Goal: Task Accomplishment & Management: Manage account settings

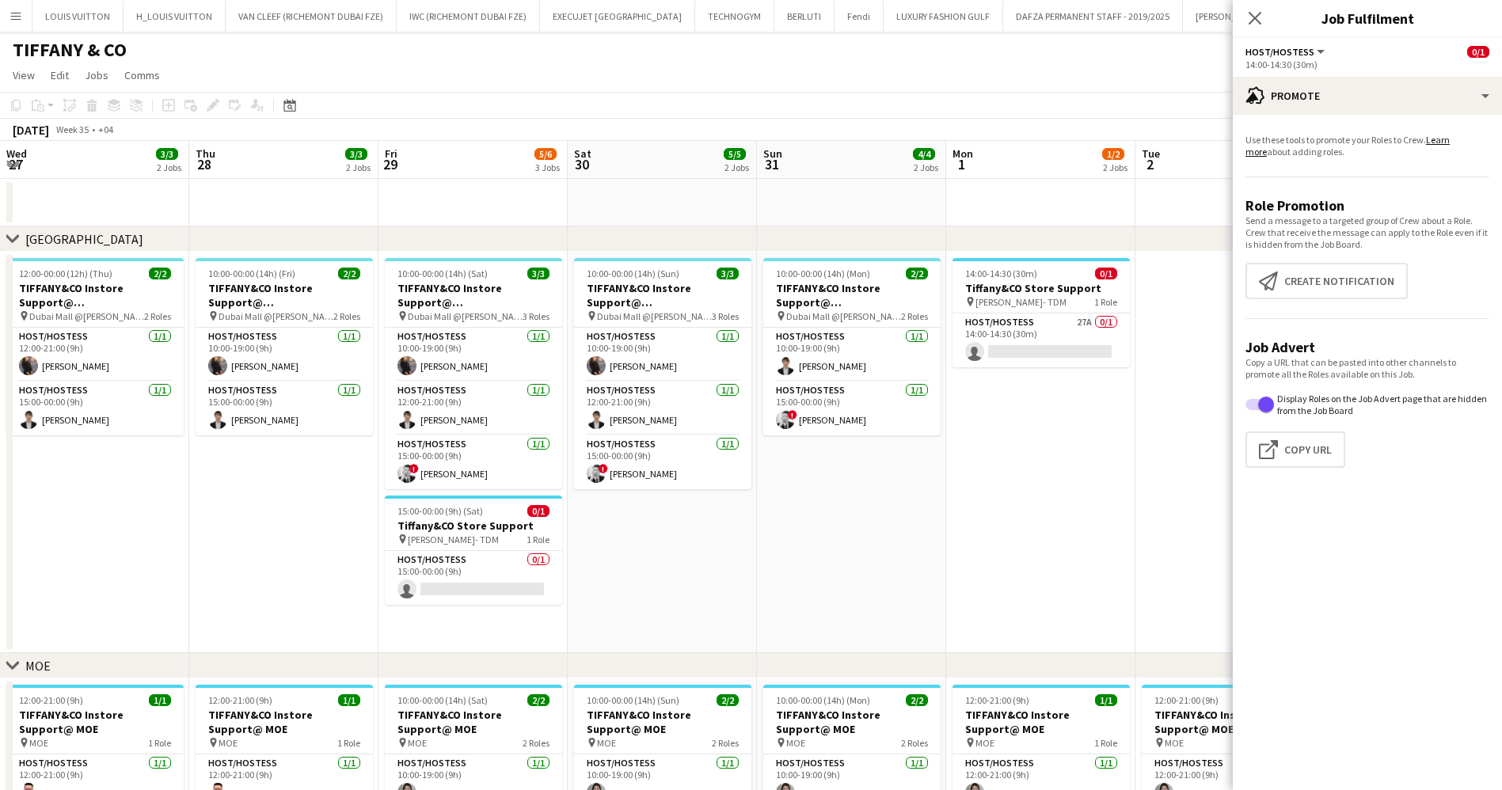
scroll to position [0, 609]
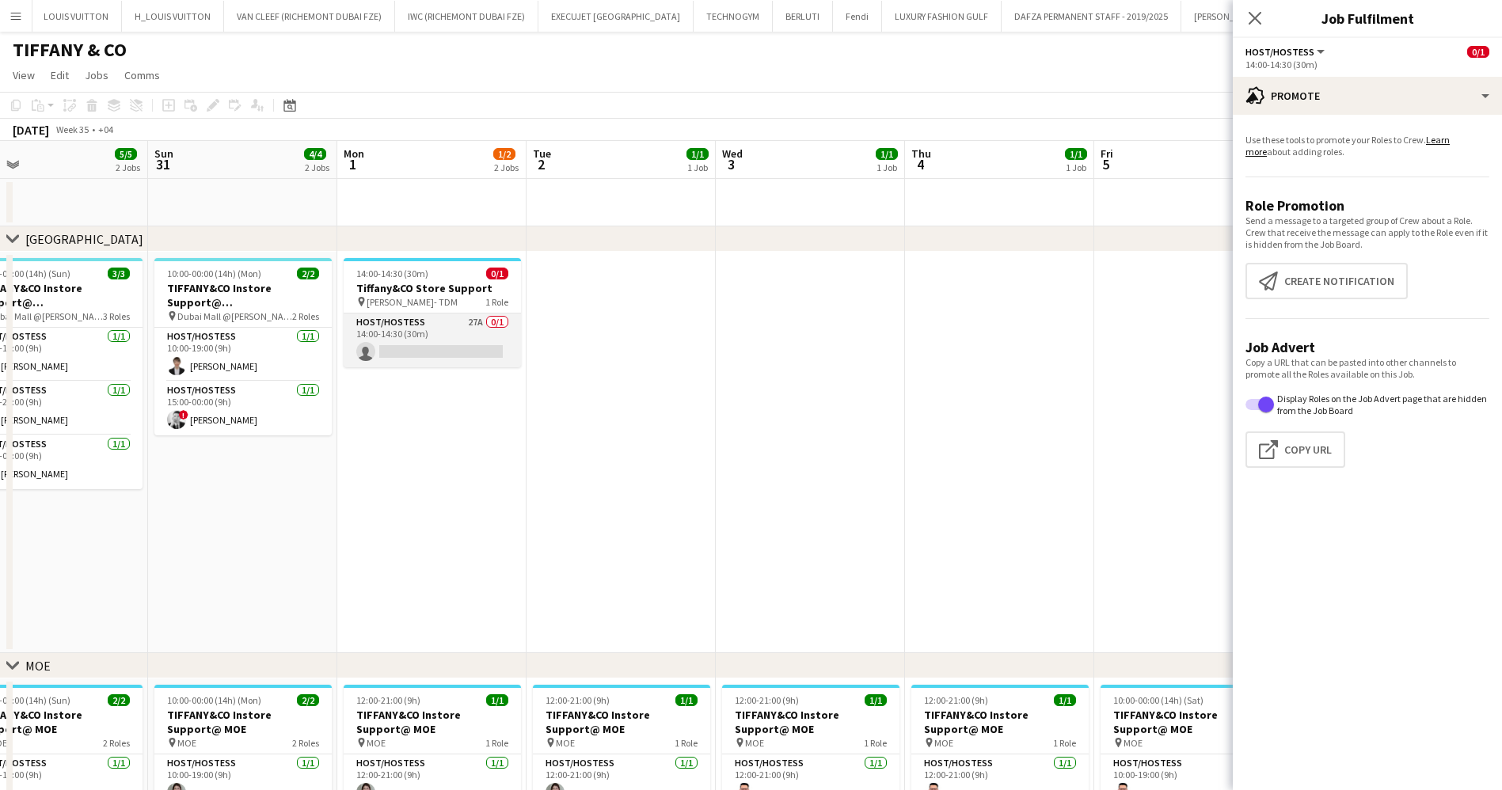
click at [461, 350] on app-card-role "Host/Hostess 27A 0/1 14:00-14:30 (30m) single-neutral-actions" at bounding box center [432, 341] width 177 height 54
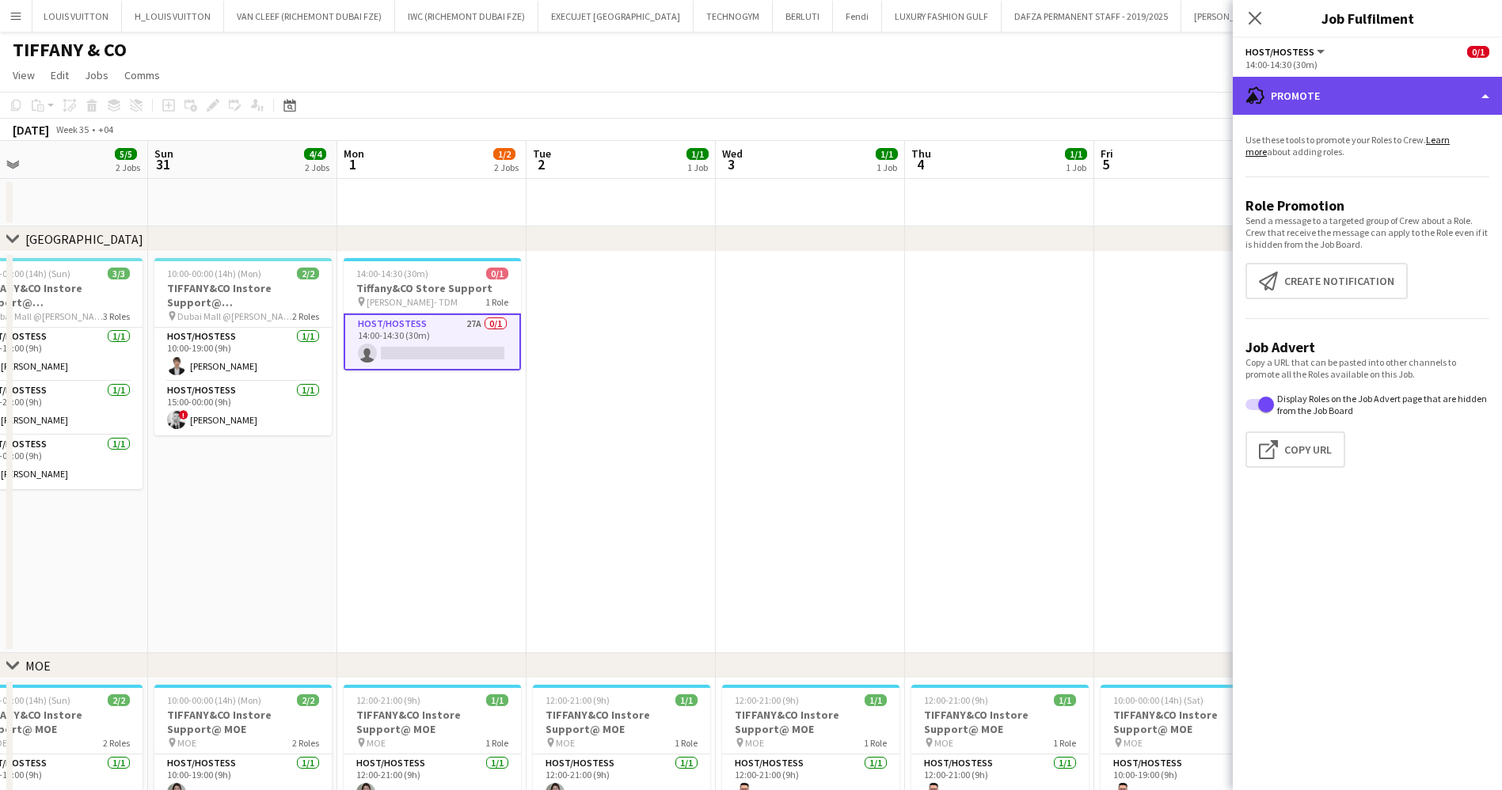
click at [1279, 85] on div "advertising-megaphone Promote" at bounding box center [1367, 96] width 269 height 38
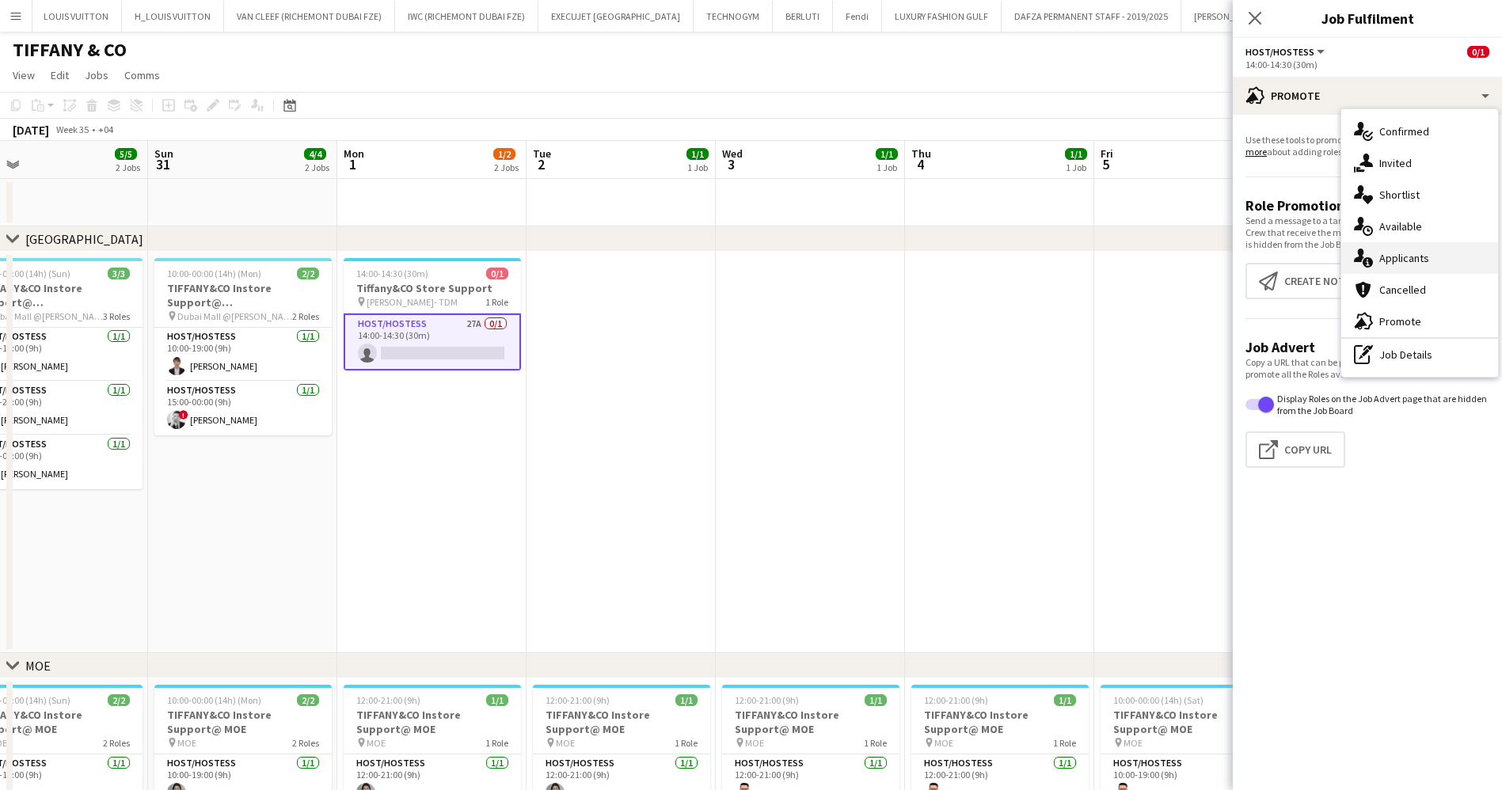
click at [1409, 265] on div "single-neutral-actions-information Applicants" at bounding box center [1420, 258] width 157 height 32
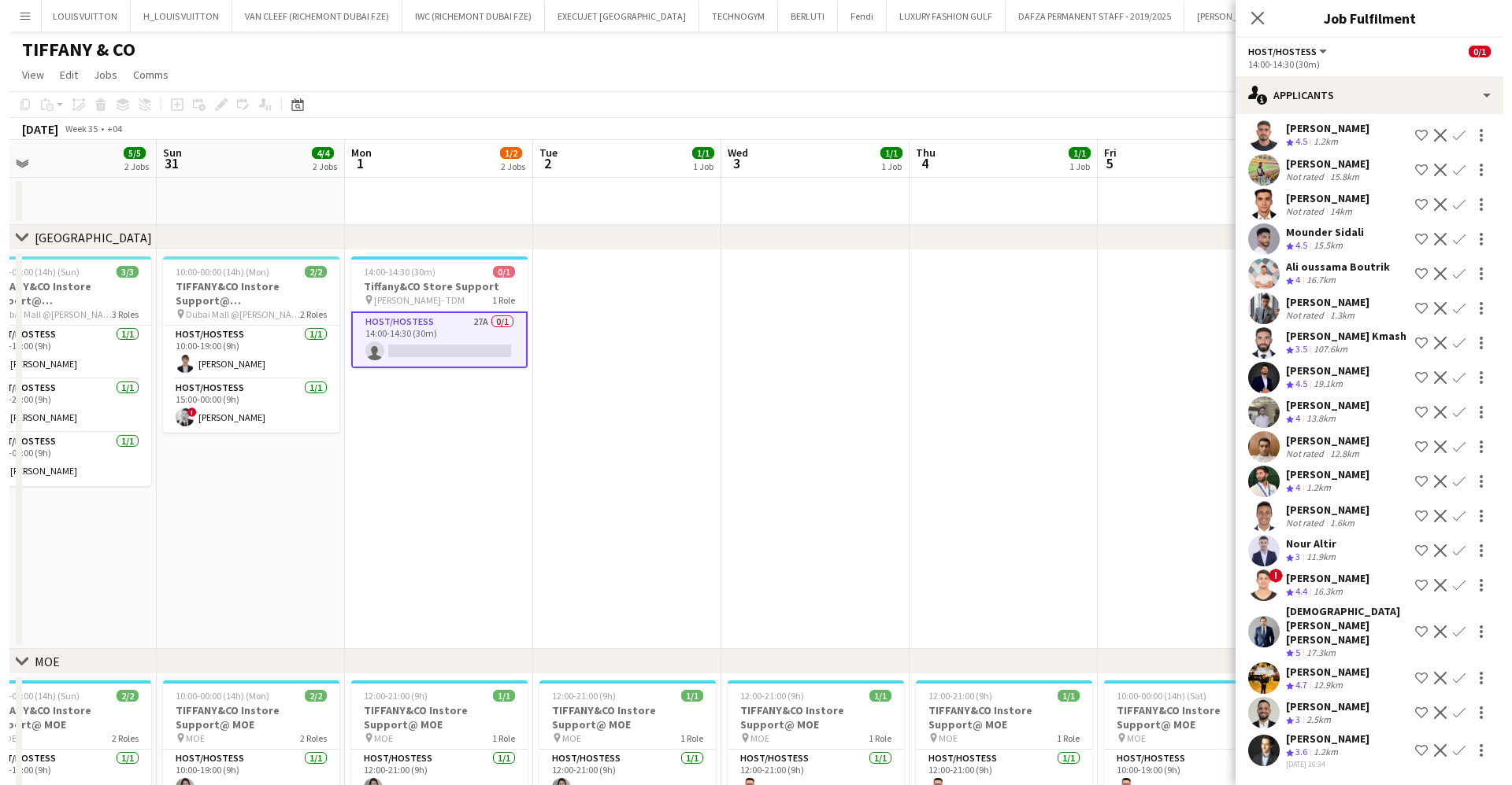
scroll to position [0, 405]
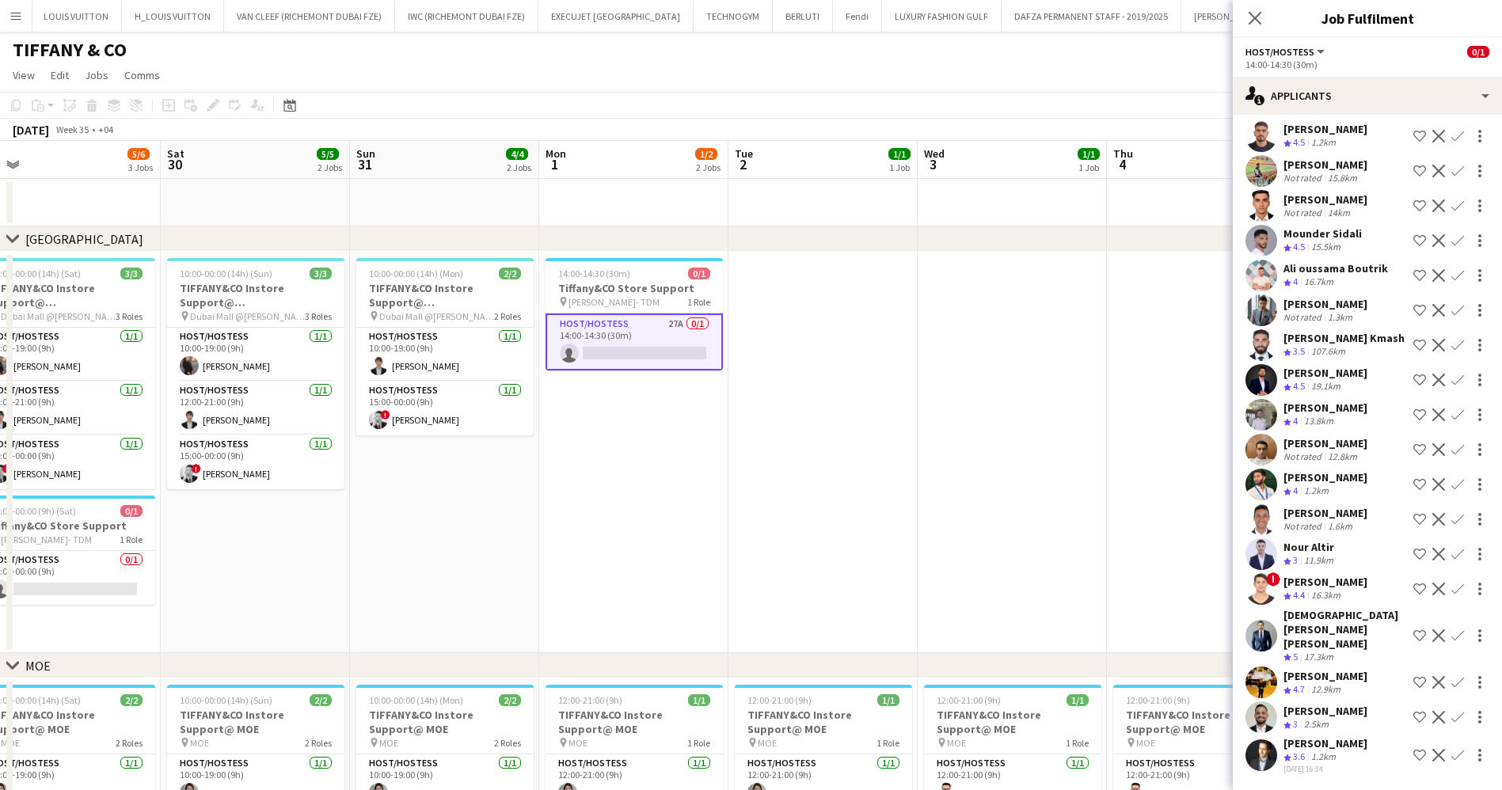
drag, startPoint x: 996, startPoint y: 541, endPoint x: 1372, endPoint y: 499, distance: 378.5
click at [1372, 499] on body "Menu Boards Boards Boards All jobs Status Workforce Workforce My Workforce Recr…" at bounding box center [751, 497] width 1502 height 995
click at [775, 104] on app-toolbar "Copy Paste Paste Ctrl+V Paste with crew Ctrl+Shift+V Paste linked Job [GEOGRAPH…" at bounding box center [751, 105] width 1502 height 27
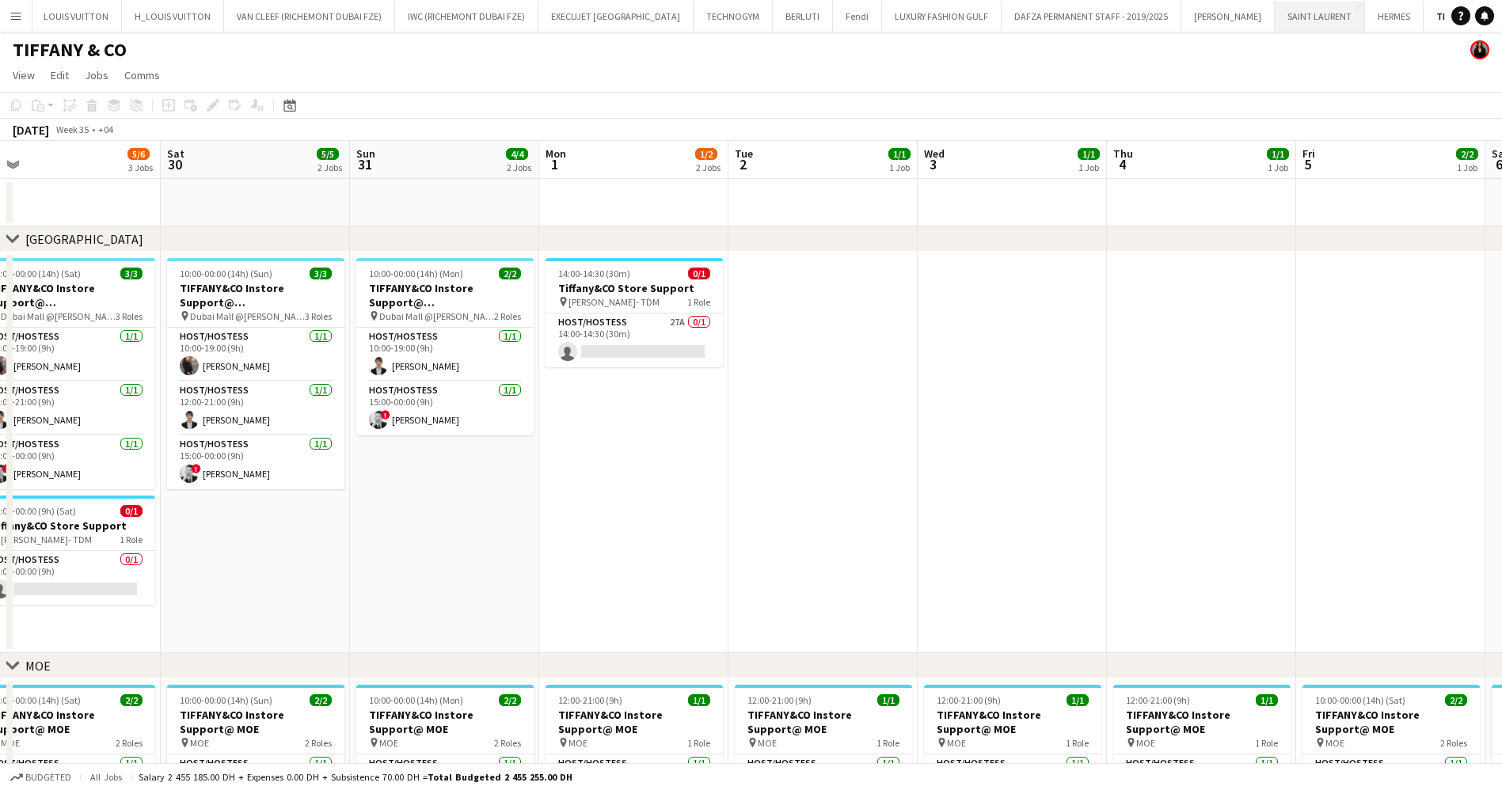
click at [1275, 13] on button "[GEOGRAPHIC_DATA]" at bounding box center [1320, 16] width 90 height 31
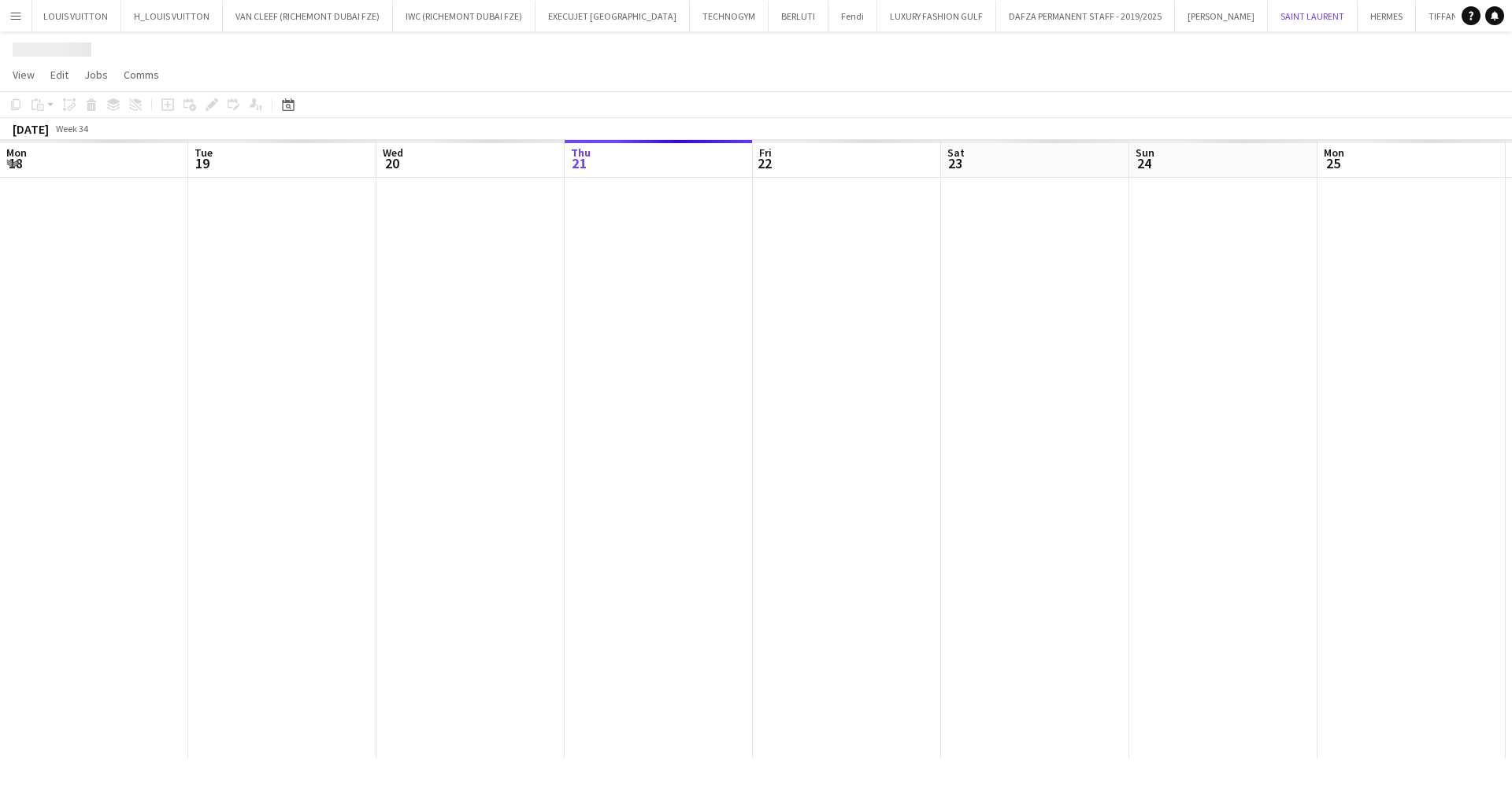
scroll to position [0, 377]
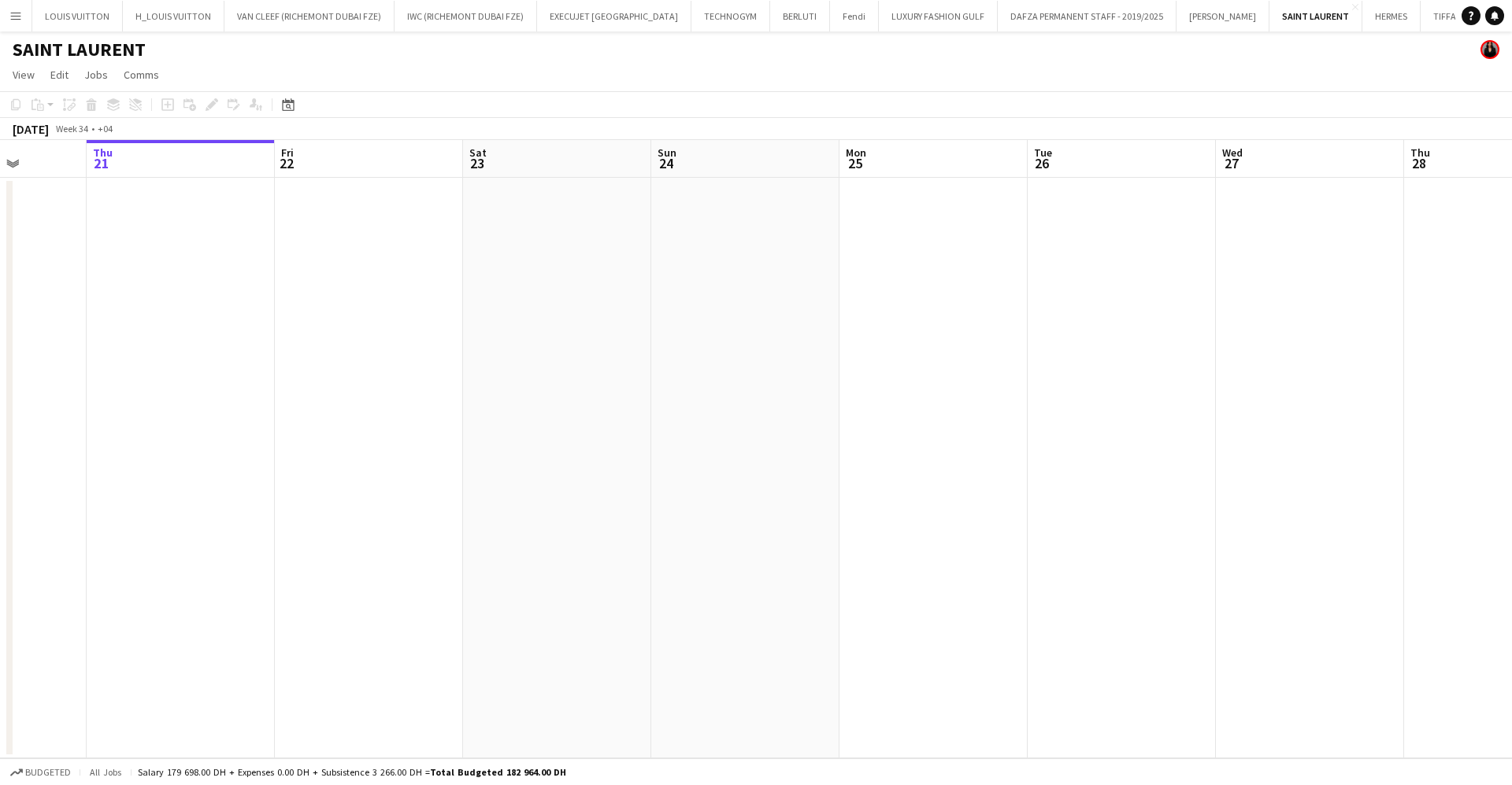
drag, startPoint x: 1130, startPoint y: 488, endPoint x: 437, endPoint y: 486, distance: 693.0
click at [449, 485] on app-calendar-viewport "Mon 18 Tue 19 Wed 20 Thu 21 Fri 22 Sat 23 Sun 24 Mon 25 Tue 26 Wed 27 Thu 28 Fr…" at bounding box center [756, 449] width 1512 height 618
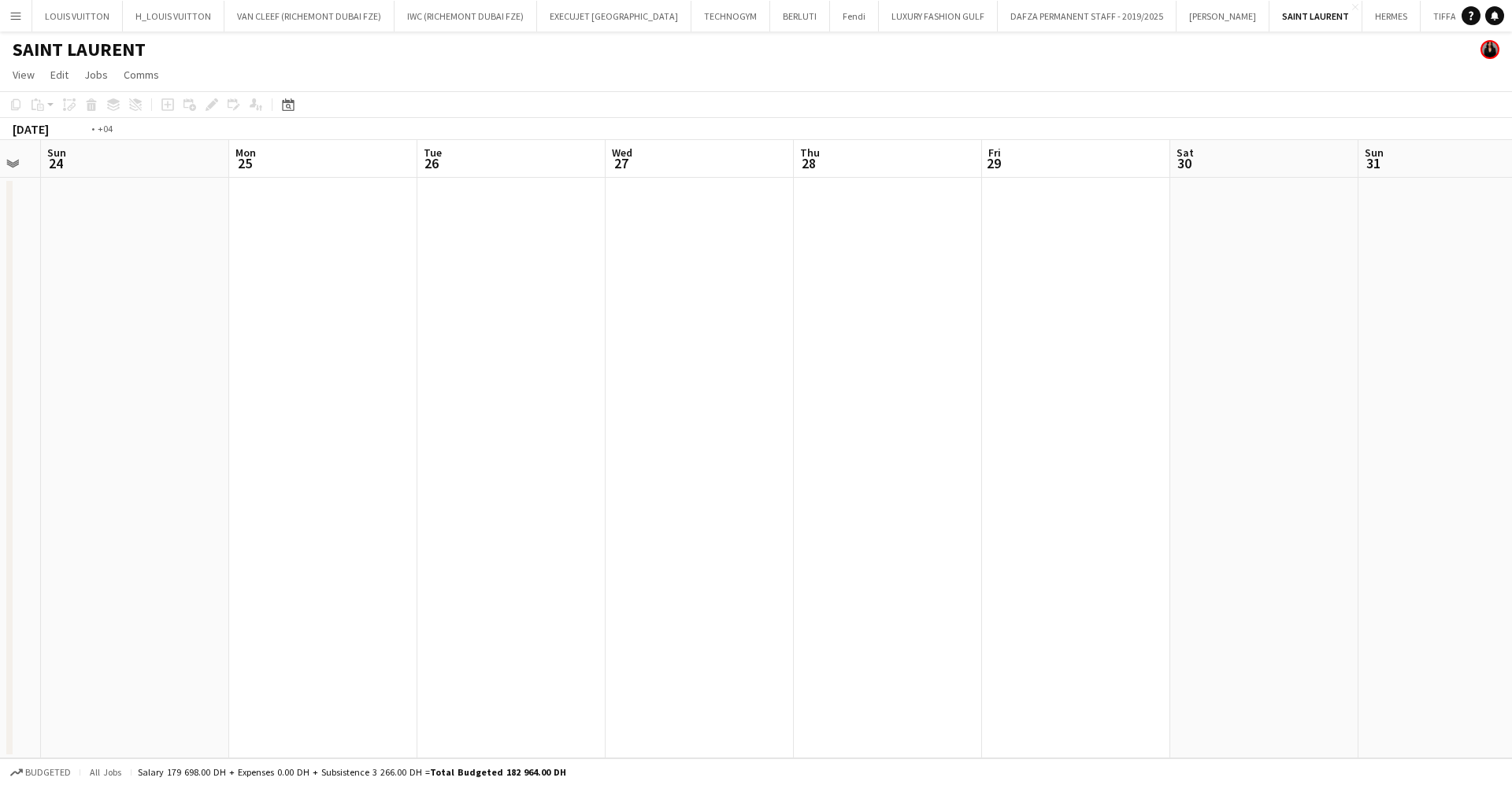
drag, startPoint x: 885, startPoint y: 500, endPoint x: 461, endPoint y: 508, distance: 424.1
click at [490, 506] on app-calendar-viewport "Thu 21 Fri 22 Sat 23 Sun 24 Mon 25 Tue 26 Wed 27 Thu 28 Fri 29 Sat 30 Sun 31 Mo…" at bounding box center [756, 449] width 1512 height 618
drag, startPoint x: 1376, startPoint y: 524, endPoint x: 149, endPoint y: 461, distance: 1228.6
click at [149, 461] on app-calendar-viewport "Sat 23 Sun 24 Mon 25 Tue 26 Wed 27 Thu 28 Fri 29 Sat 30 Sun 31 Mon 1 Tue 2 Wed …" at bounding box center [756, 449] width 1512 height 618
drag, startPoint x: 233, startPoint y: 491, endPoint x: 129, endPoint y: 494, distance: 104.0
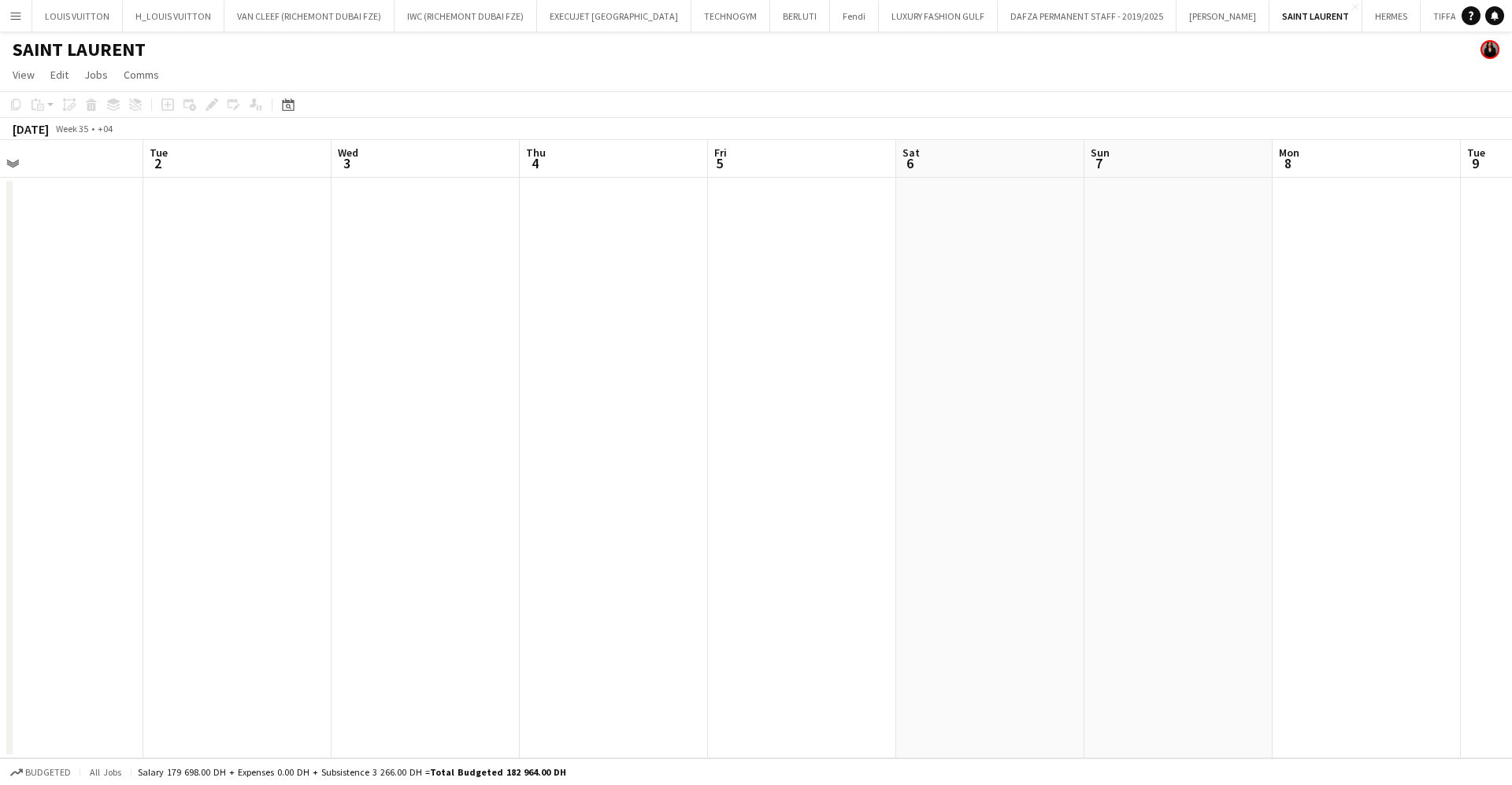
click at [132, 493] on app-calendar-viewport "Sat 30 Sun 31 Mon 1 Tue 2 Wed 3 Thu 4 Fri 5 Sat 6 Sun 7 Mon 8 Tue 9 Wed 10 Thu …" at bounding box center [756, 449] width 1512 height 618
drag, startPoint x: 710, startPoint y: 509, endPoint x: 298, endPoint y: 511, distance: 412.0
click at [277, 509] on app-calendar-viewport "Wed 3 Thu 4 Fri 5 Sat 6 Sun 7 Mon 8 Tue 9 Wed 10 Thu 11 Fri 12 Sat 13 Sun 14 Mo…" at bounding box center [756, 449] width 1512 height 618
click at [199, 492] on app-calendar-viewport "Fri 5 Sat 6 Sun 7 Mon 8 Tue 9 Wed 10 Thu 11 Fri 12 Sat 13 Sun 14 Mon 15 Tue 16 …" at bounding box center [756, 449] width 1512 height 618
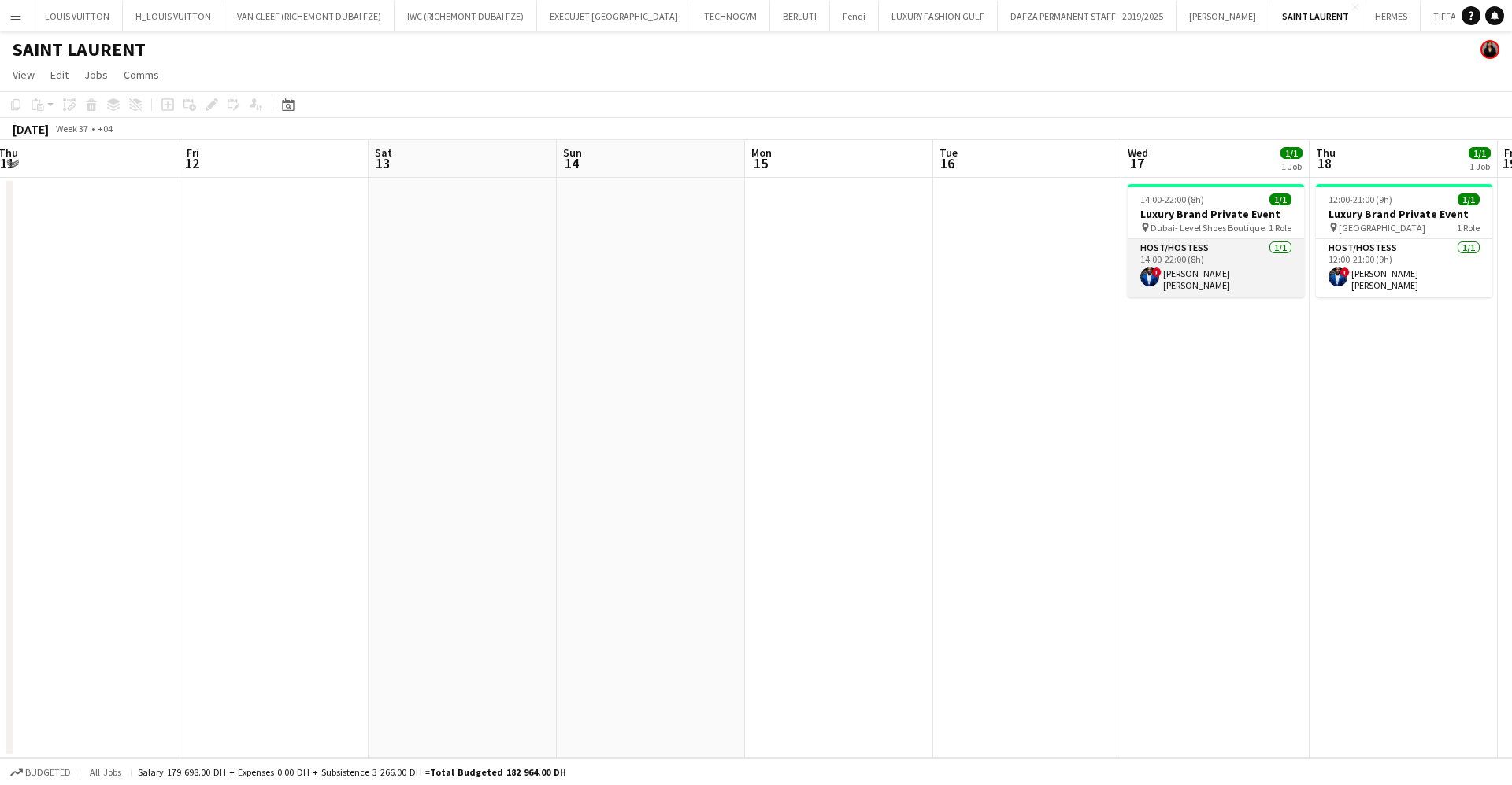
click at [1252, 250] on app-card-role "Host/Hostess [DATE] 14:00-22:00 (8h) ! [PERSON_NAME] [PERSON_NAME]" at bounding box center [1215, 268] width 176 height 59
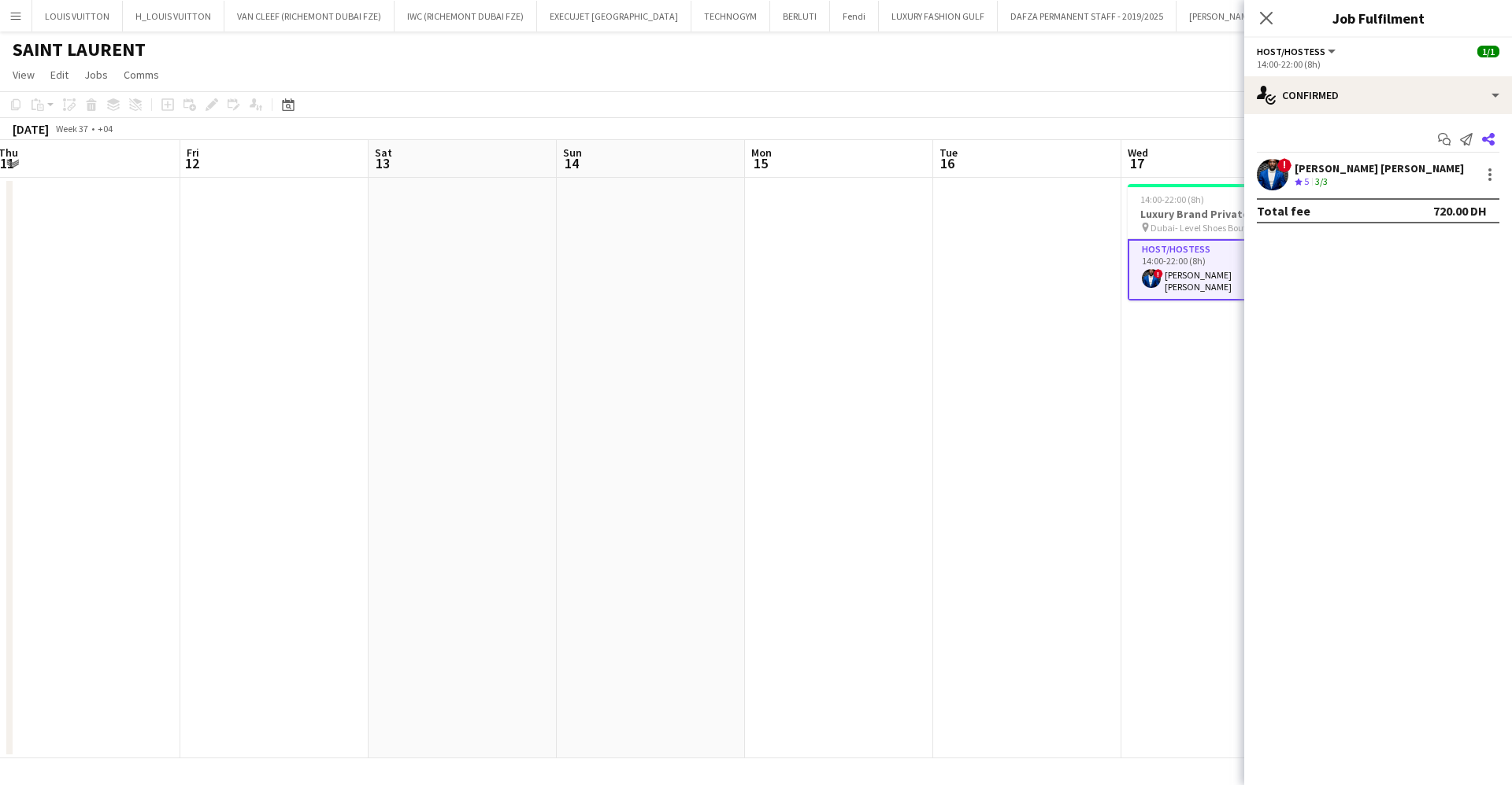
click at [1492, 139] on icon "Share" at bounding box center [1487, 139] width 13 height 13
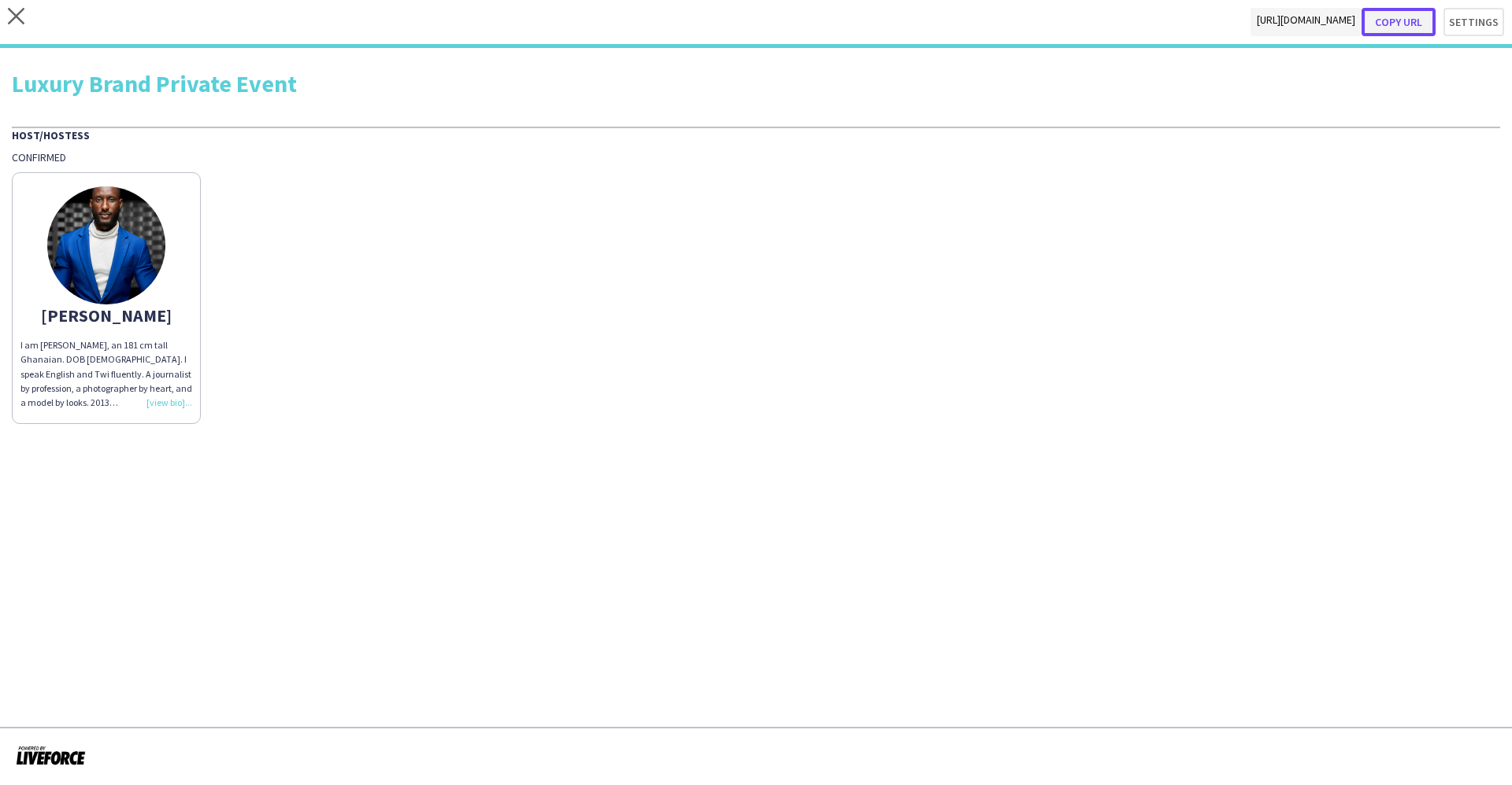
click at [1418, 17] on button "Copy url" at bounding box center [1398, 22] width 74 height 29
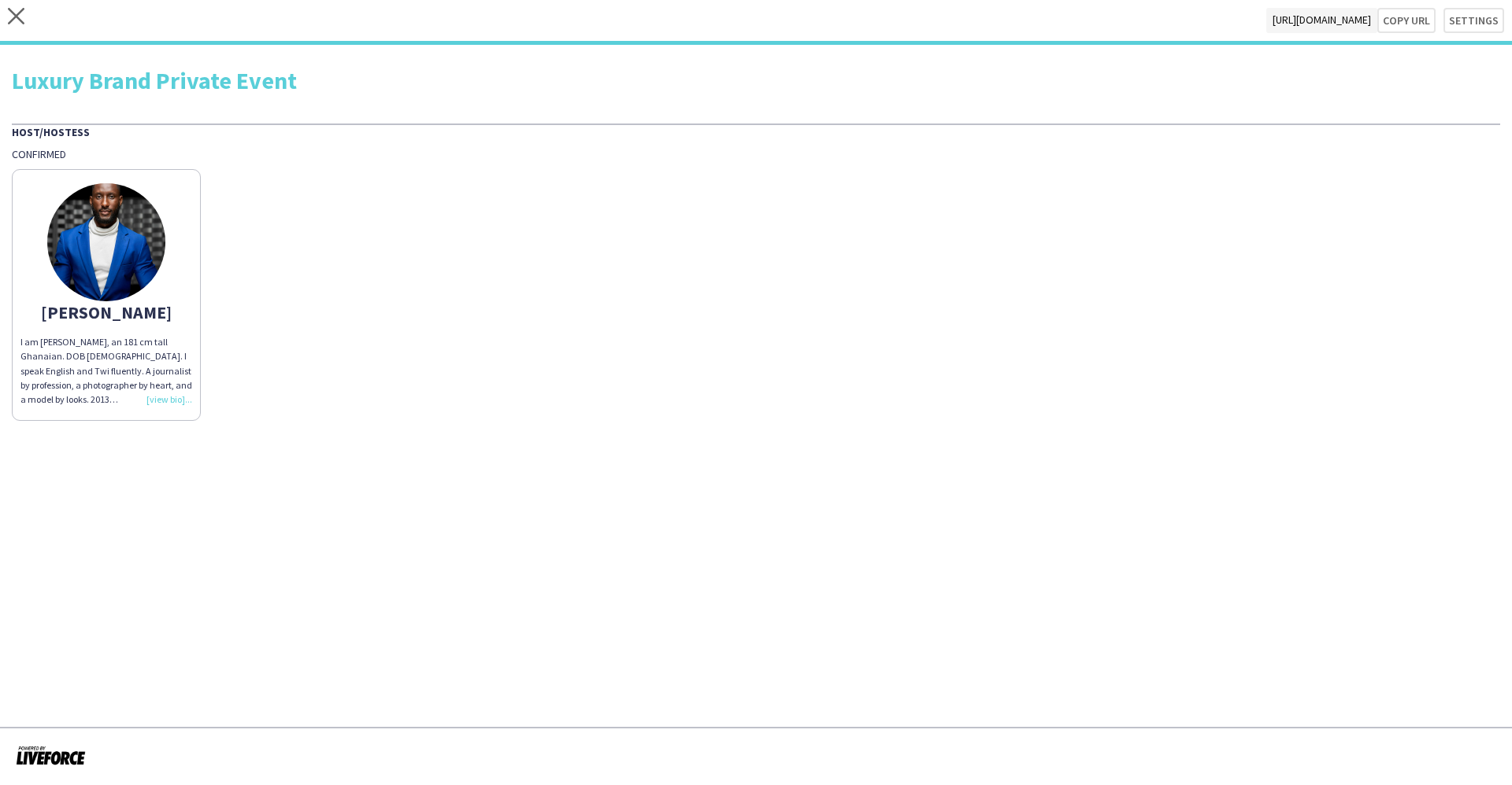
click at [25, 13] on div "close [URL][DOMAIN_NAME] Copy url Settings" at bounding box center [756, 22] width 1512 height 45
click at [2, 24] on div "close [URL][DOMAIN_NAME] Copy url Settings" at bounding box center [756, 22] width 1512 height 45
click at [10, 18] on div "close [URL][DOMAIN_NAME] Copy url Settings" at bounding box center [756, 22] width 1512 height 45
click at [17, 17] on icon at bounding box center [16, 16] width 17 height 17
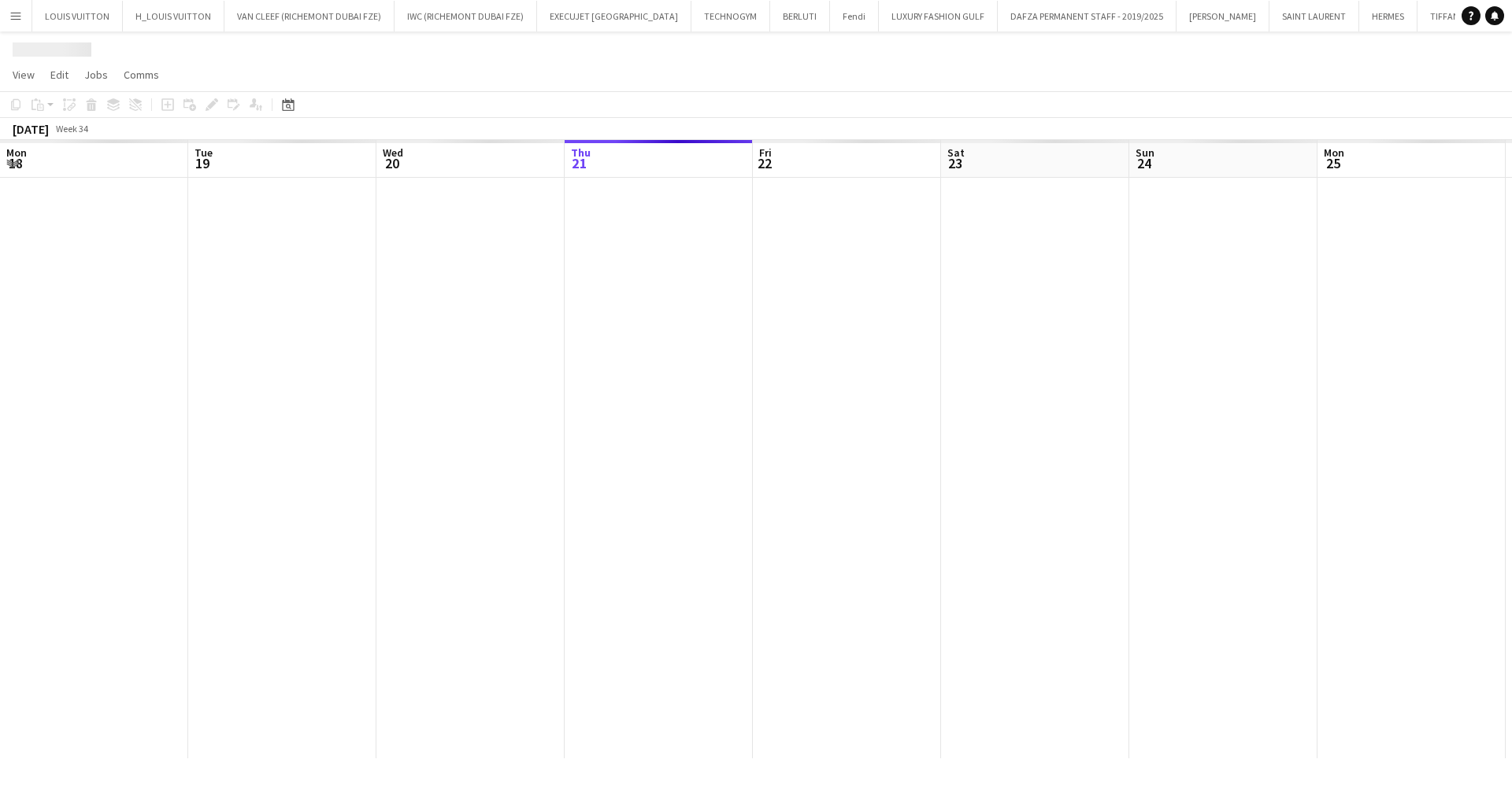
scroll to position [0, 377]
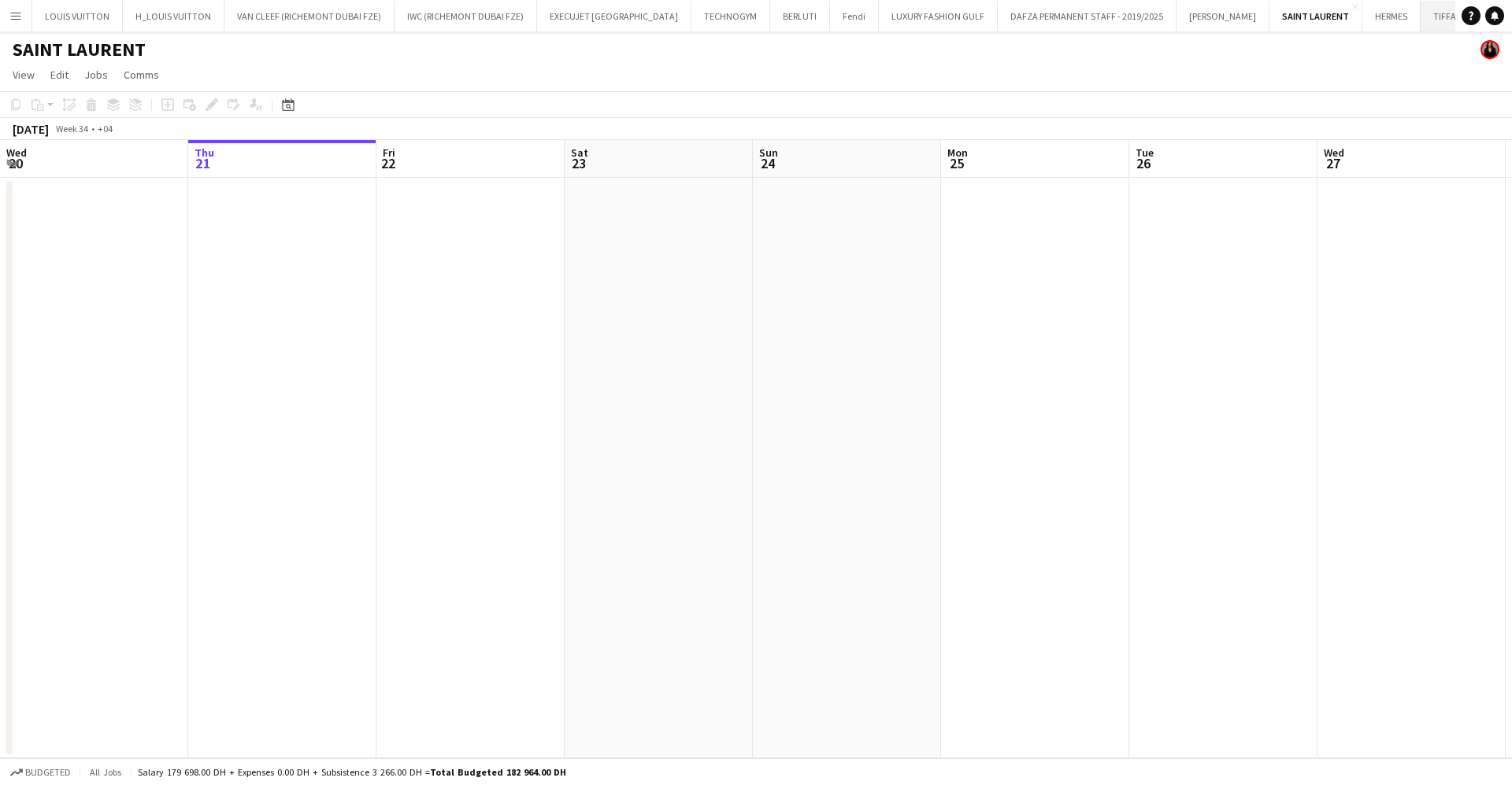
click at [1421, 24] on button "[PERSON_NAME] & CO Close" at bounding box center [1460, 16] width 81 height 31
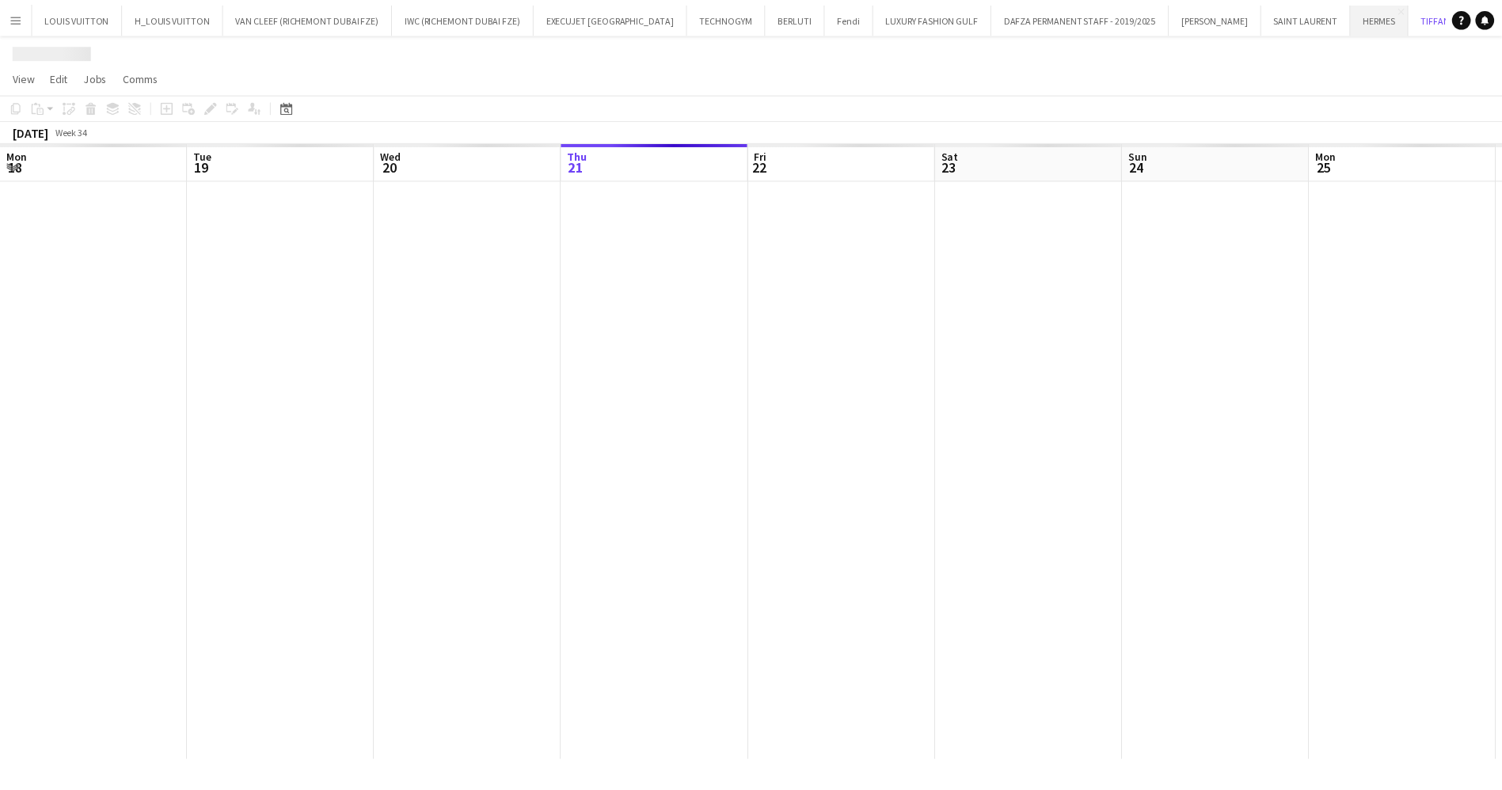
scroll to position [0, 379]
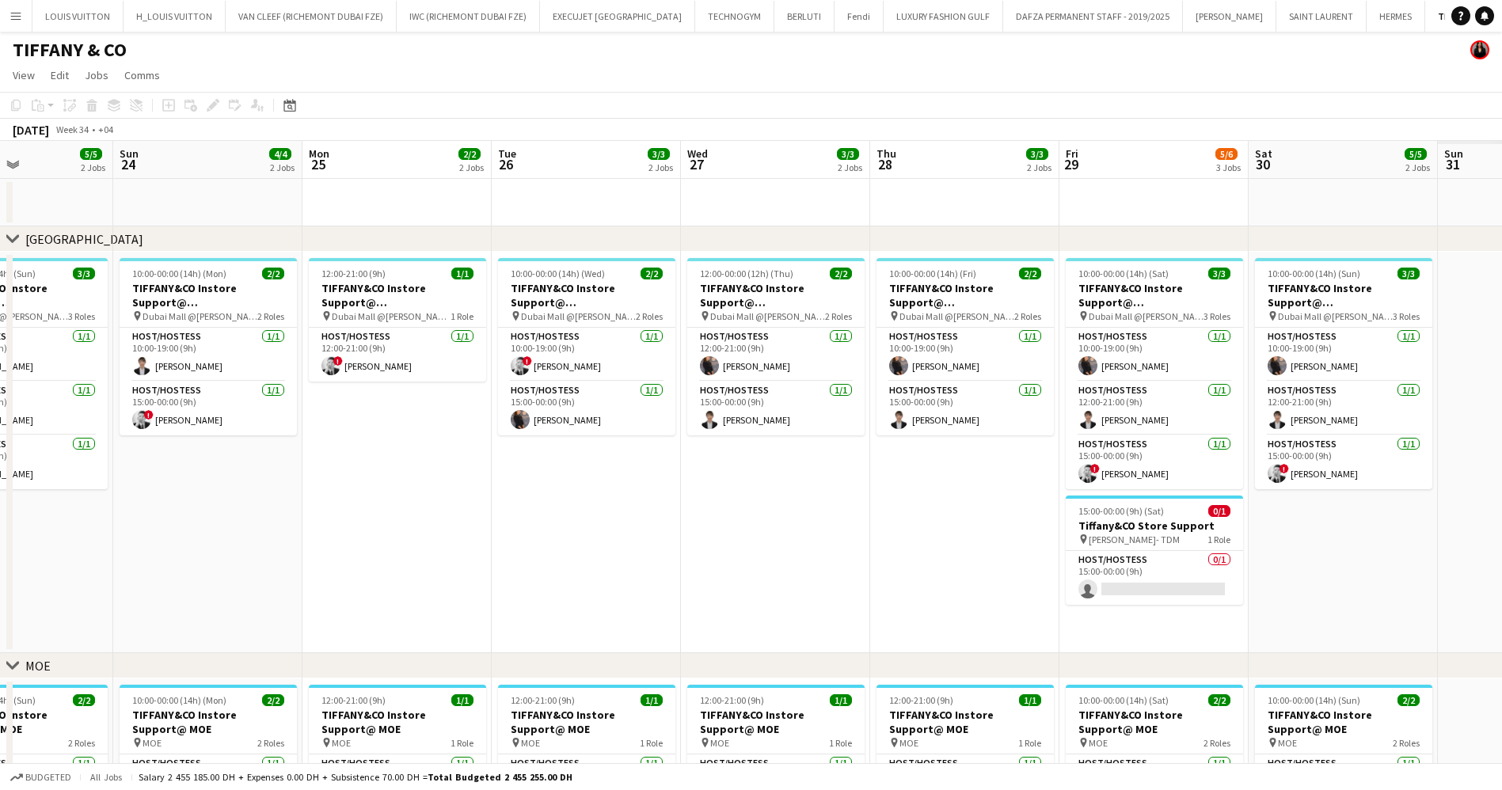
drag, startPoint x: 1194, startPoint y: 508, endPoint x: 845, endPoint y: 521, distance: 349.5
click at [845, 521] on app-calendar-viewport "Wed 20 6/6 3 Jobs Thu 21 3/3 2 Jobs Fri 22 5/5 2 Jobs Sat 23 5/5 2 Jobs Sun 24 …" at bounding box center [751, 555] width 1502 height 828
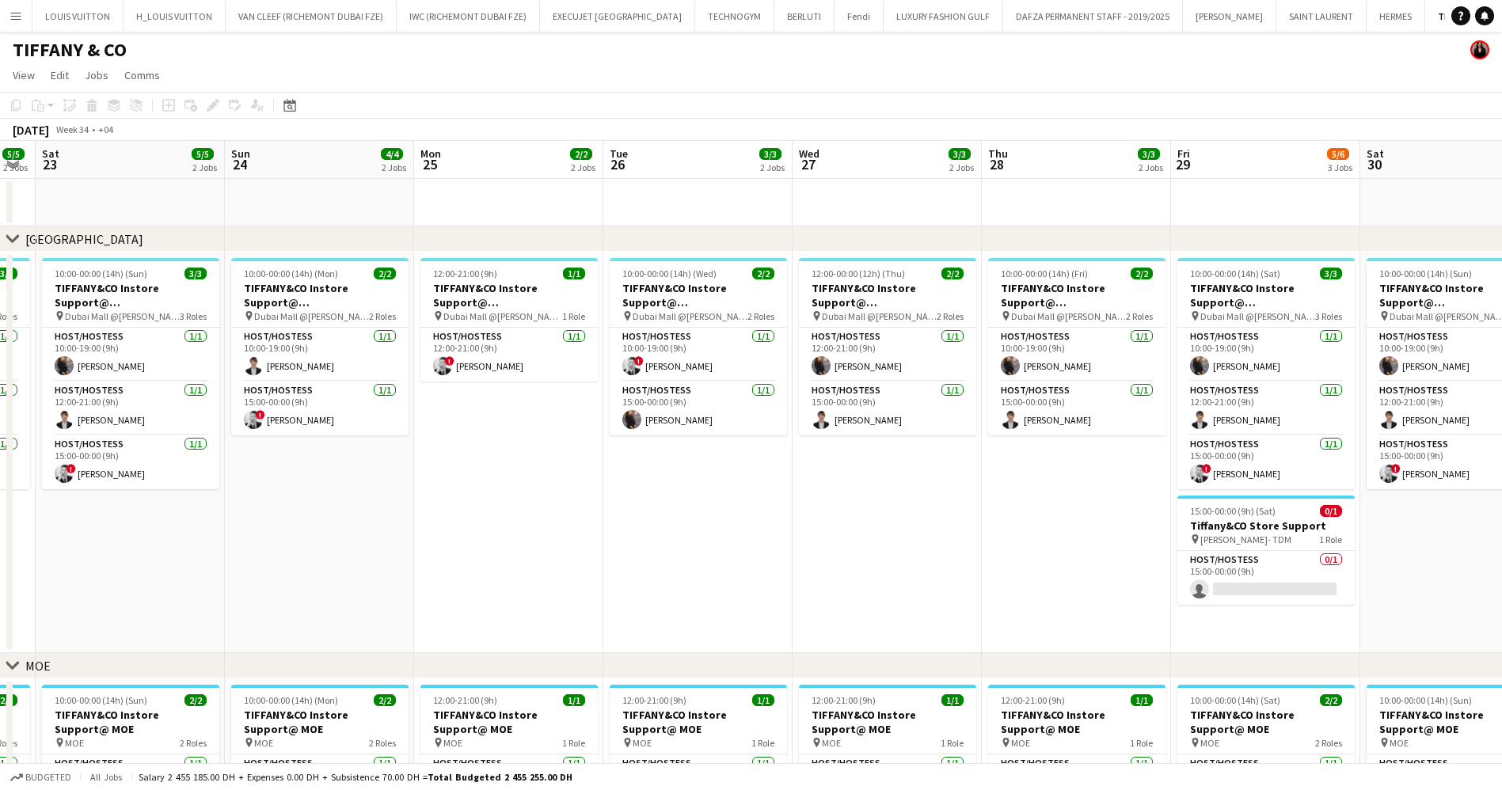
drag, startPoint x: 1080, startPoint y: 573, endPoint x: 763, endPoint y: 570, distance: 317.6
click at [763, 570] on app-calendar-viewport "Wed 20 6/6 3 Jobs Thu 21 3/3 2 Jobs Fri 22 5/5 2 Jobs Sat 23 5/5 2 Jobs Sun 24 …" at bounding box center [751, 555] width 1502 height 828
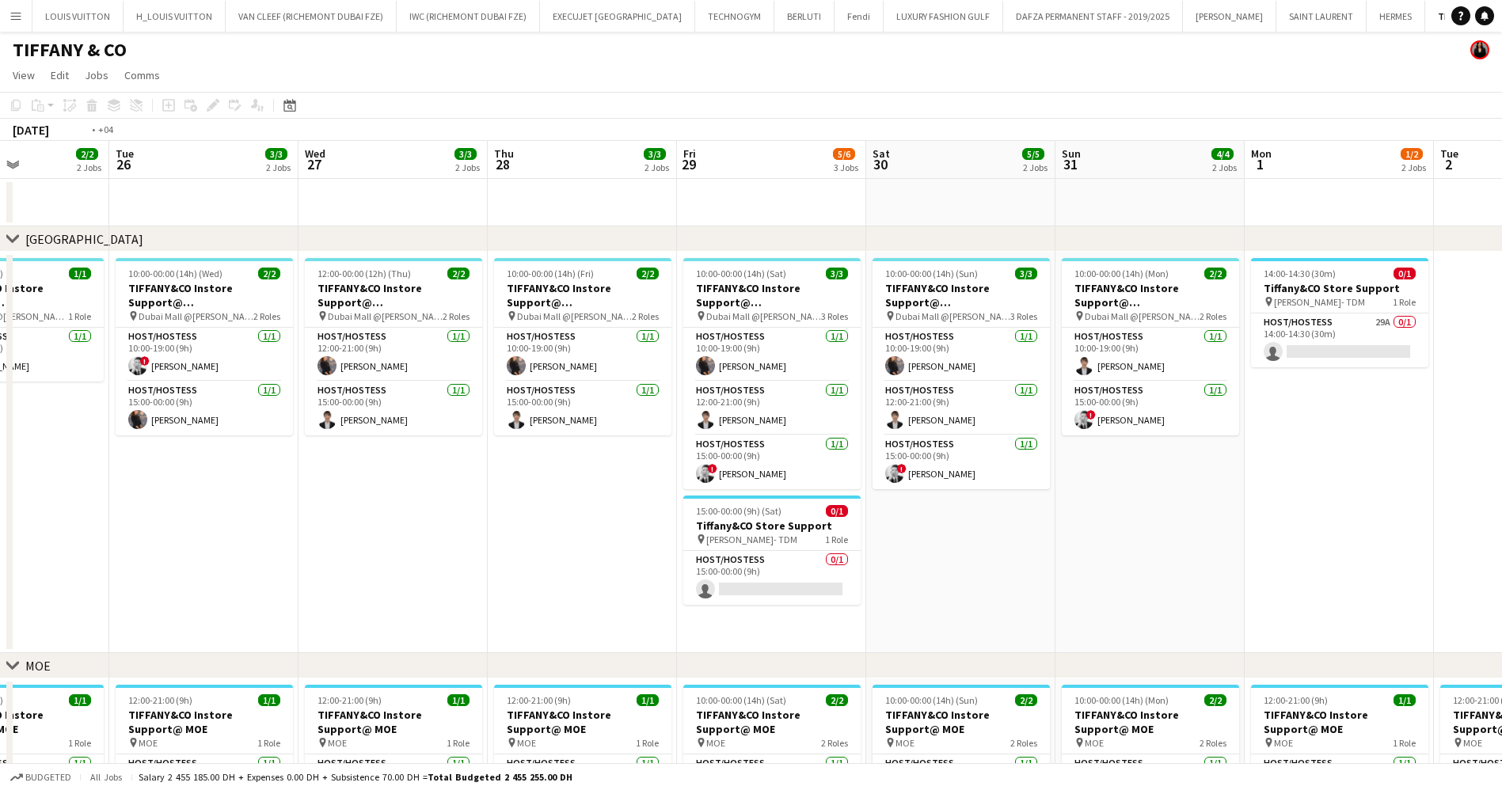
drag, startPoint x: 1197, startPoint y: 574, endPoint x: 782, endPoint y: 569, distance: 414.2
click at [784, 569] on app-calendar-viewport "Fri 22 5/5 2 Jobs Sat 23 5/5 2 Jobs Sun 24 4/4 2 Jobs Mon 25 2/2 2 Jobs Tue 26 …" at bounding box center [751, 555] width 1502 height 828
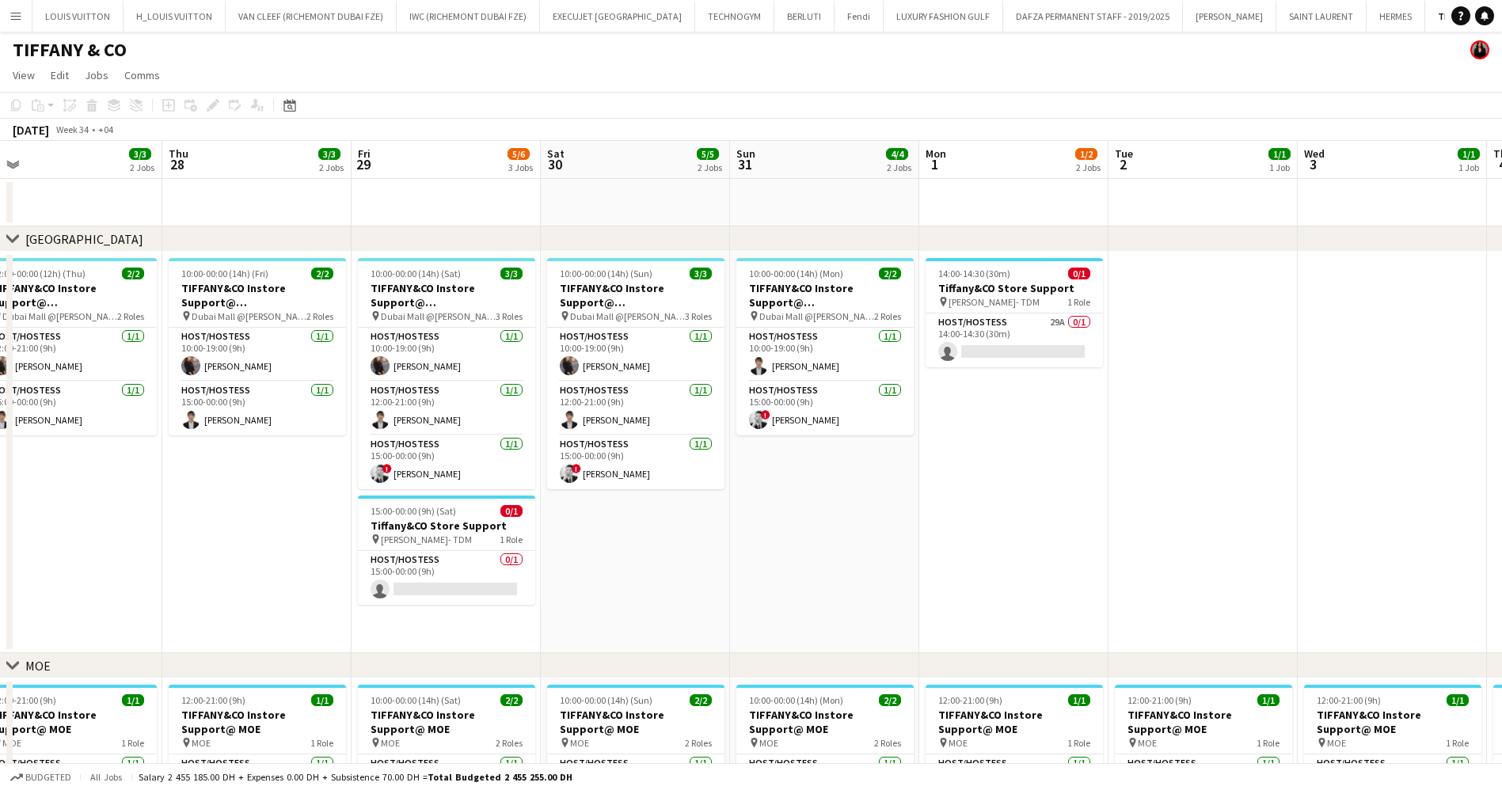
drag, startPoint x: 1155, startPoint y: 562, endPoint x: 889, endPoint y: 565, distance: 266.1
click at [889, 565] on app-calendar-viewport "Sun 24 4/4 2 Jobs Mon 25 2/2 2 Jobs Tue 26 3/3 2 Jobs Wed 27 3/3 2 Jobs Thu 28 …" at bounding box center [751, 555] width 1502 height 828
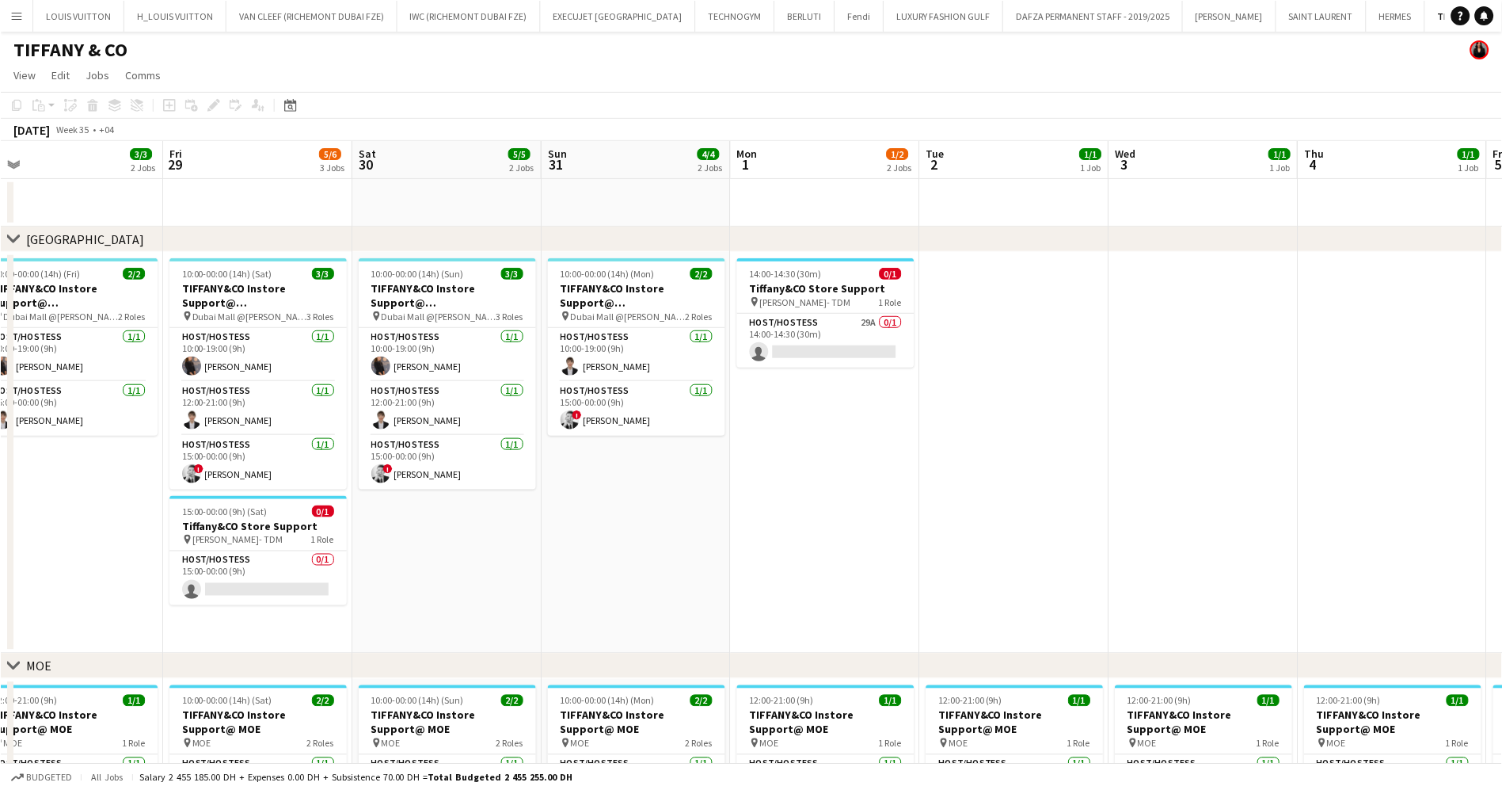
scroll to position [0, 596]
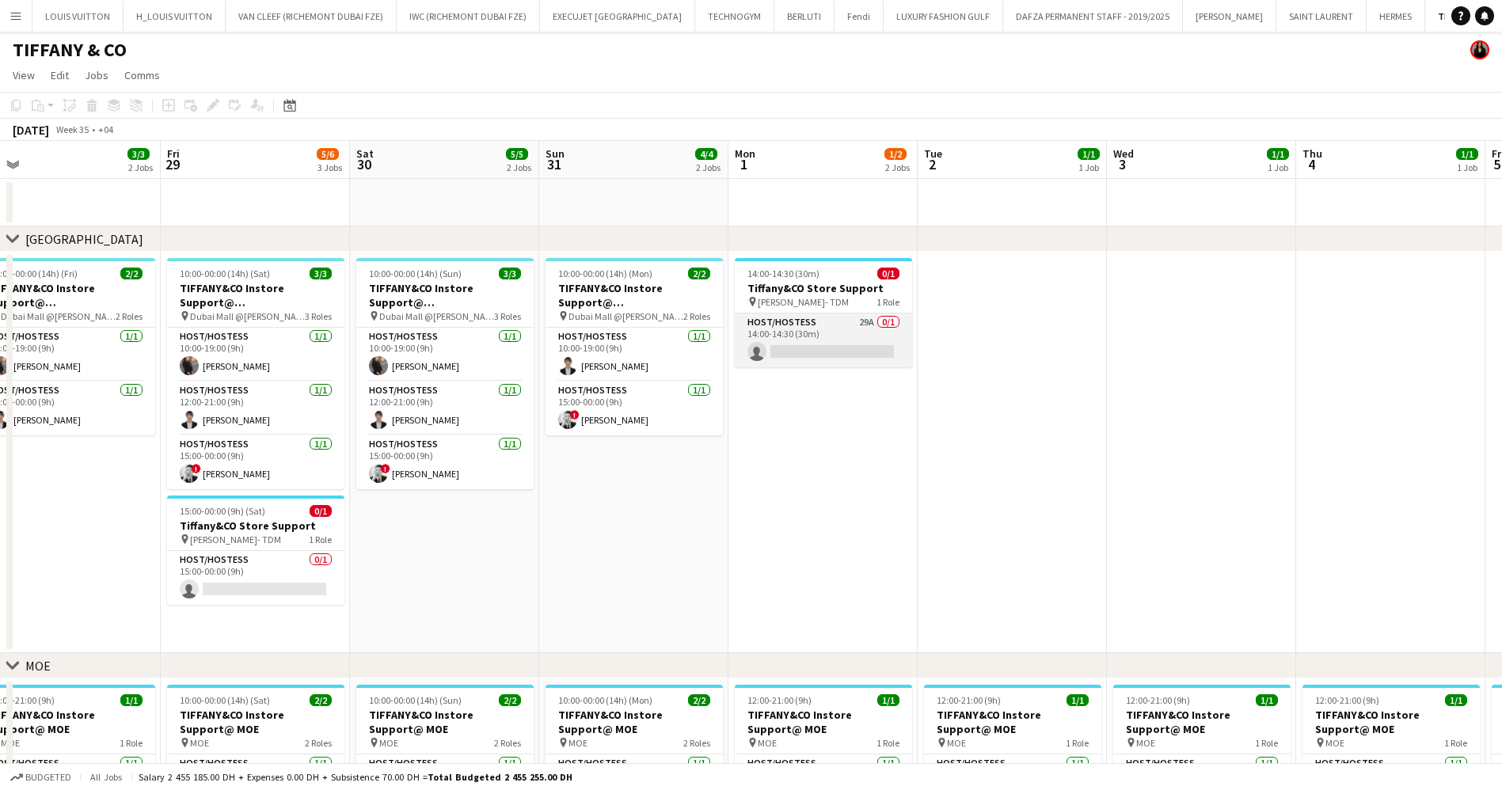
click at [832, 351] on app-card-role "Host/Hostess 29A 0/1 14:00-14:30 (30m) single-neutral-actions" at bounding box center [823, 341] width 177 height 54
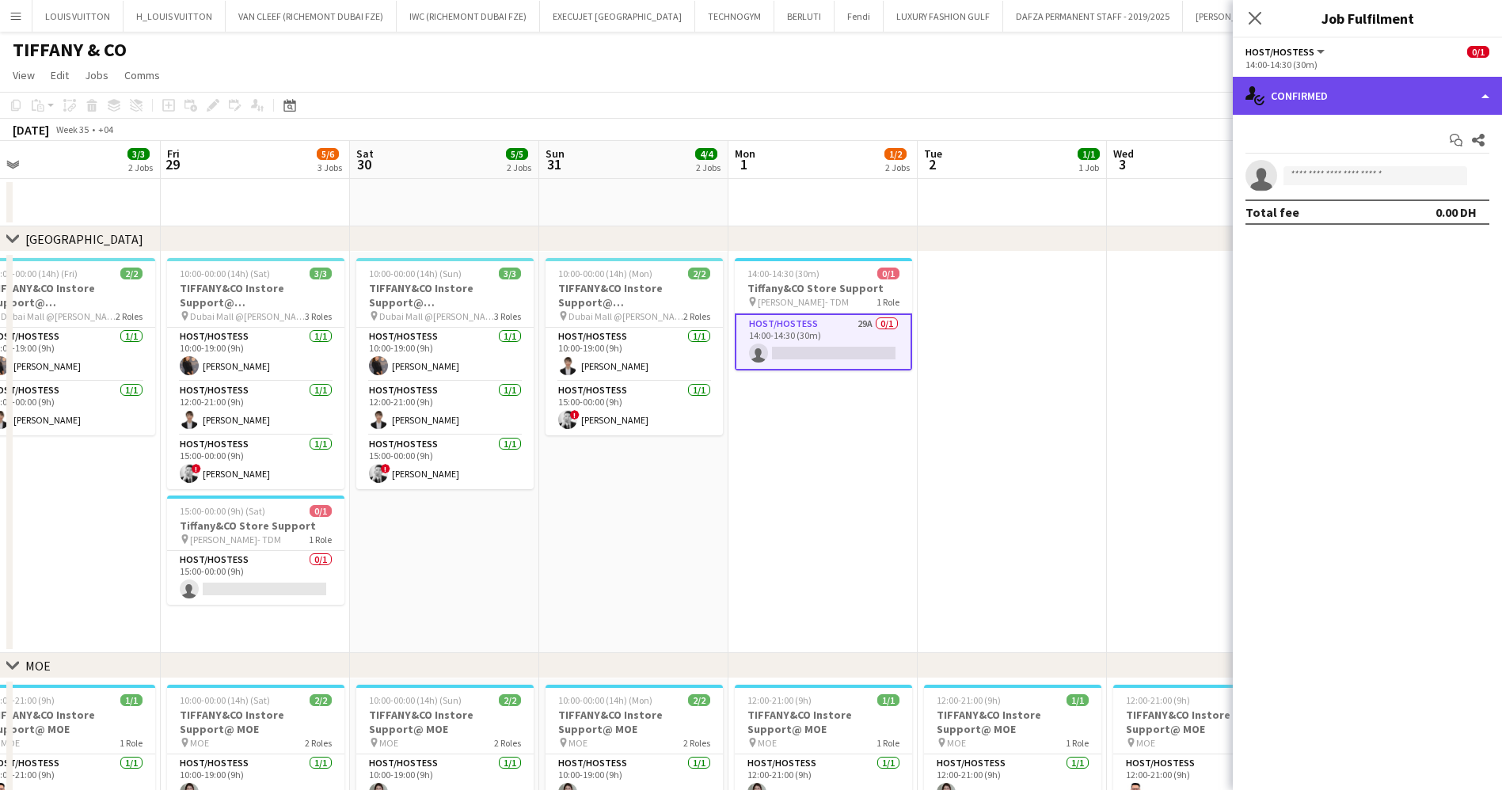
click at [1322, 97] on div "single-neutral-actions-check-2 Confirmed" at bounding box center [1367, 96] width 269 height 38
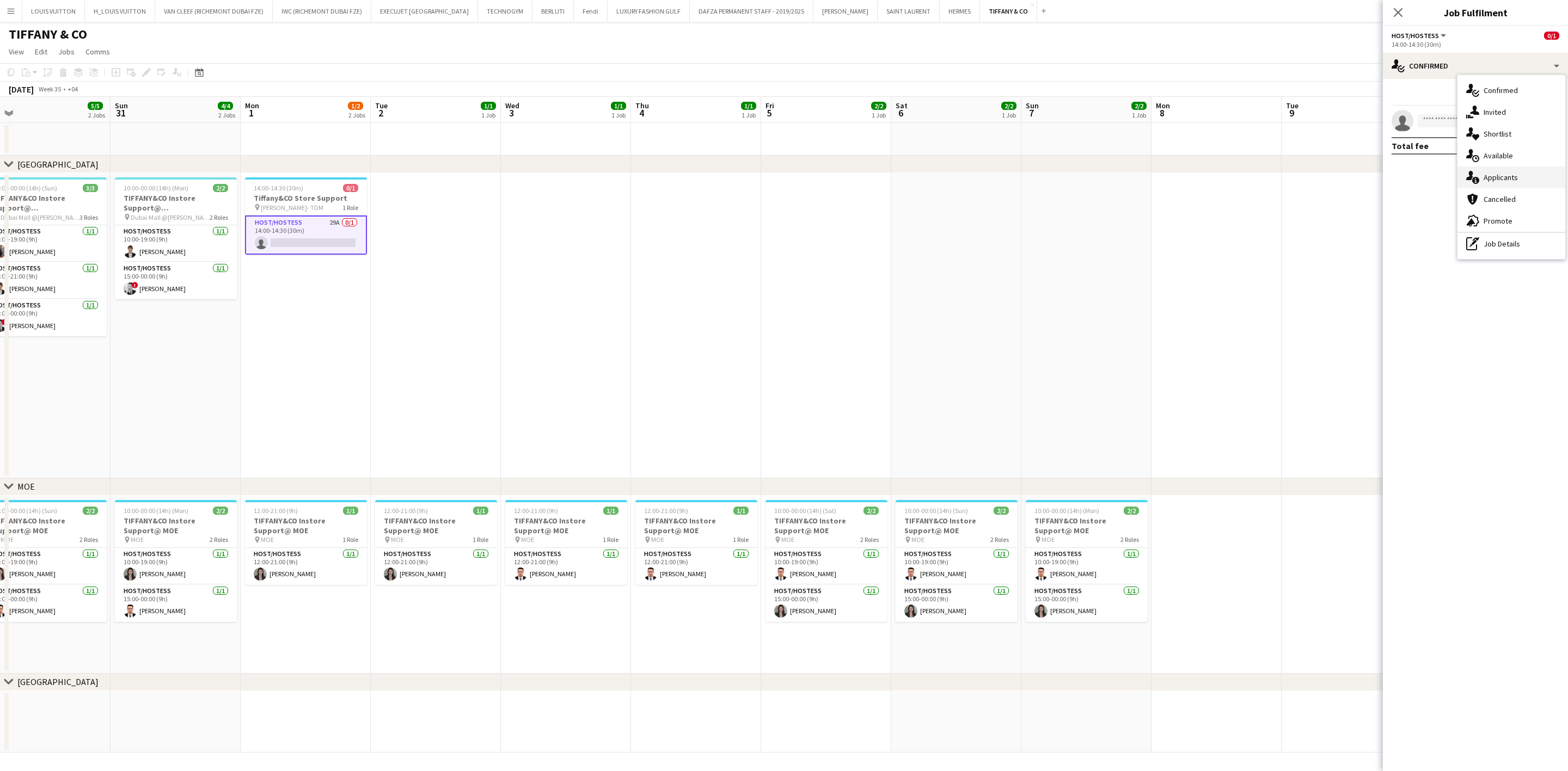
click at [1033, 172] on div "single-neutral-actions-information Applicants" at bounding box center [1511, 177] width 108 height 22
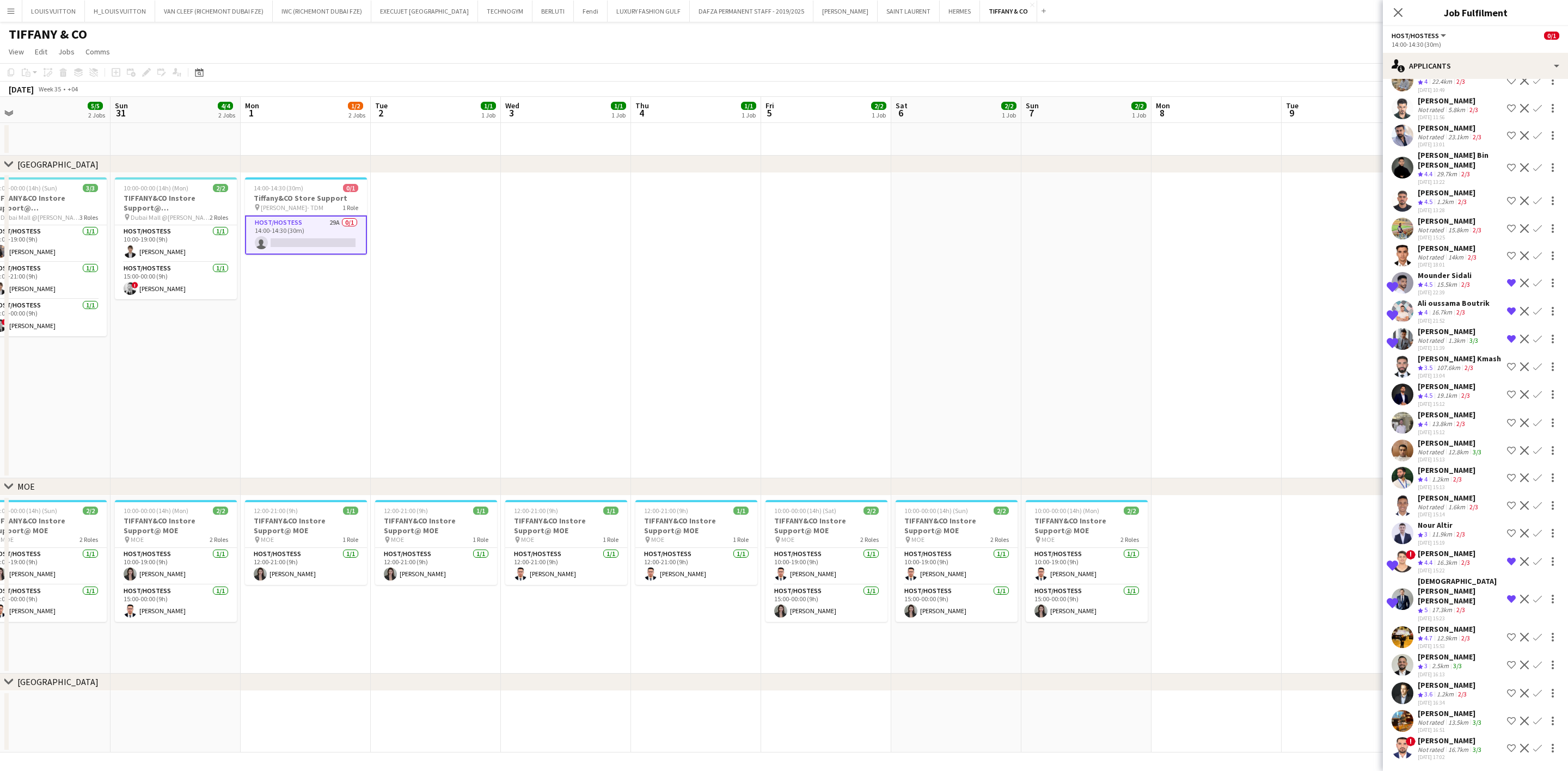
scroll to position [363, 0]
click at [1033, 543] on div "[PERSON_NAME]" at bounding box center [1450, 741] width 66 height 10
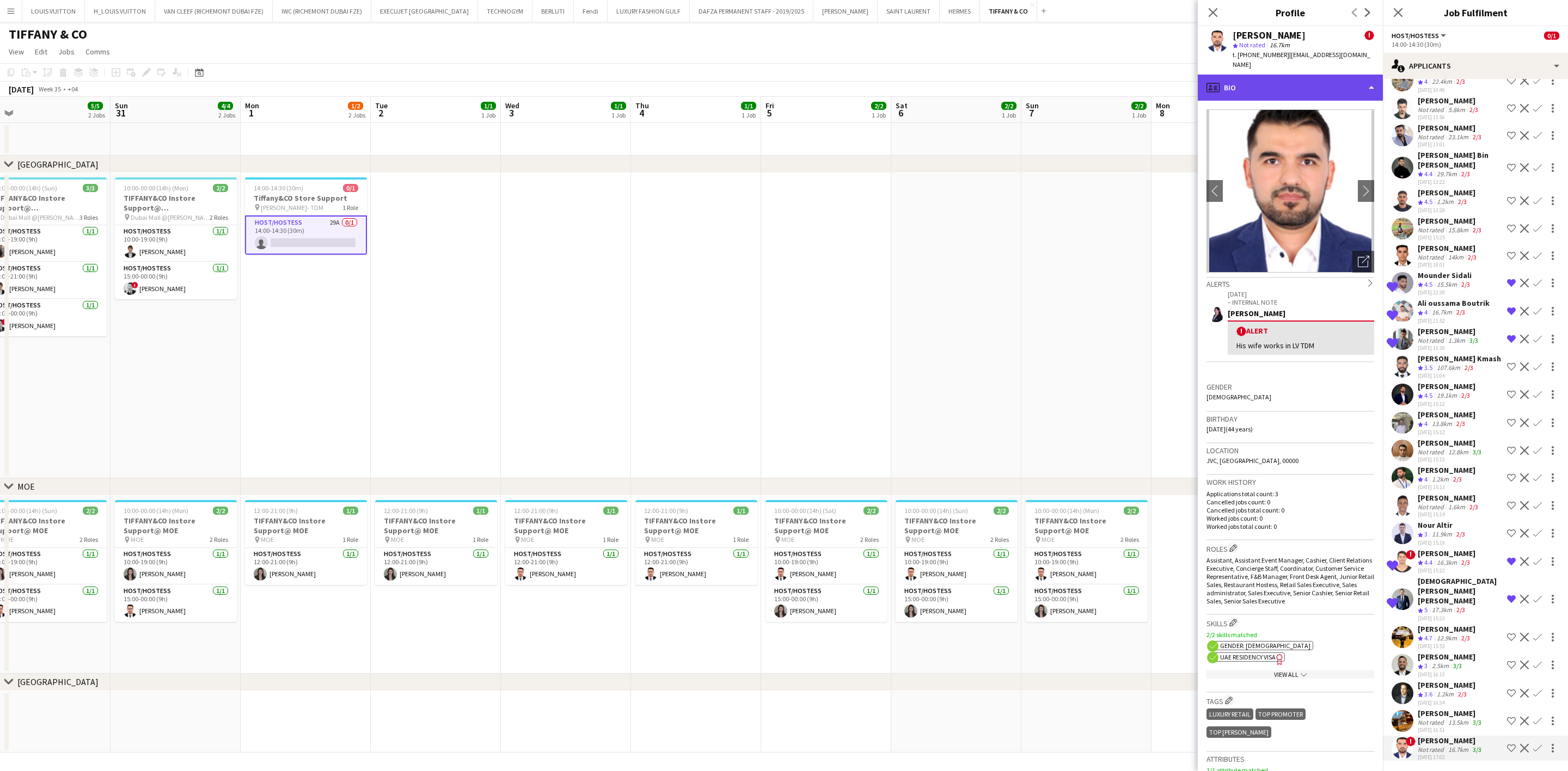
click at [1033, 90] on div "profile Bio" at bounding box center [1290, 87] width 185 height 26
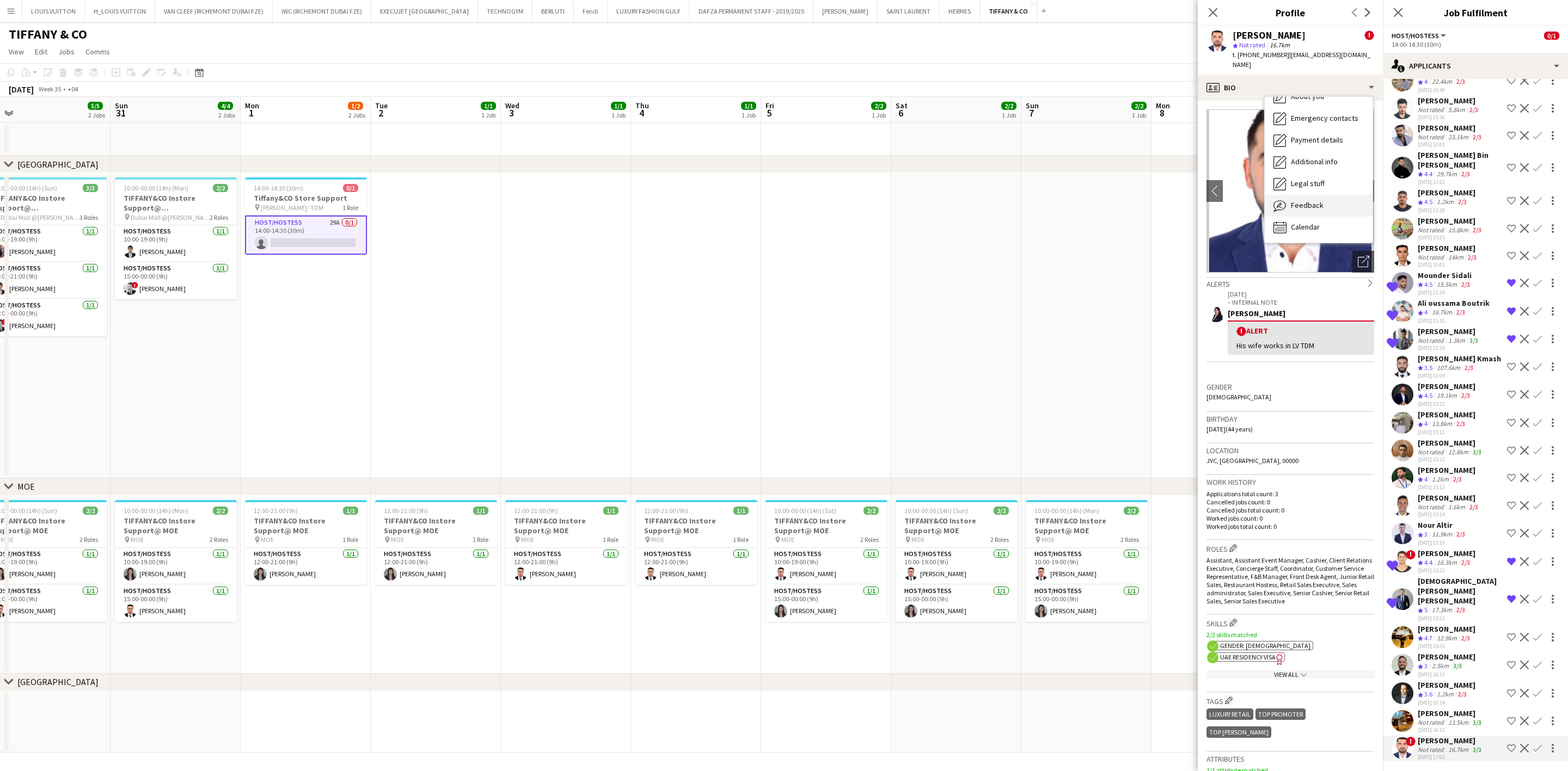
click at [1033, 203] on div "Feedback Feedback" at bounding box center [1318, 206] width 108 height 22
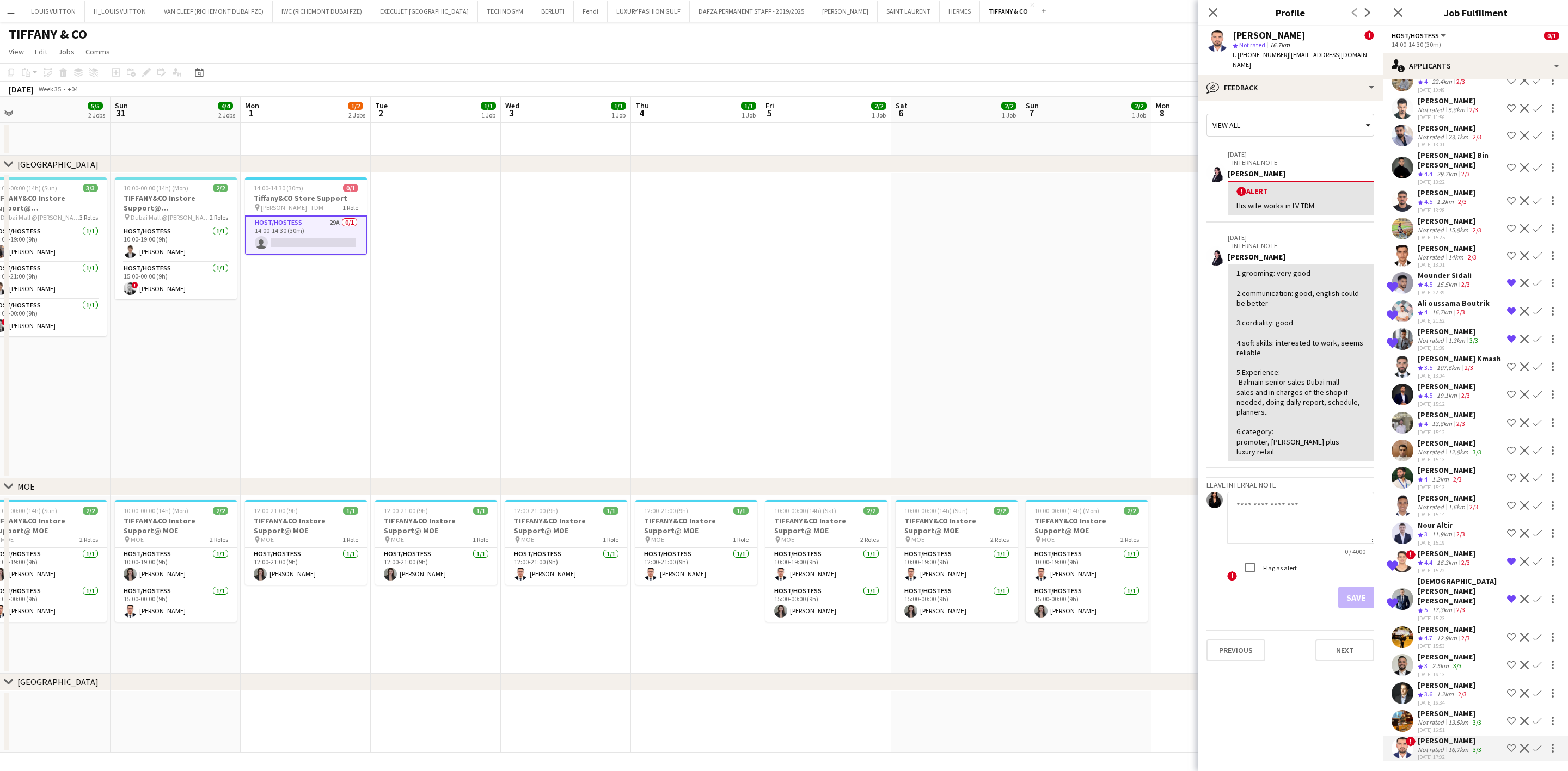
click at [1033, 543] on app-icon "Shortlist crew" at bounding box center [1511, 748] width 9 height 9
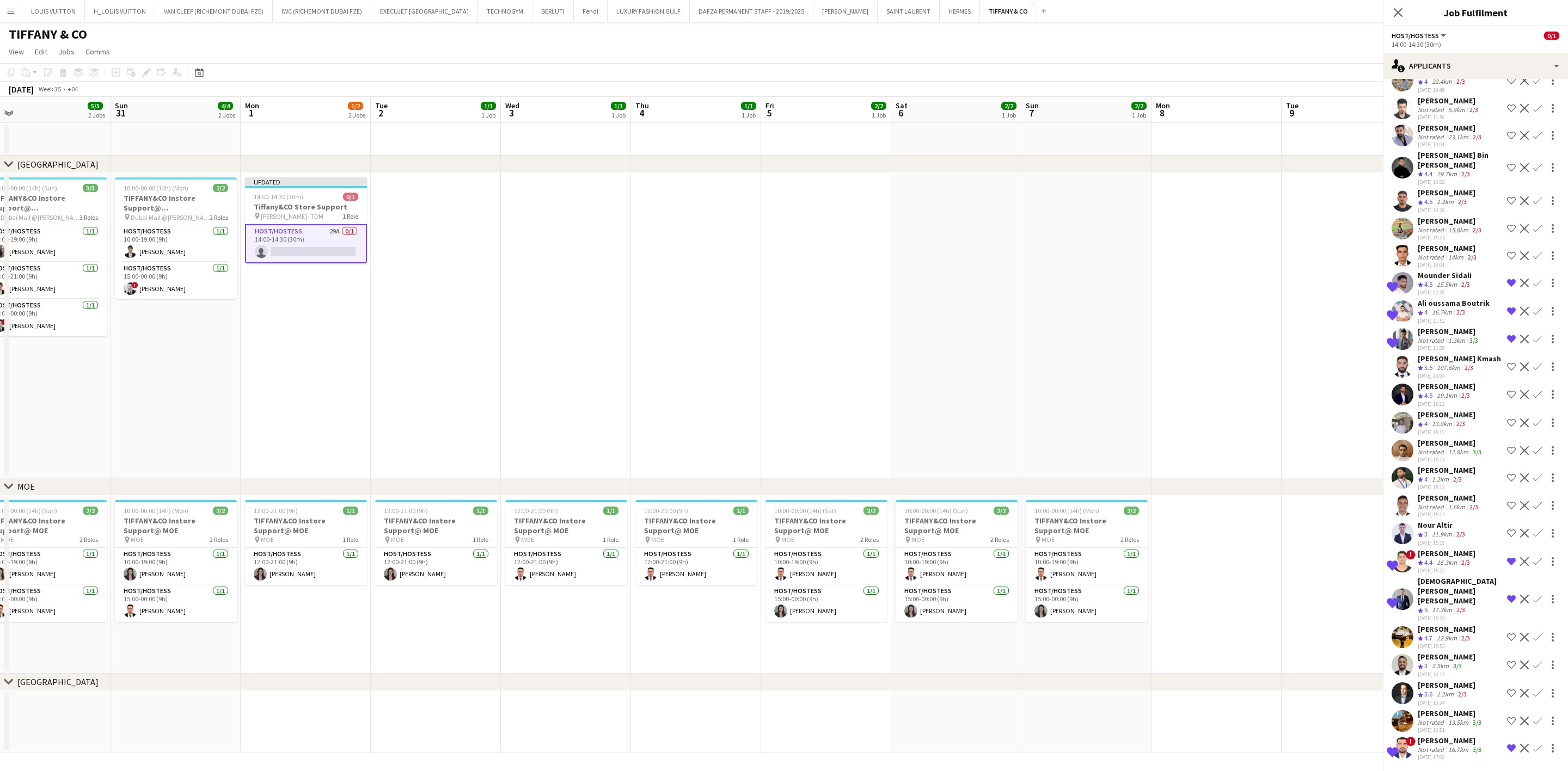
scroll to position [213, 0]
click at [1033, 543] on div "[PERSON_NAME]" at bounding box center [1450, 741] width 66 height 10
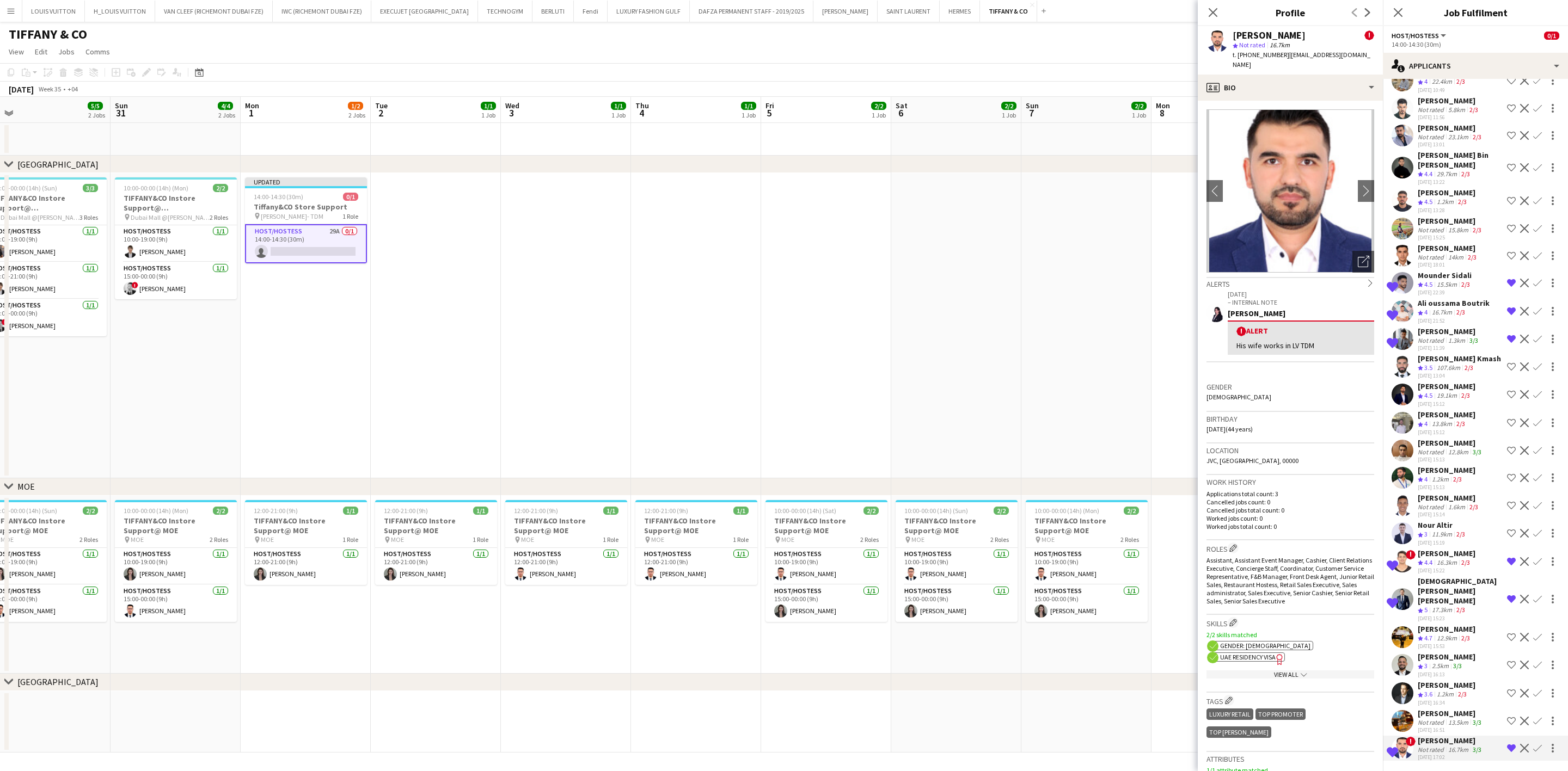
scroll to position [309, 0]
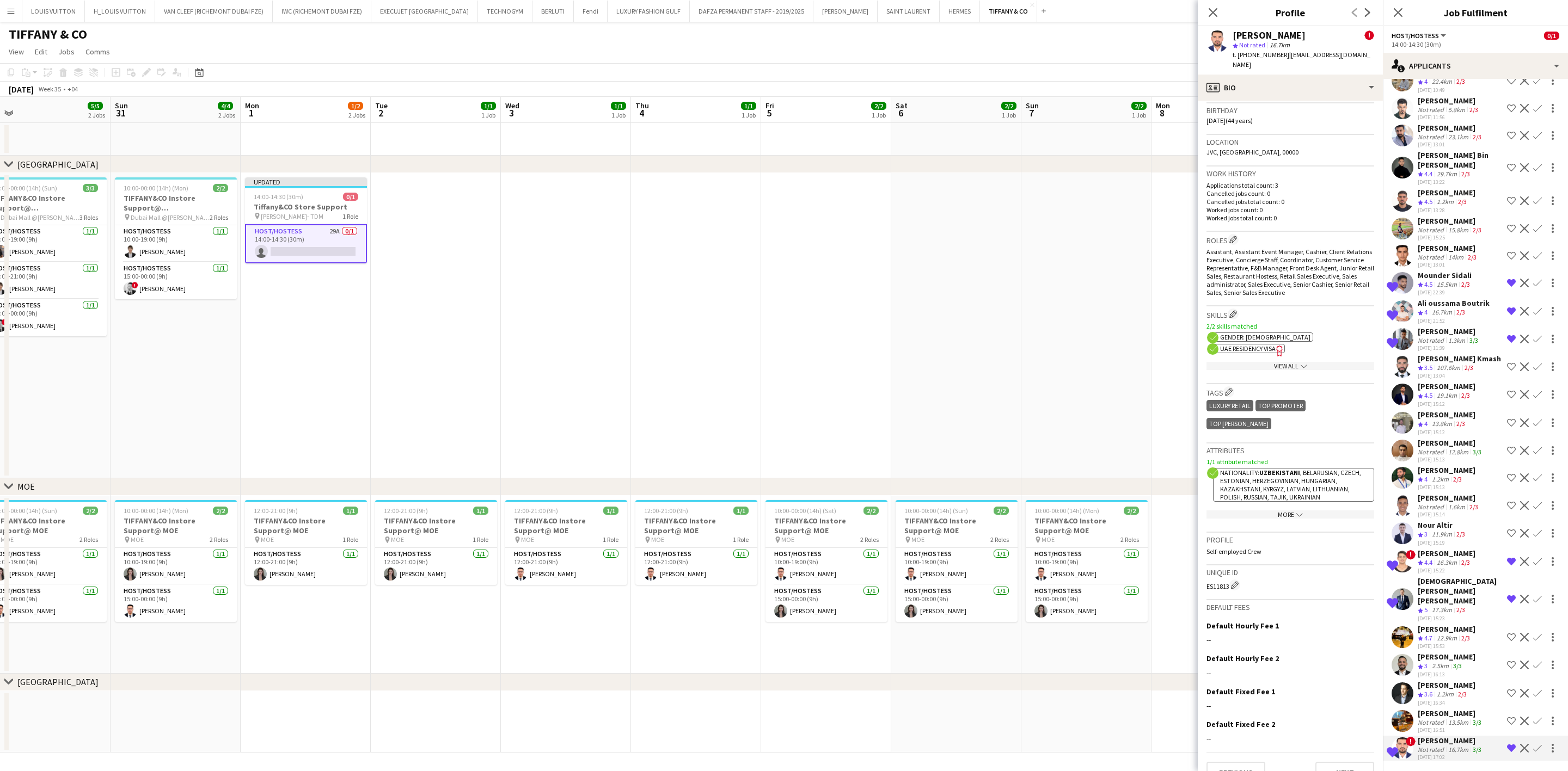
click at [1033, 543] on div "[DATE] 16:51" at bounding box center [1450, 730] width 66 height 7
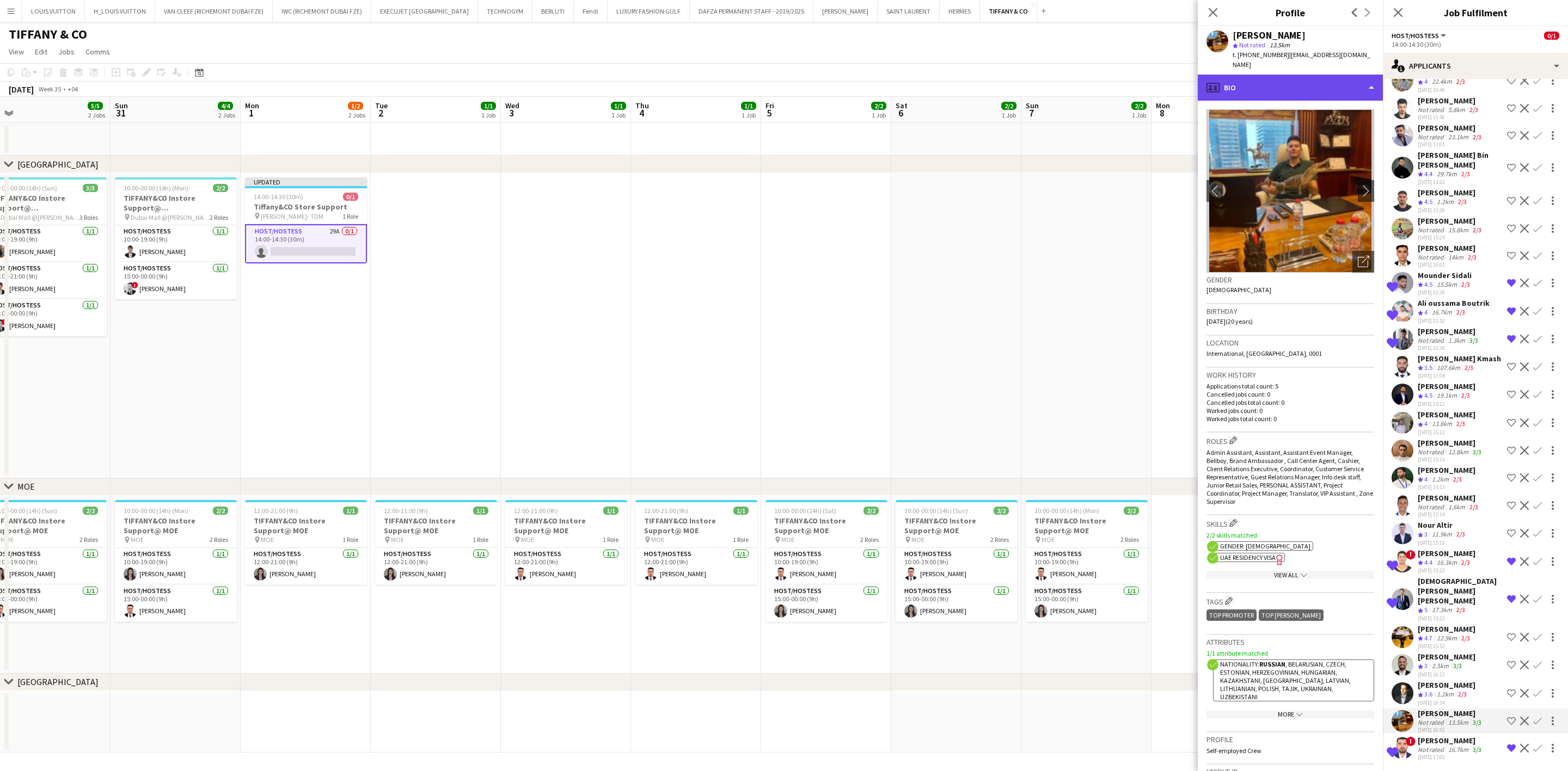
click at [1033, 79] on div "profile Bio" at bounding box center [1290, 87] width 185 height 26
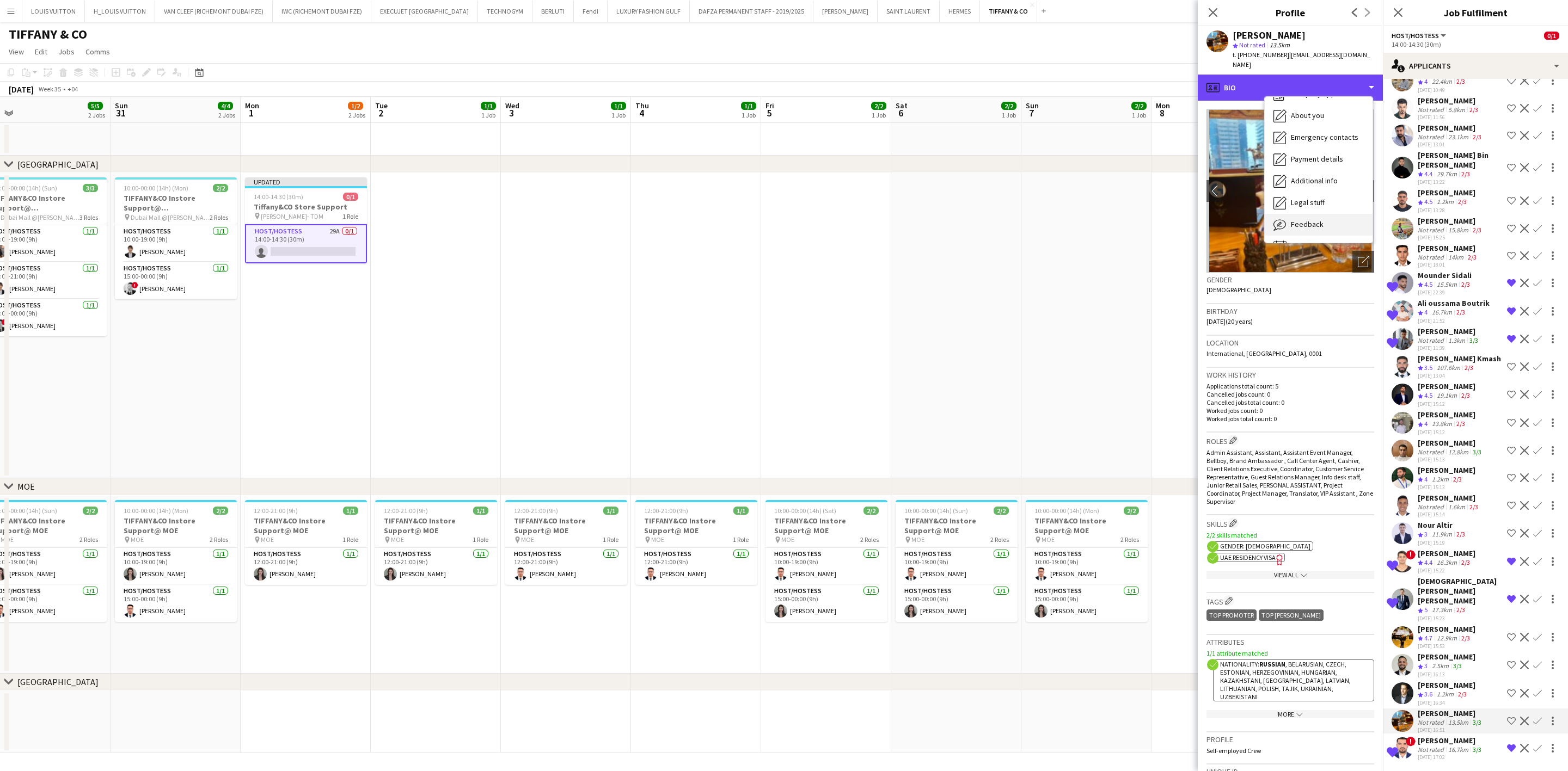
scroll to position [59, 0]
click at [1033, 200] on span "Feedback" at bounding box center [1307, 205] width 33 height 10
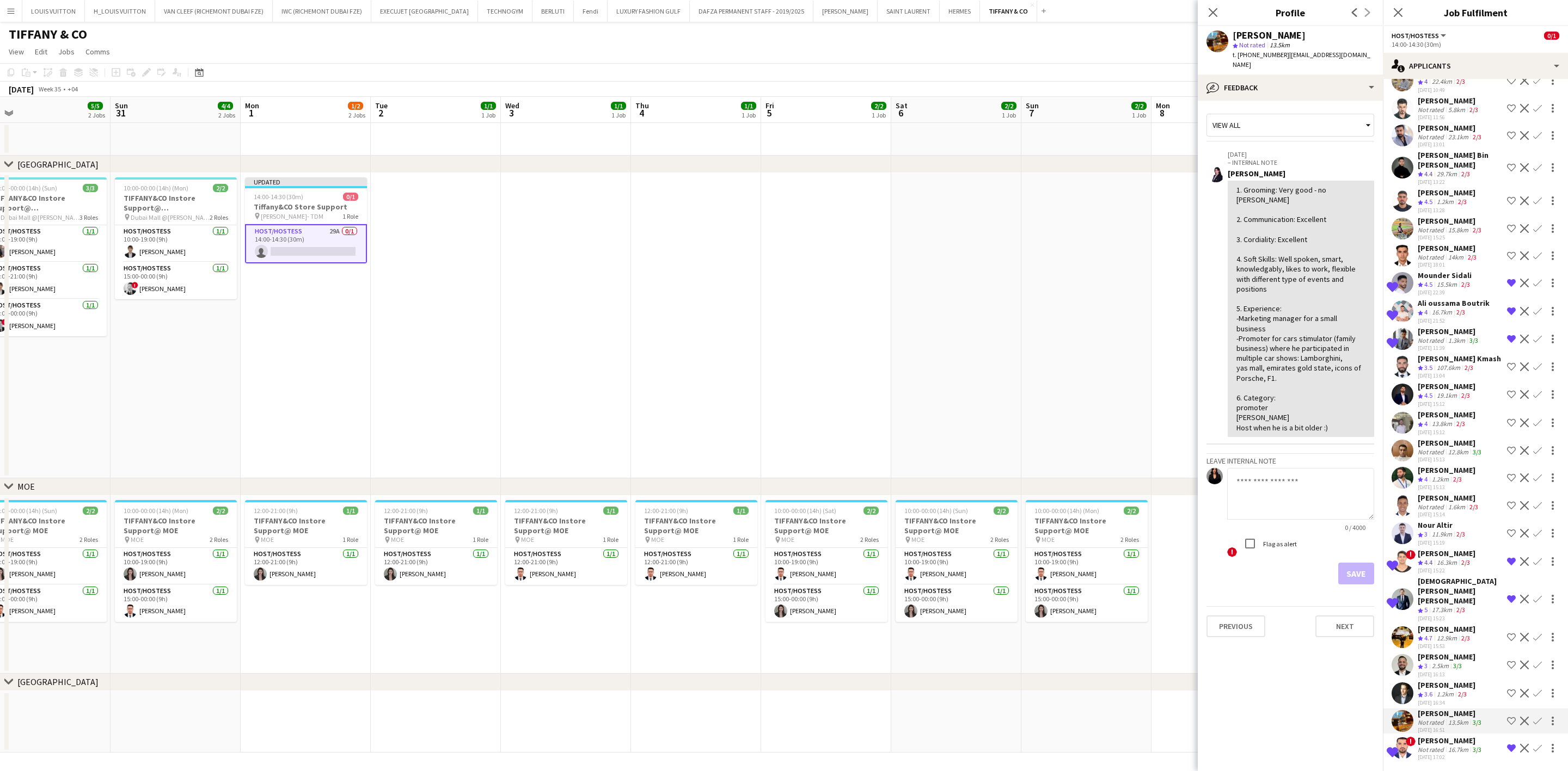
click at [1033, 543] on div "Not rated" at bounding box center [1431, 722] width 28 height 8
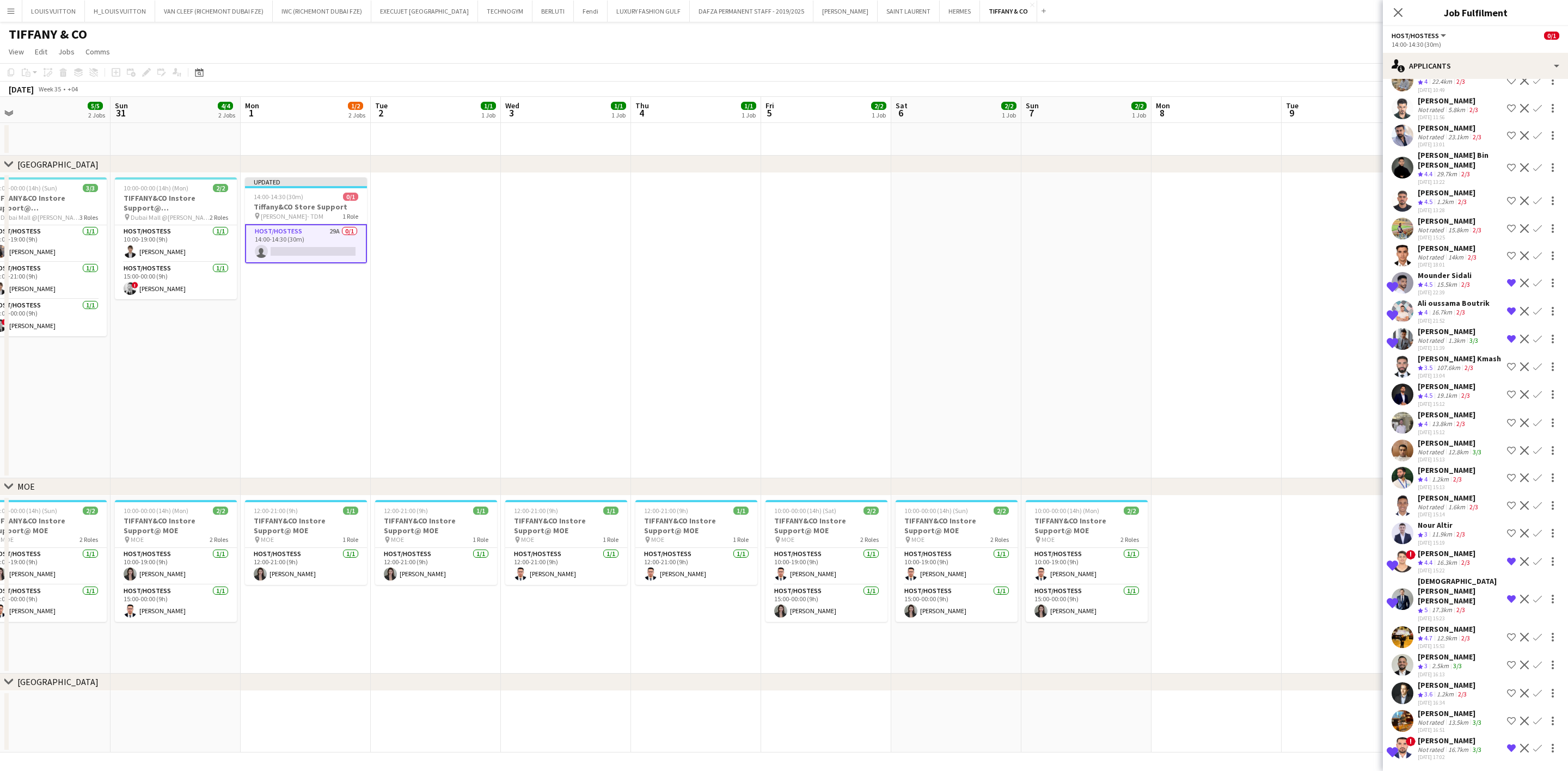
click at [1033, 543] on div "Not rated" at bounding box center [1431, 722] width 28 height 8
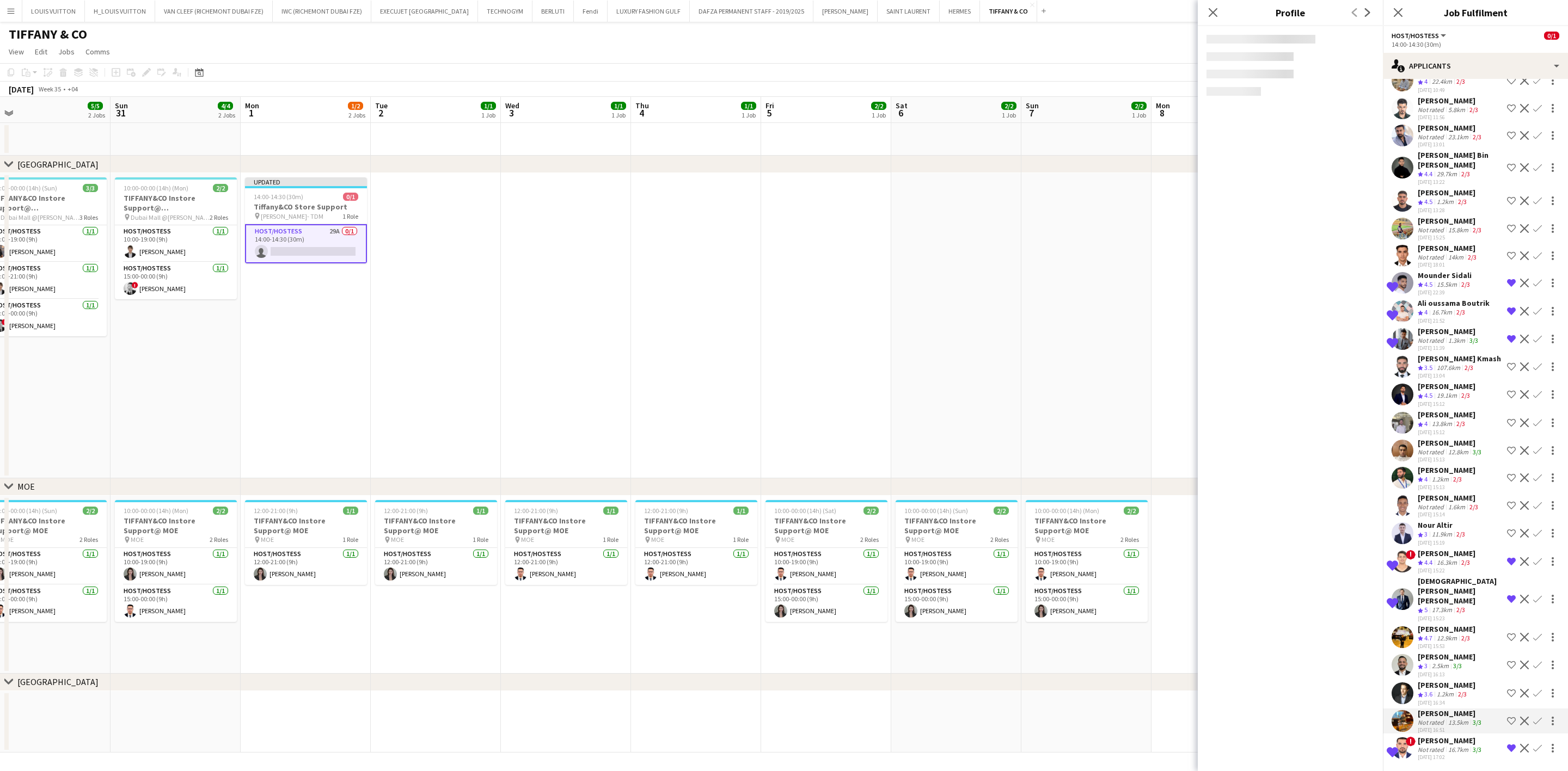
click at [1033, 543] on div "[PERSON_NAME]" at bounding box center [1446, 685] width 58 height 10
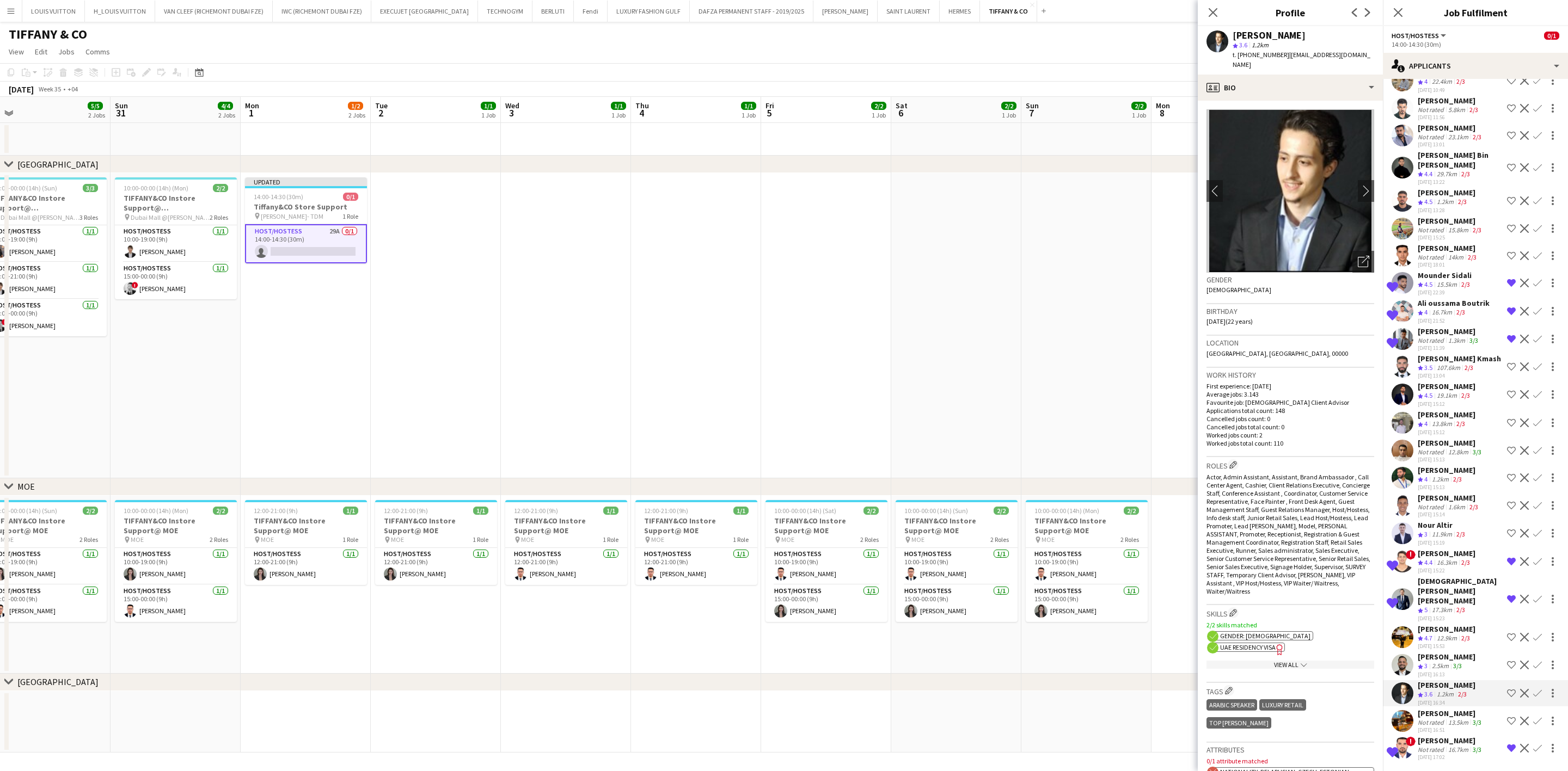
click at [1033, 543] on div "2.5km" at bounding box center [1440, 666] width 21 height 9
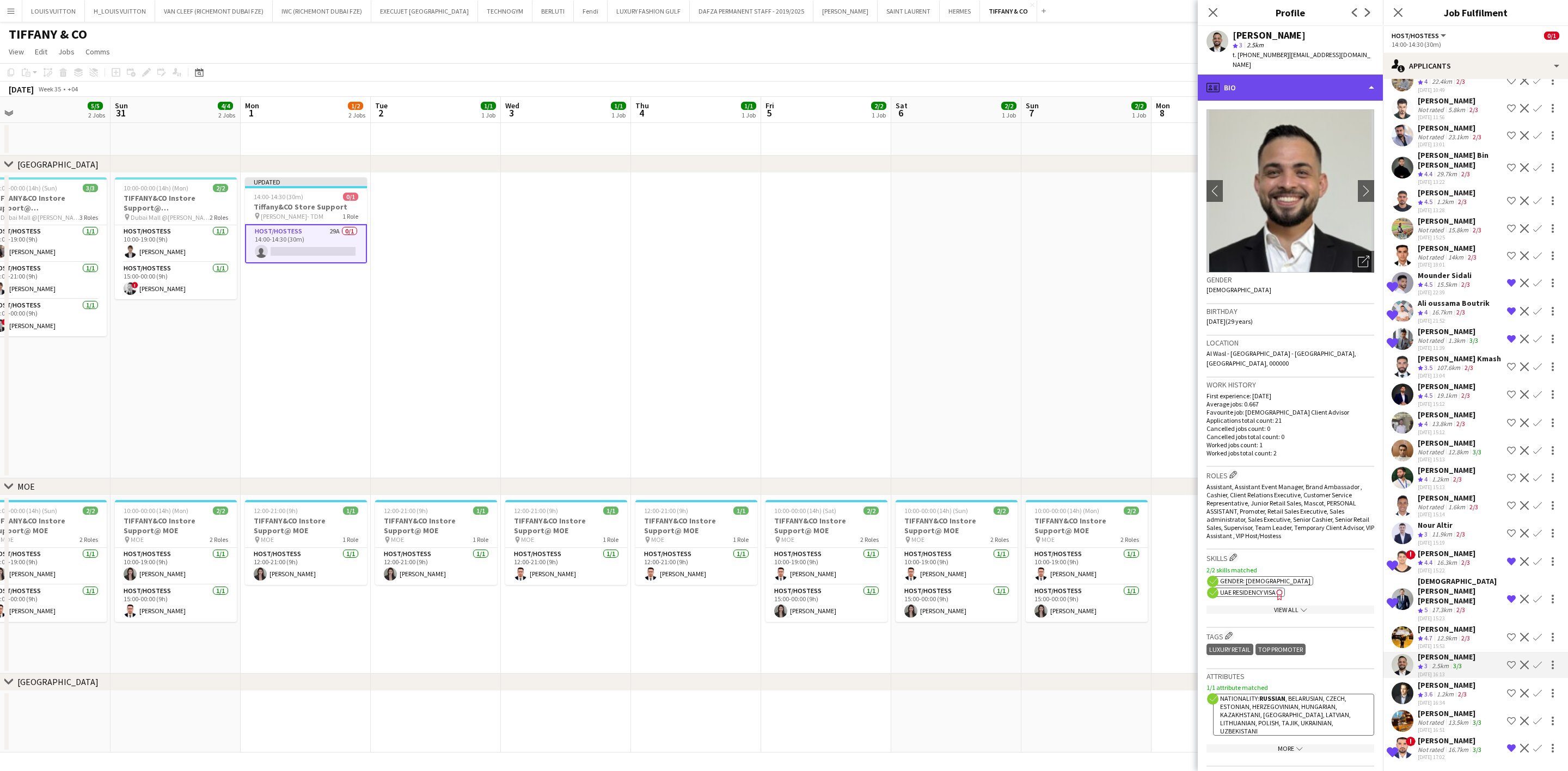
click at [1033, 93] on div "profile Bio" at bounding box center [1290, 87] width 185 height 26
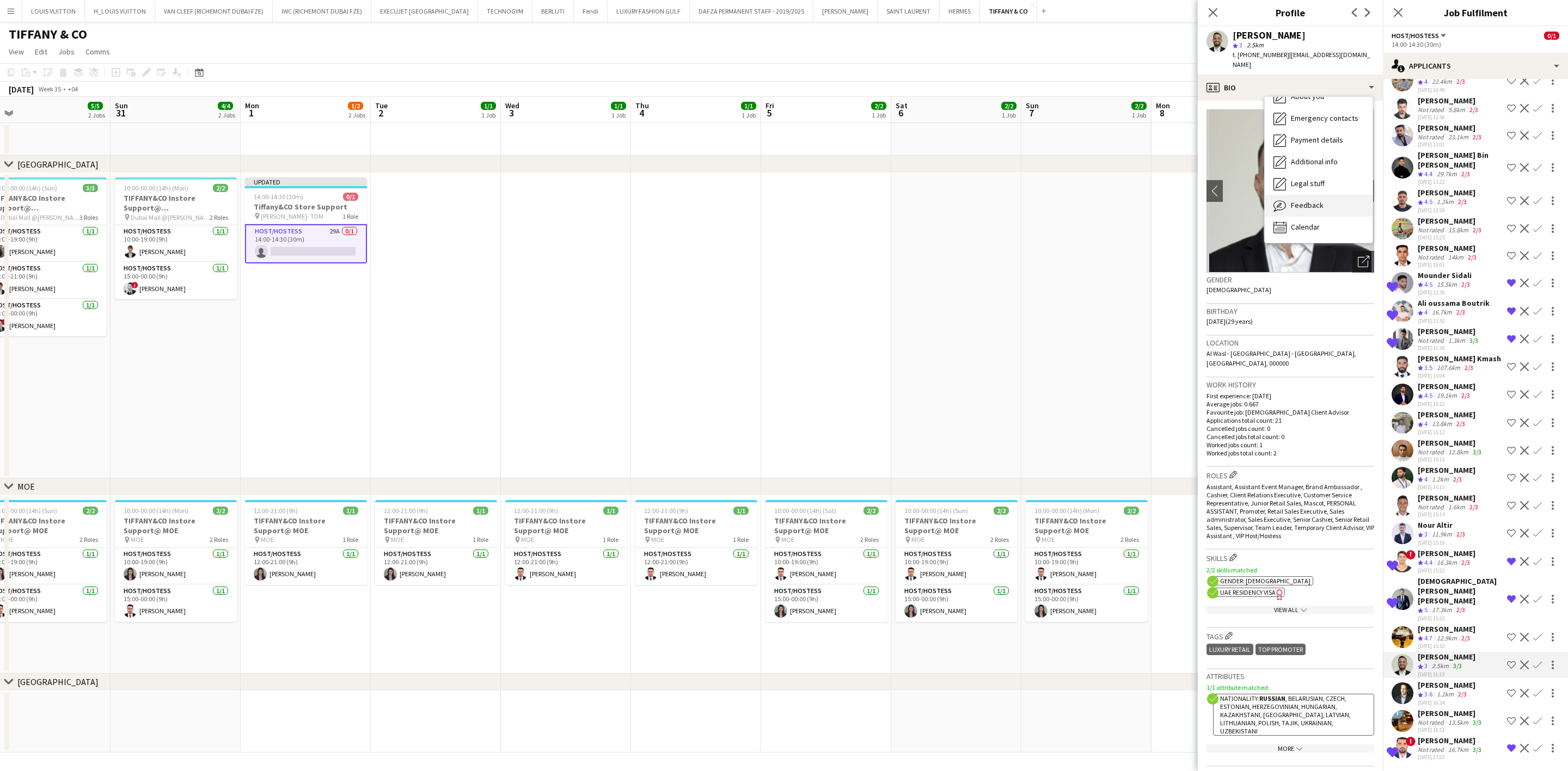
click at [1033, 200] on span "Feedback" at bounding box center [1307, 205] width 33 height 10
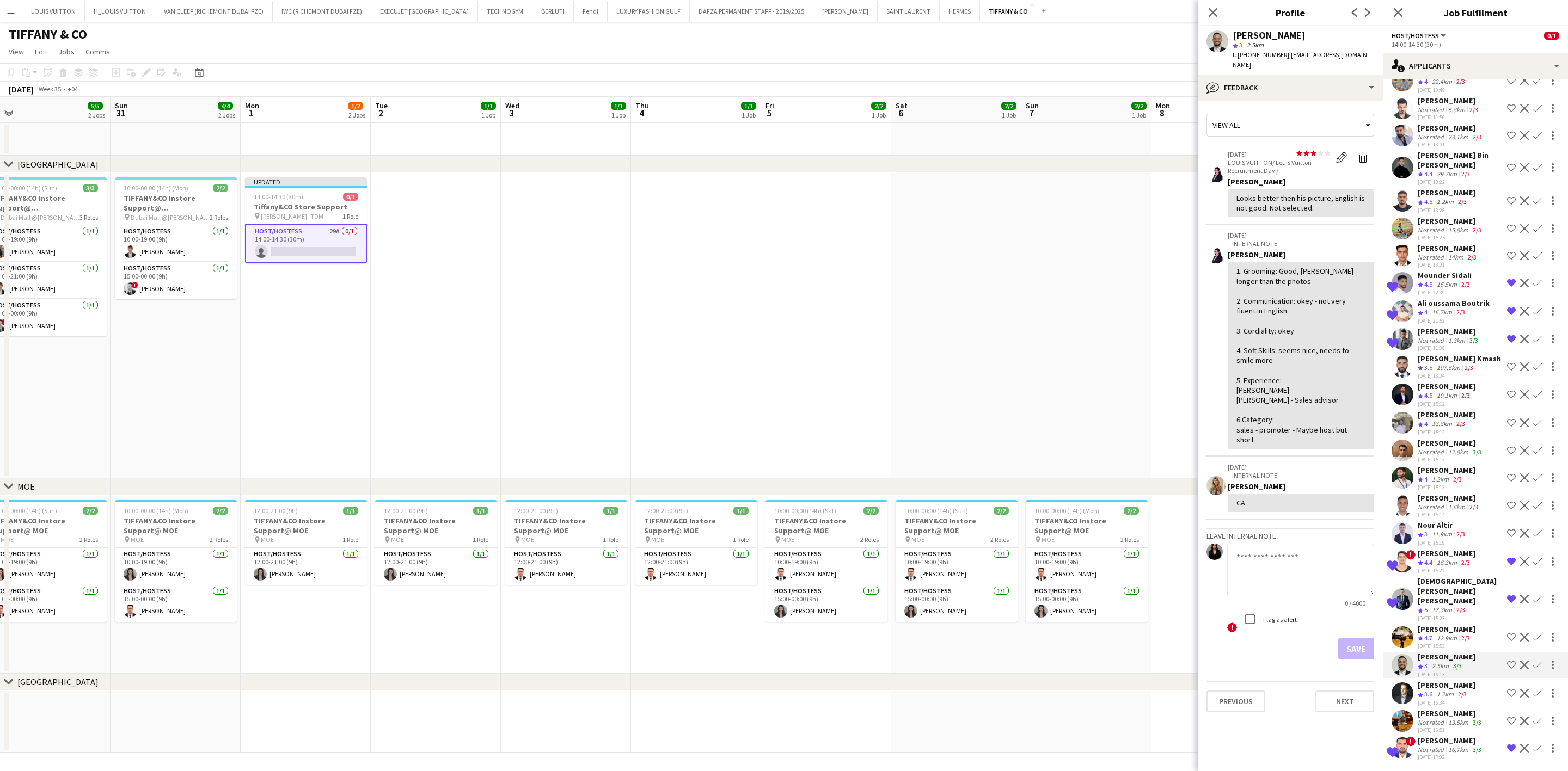
click at [1033, 543] on div "[PERSON_NAME]" at bounding box center [1446, 553] width 58 height 10
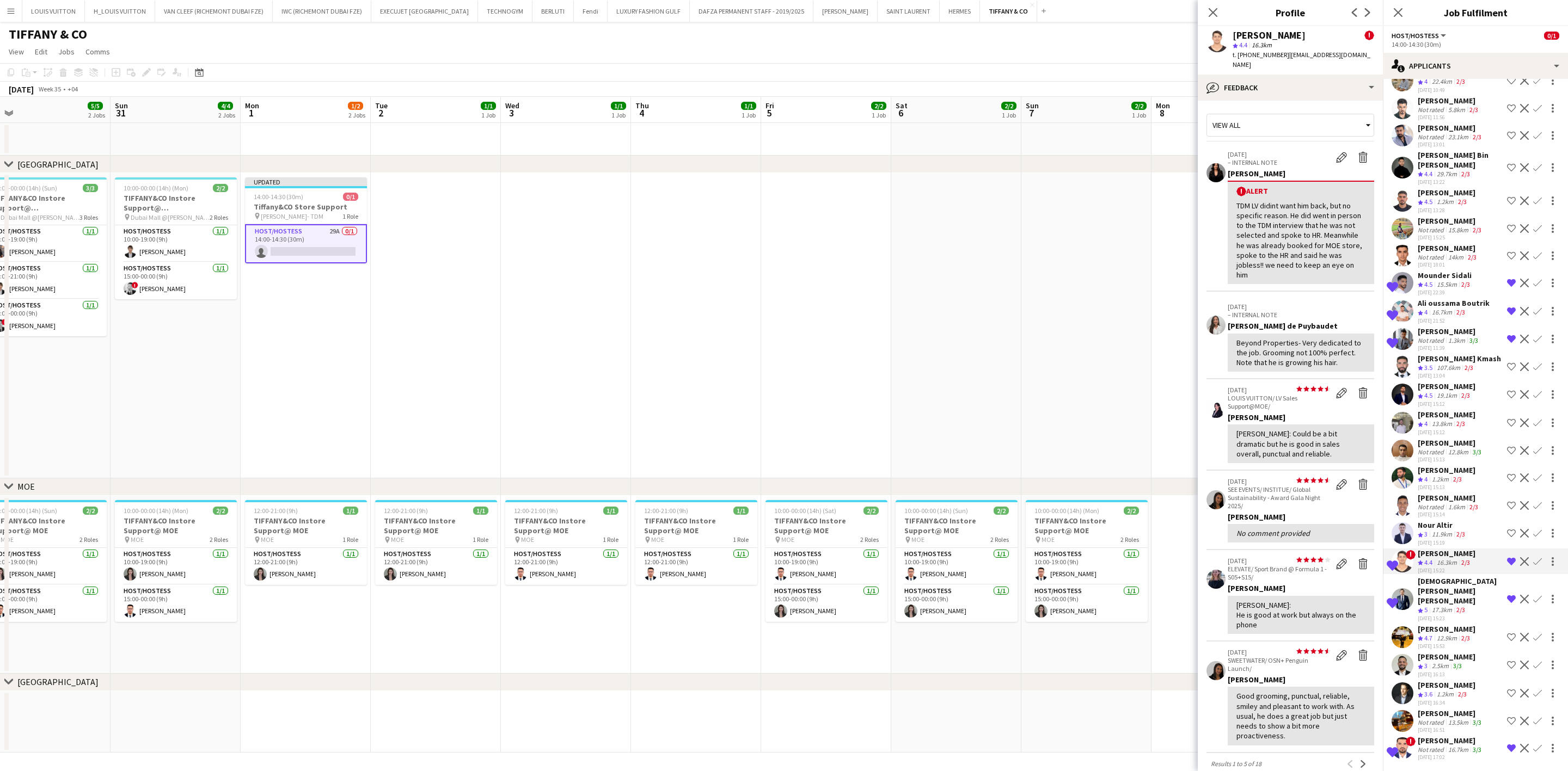
click at [1033, 530] on div "Nour Altir" at bounding box center [1442, 525] width 49 height 10
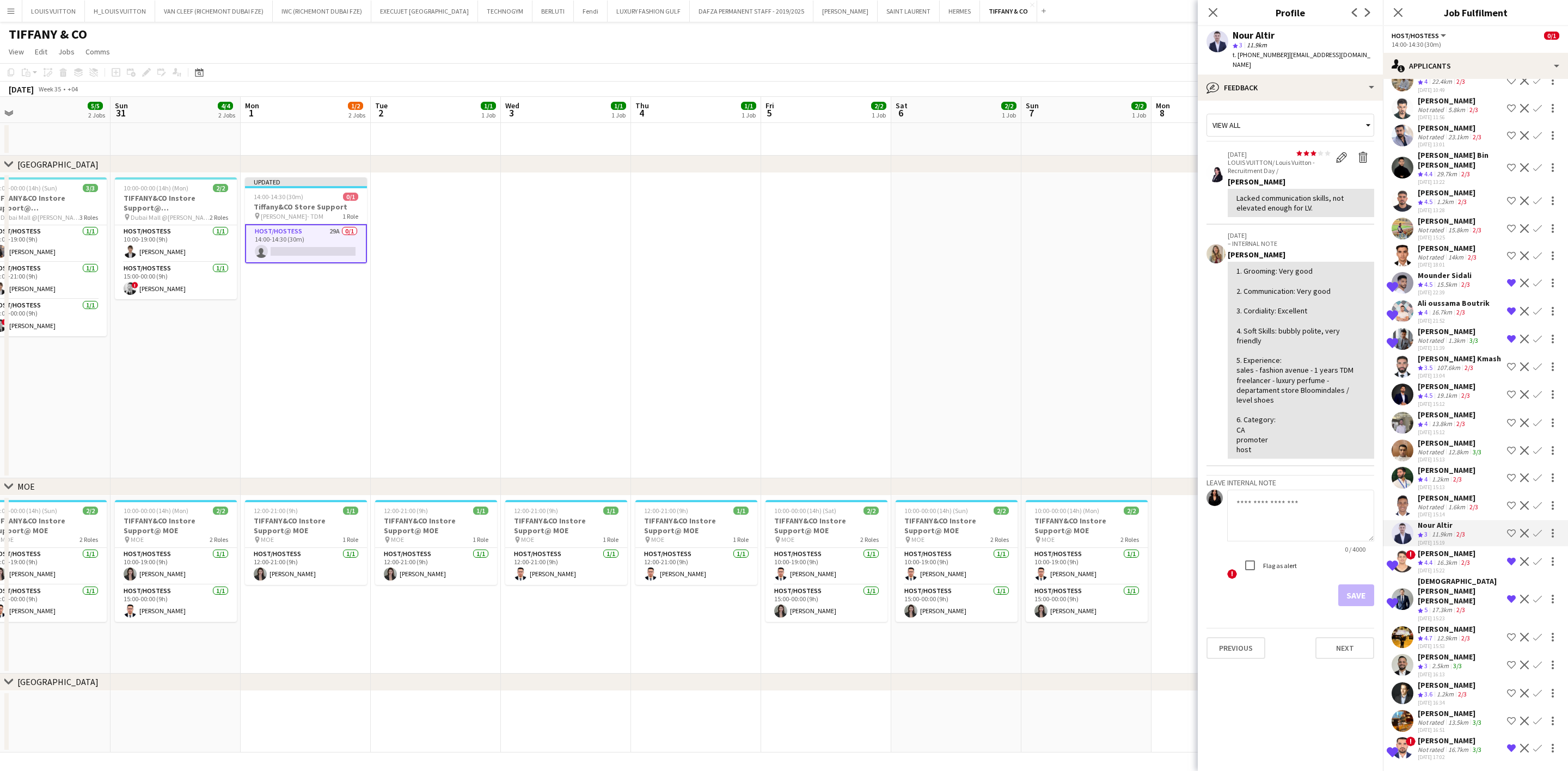
click at [1033, 511] on div "Not rated" at bounding box center [1431, 507] width 28 height 8
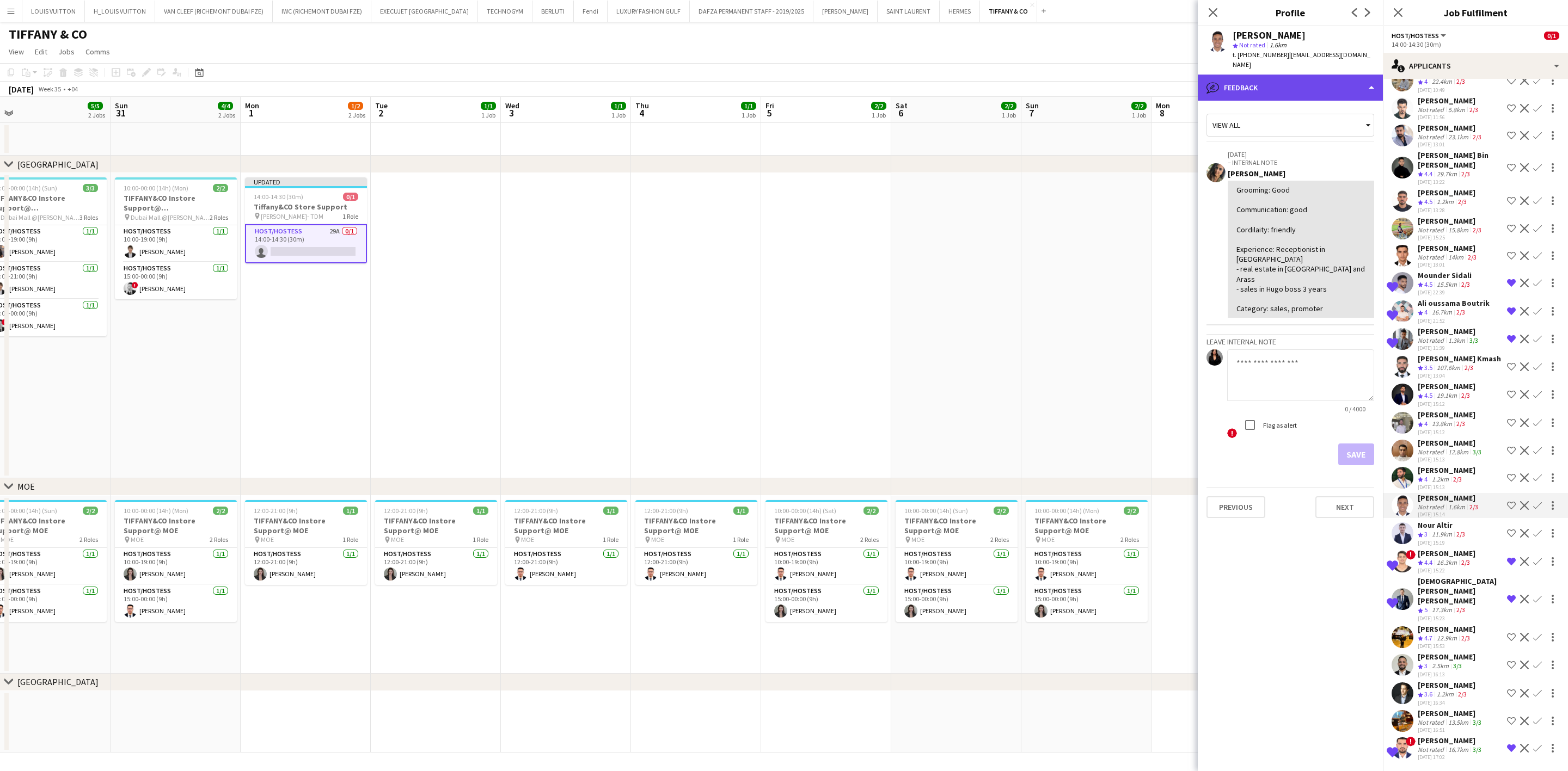
click at [1033, 74] on div "bubble-pencil Feedback" at bounding box center [1290, 87] width 185 height 26
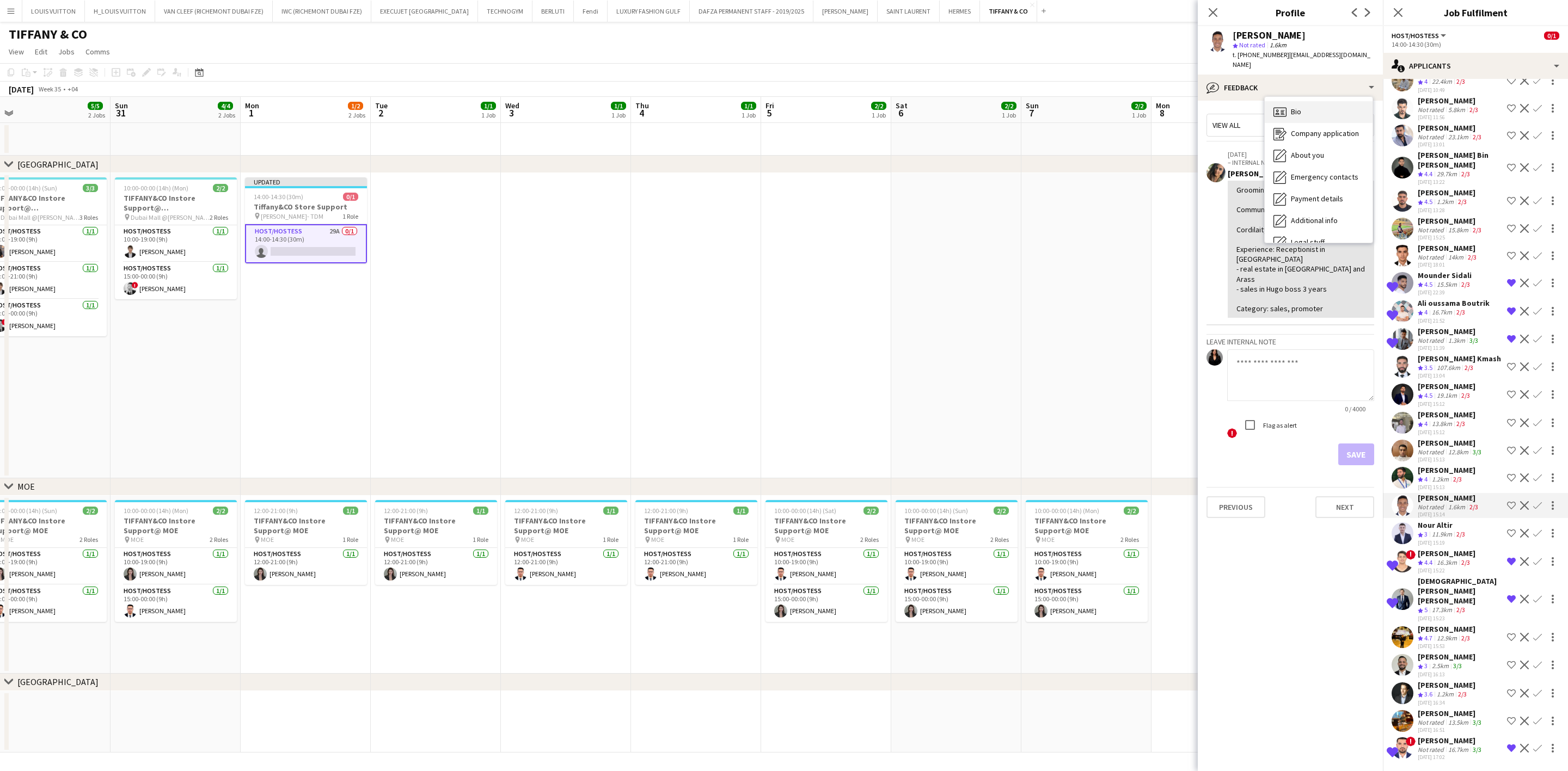
click at [1033, 103] on div "Bio Bio" at bounding box center [1318, 112] width 108 height 22
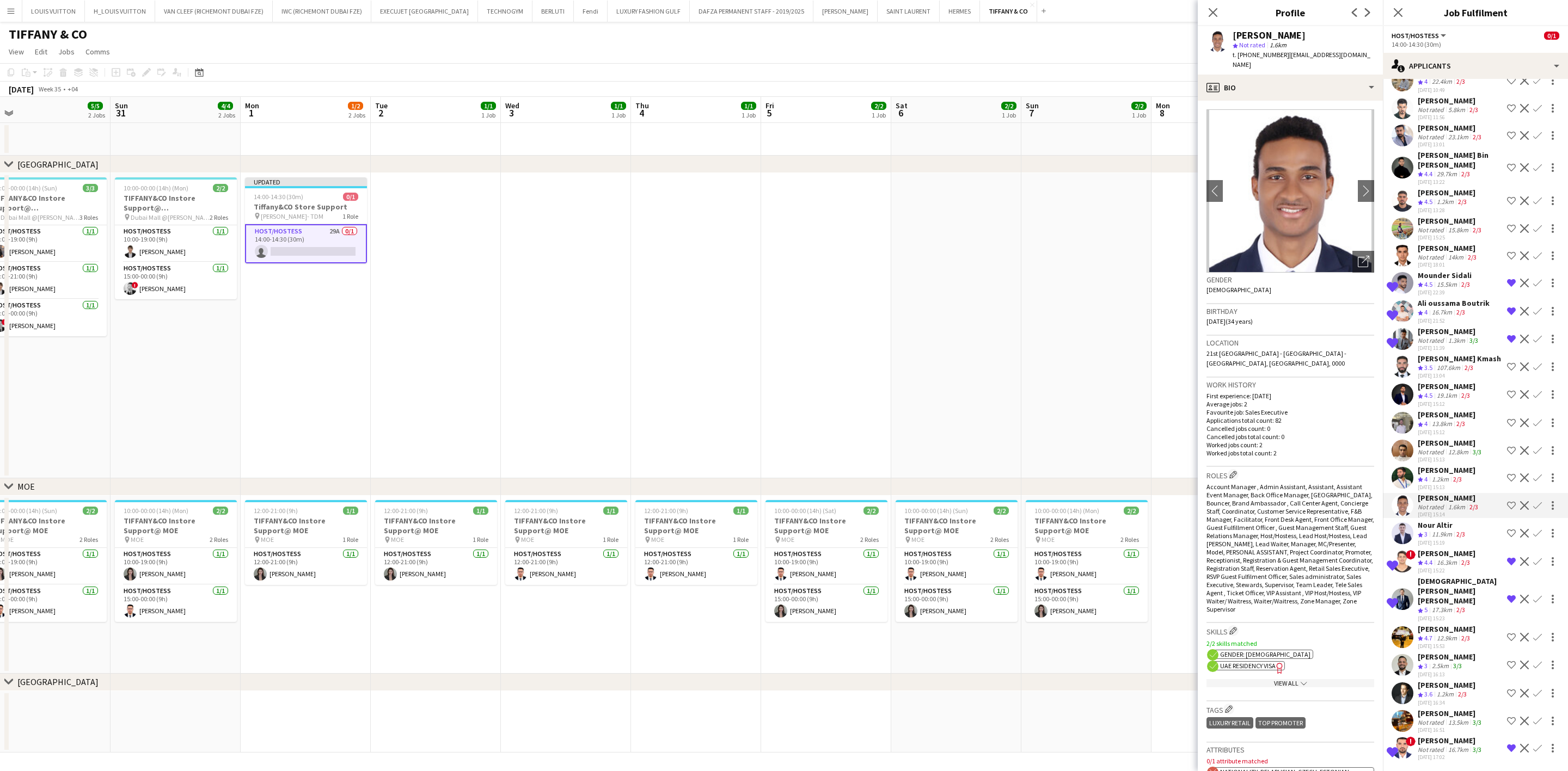
click at [1033, 503] on div "[PERSON_NAME]" at bounding box center [1448, 498] width 63 height 10
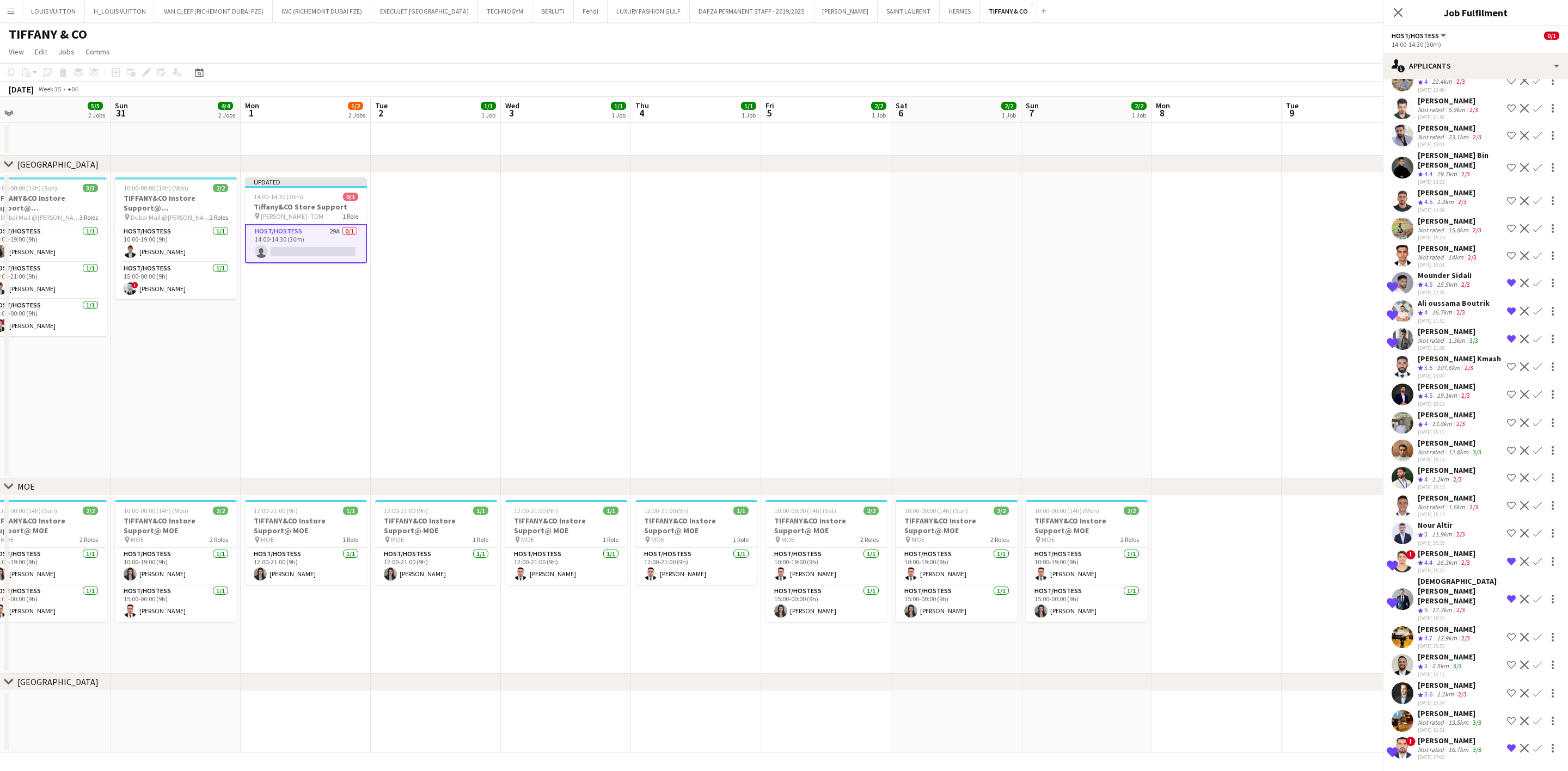
click at [1033, 475] on div "[PERSON_NAME]" at bounding box center [1446, 470] width 58 height 10
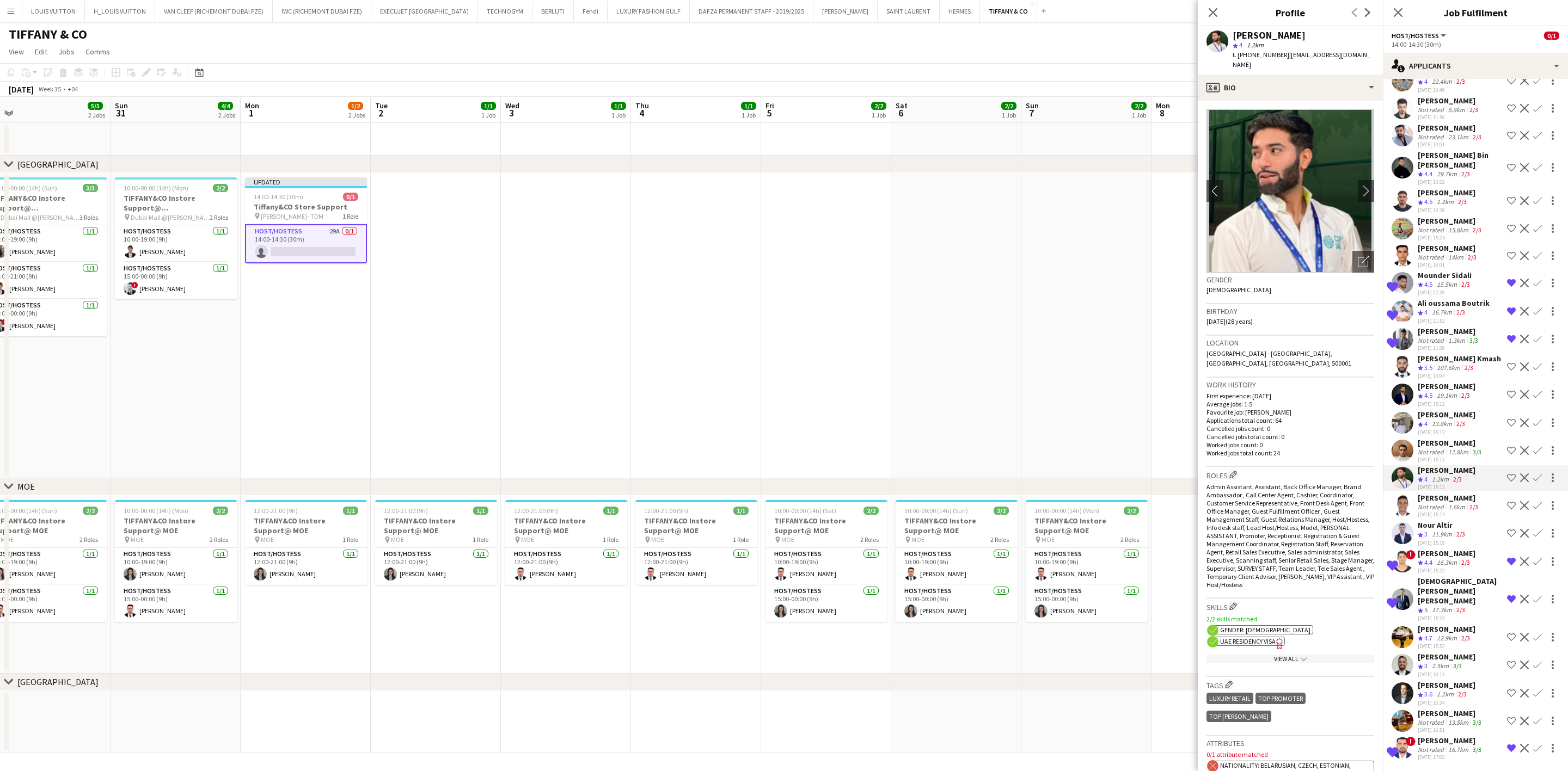
click at [1033, 436] on div "[PERSON_NAME] Crew rating 4.5 11km 2/3 [DATE] 09:31 Shortlist crew Decline Conf…" at bounding box center [1475, 344] width 185 height 838
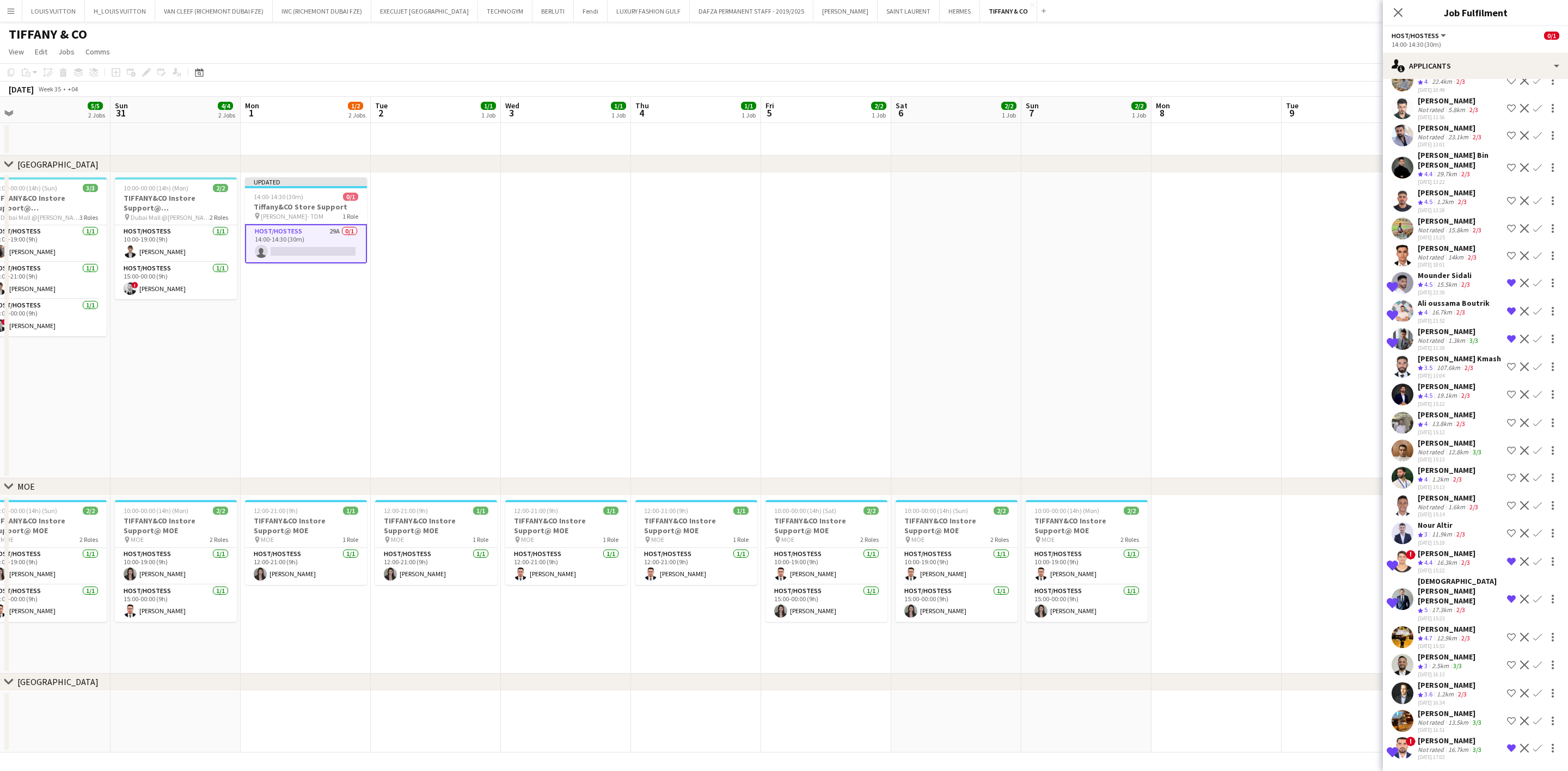
click at [1033, 448] on div "[PERSON_NAME]" at bounding box center [1450, 443] width 66 height 10
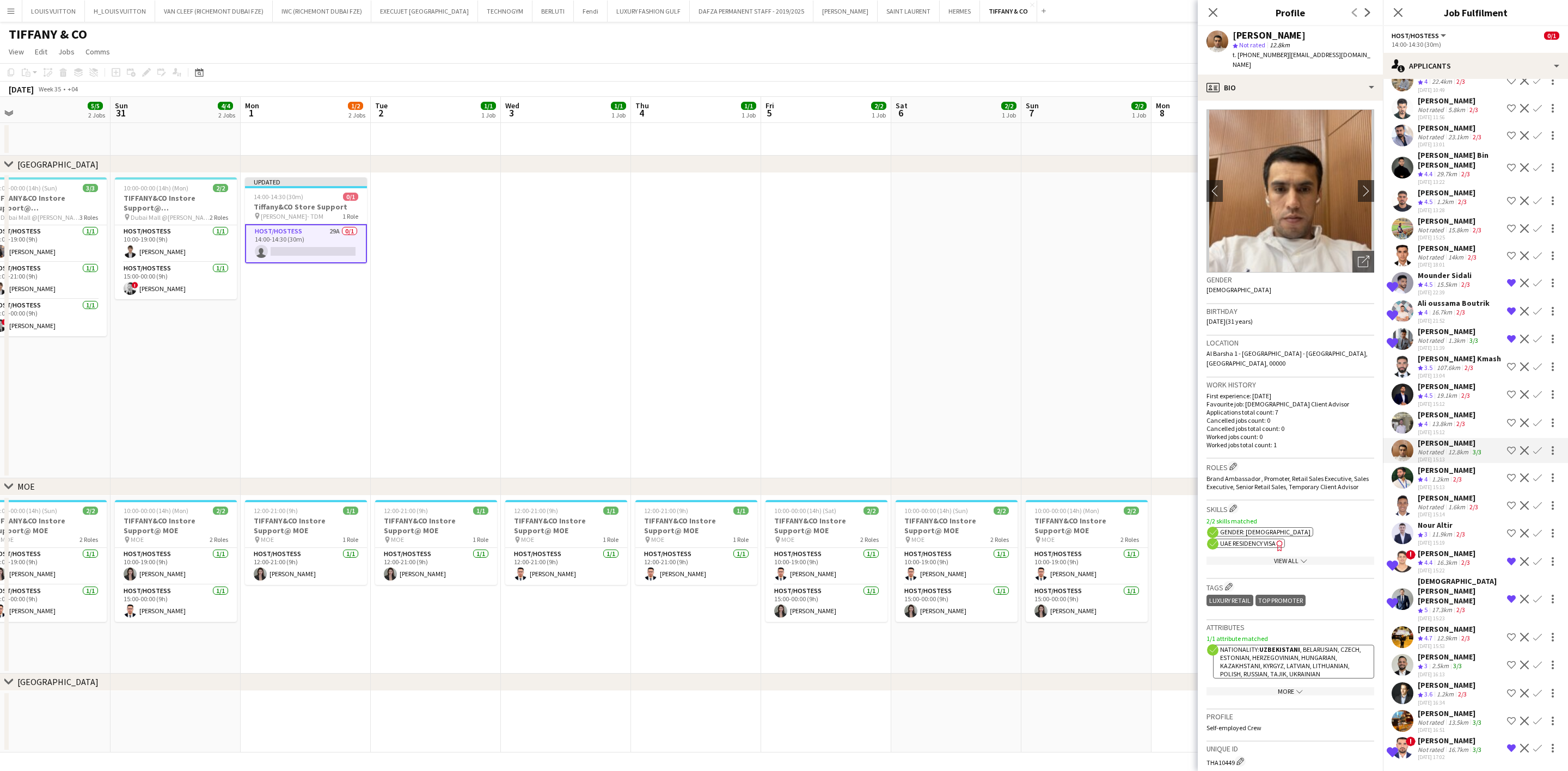
click at [1033, 417] on div "[PERSON_NAME]" at bounding box center [1446, 414] width 58 height 10
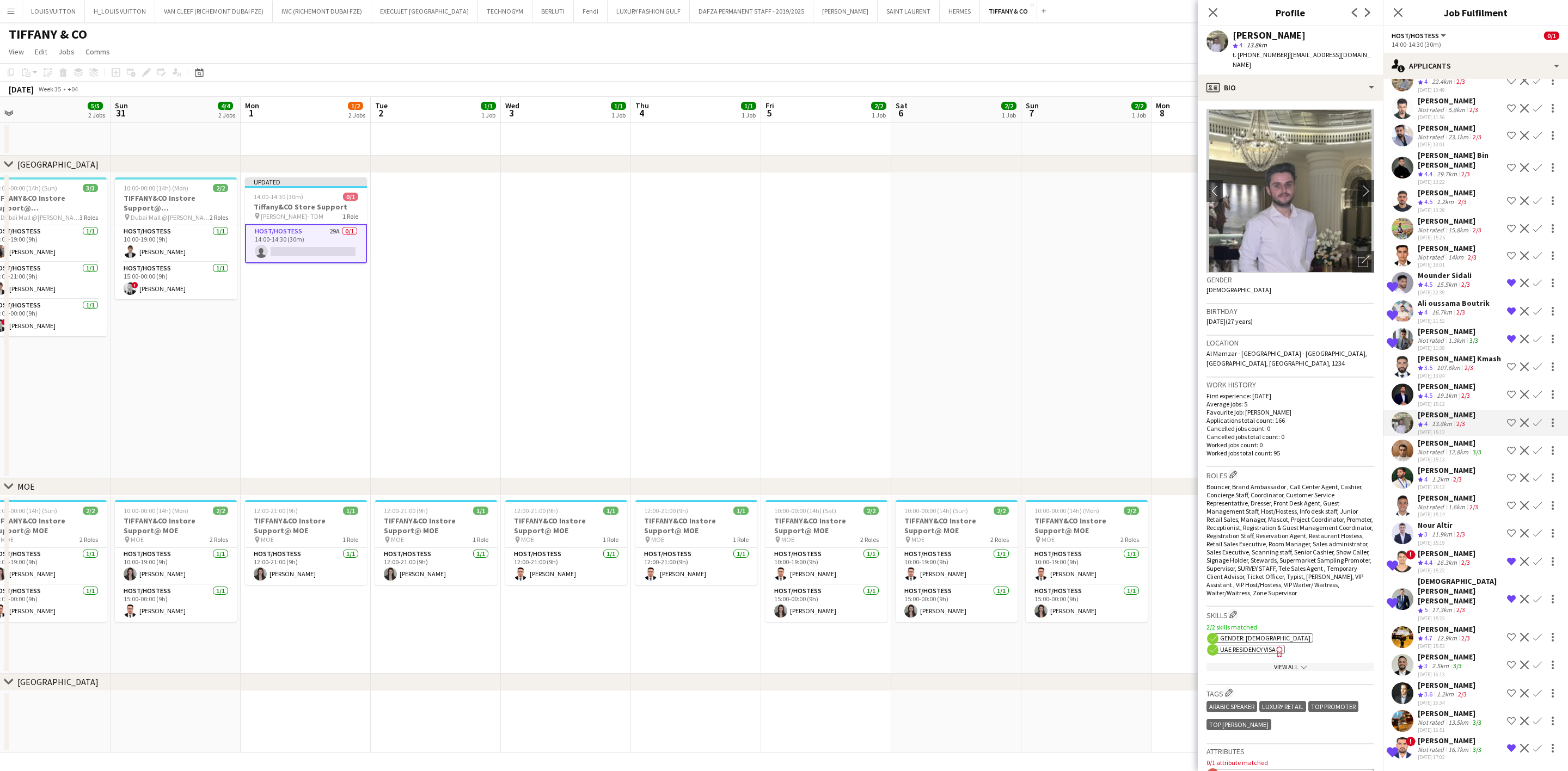
click at [1033, 278] on app-icon "Remove crew from shortlist" at bounding box center [1511, 282] width 9 height 9
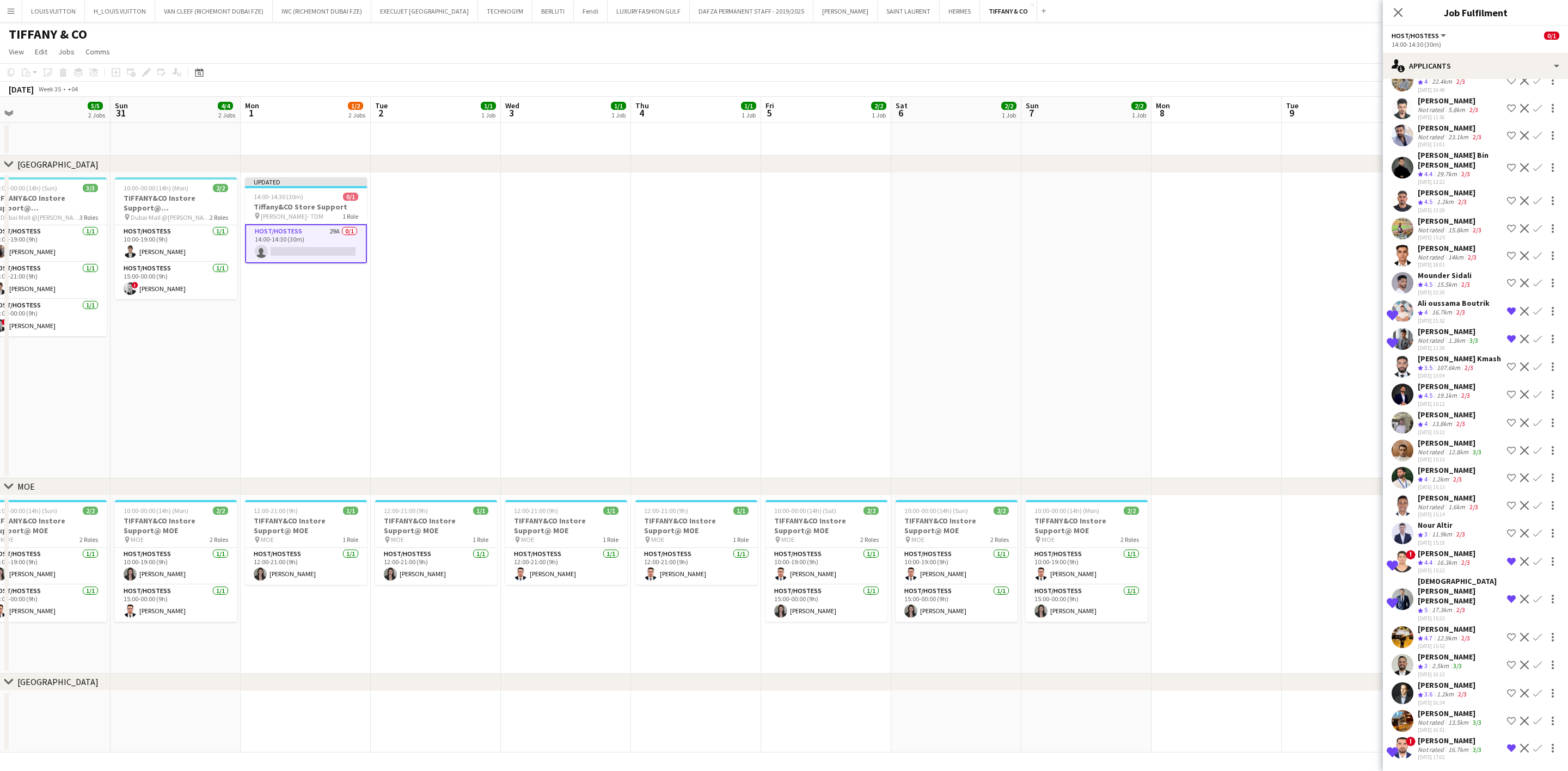
click at [1033, 311] on app-icon "Remove crew from shortlist" at bounding box center [1511, 311] width 9 height 9
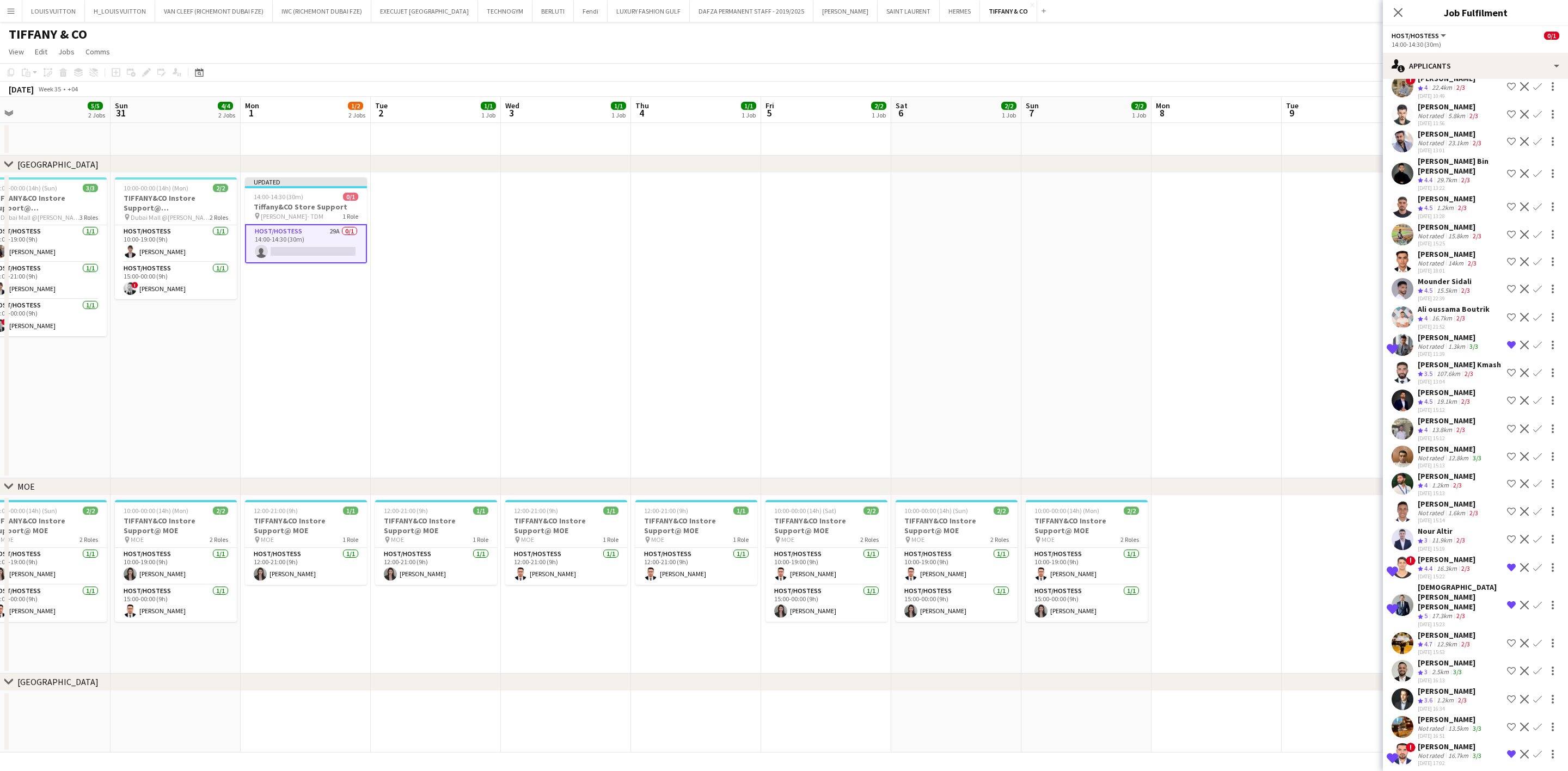
scroll to position [213, 0]
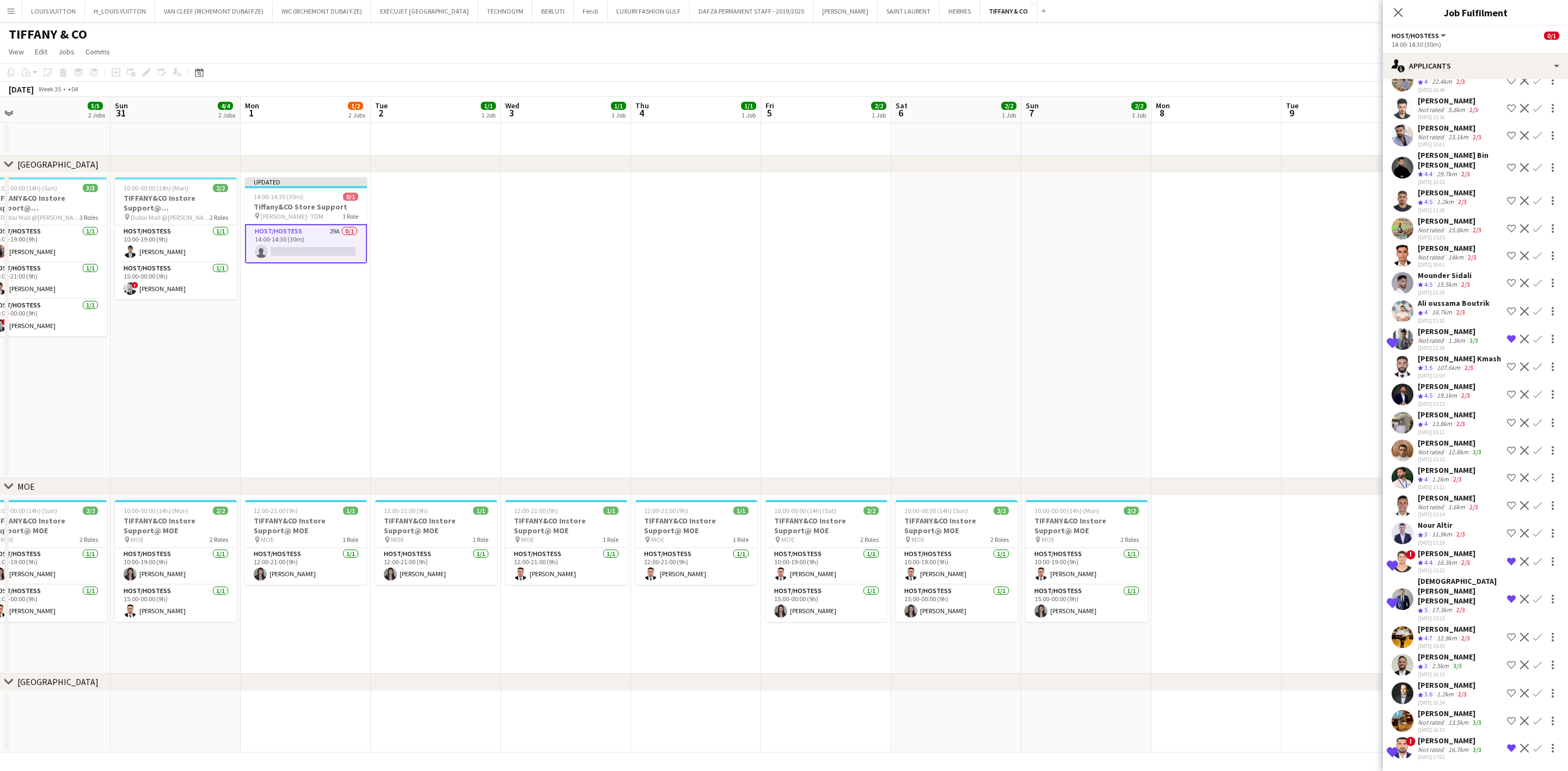
click at [1033, 441] on div "[PERSON_NAME]" at bounding box center [1450, 443] width 66 height 10
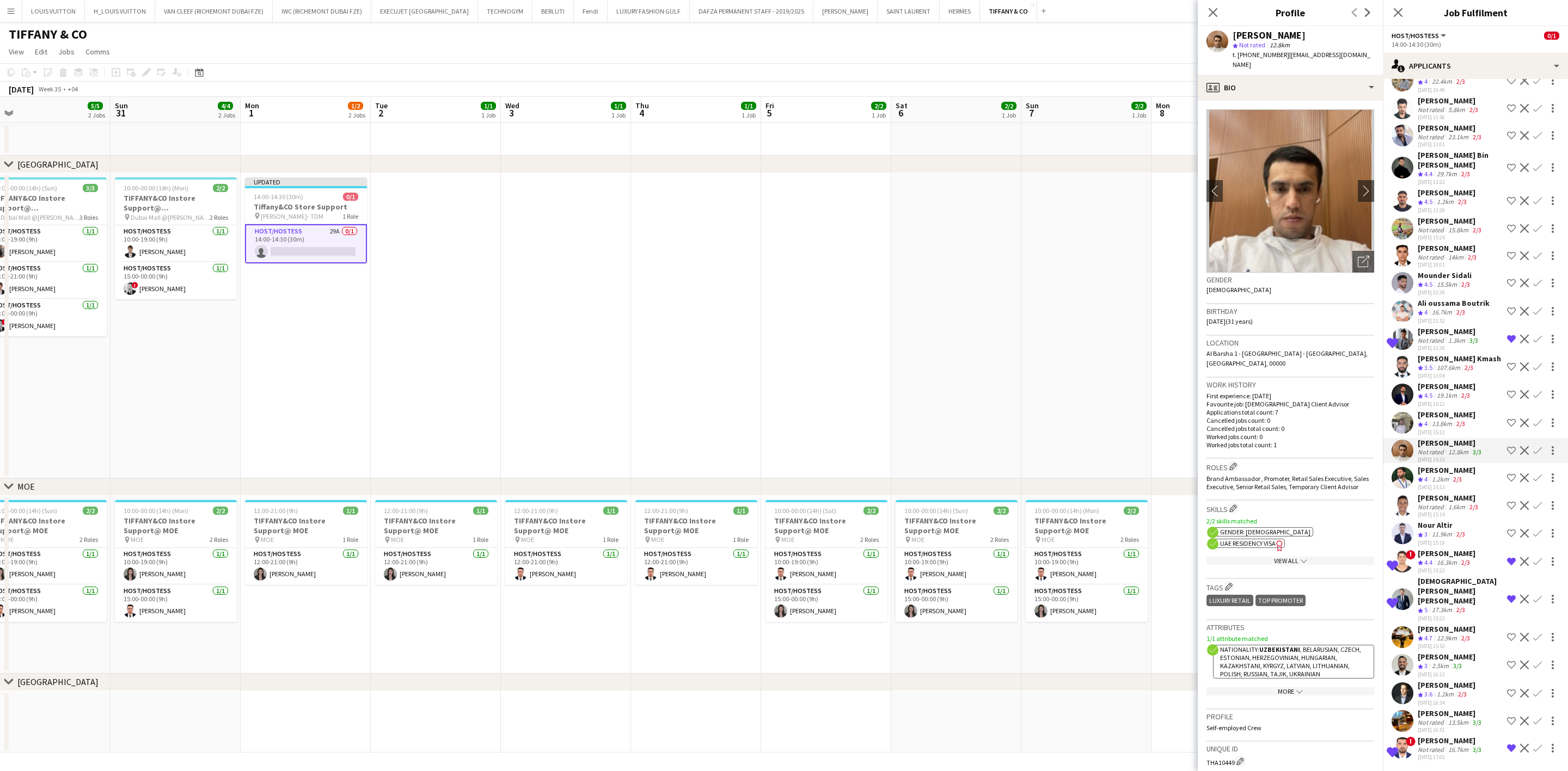
click at [1033, 56] on app-page-menu "View Day view expanded Day view collapsed Month view Date picker Jump to [DATE]…" at bounding box center [784, 53] width 1568 height 21
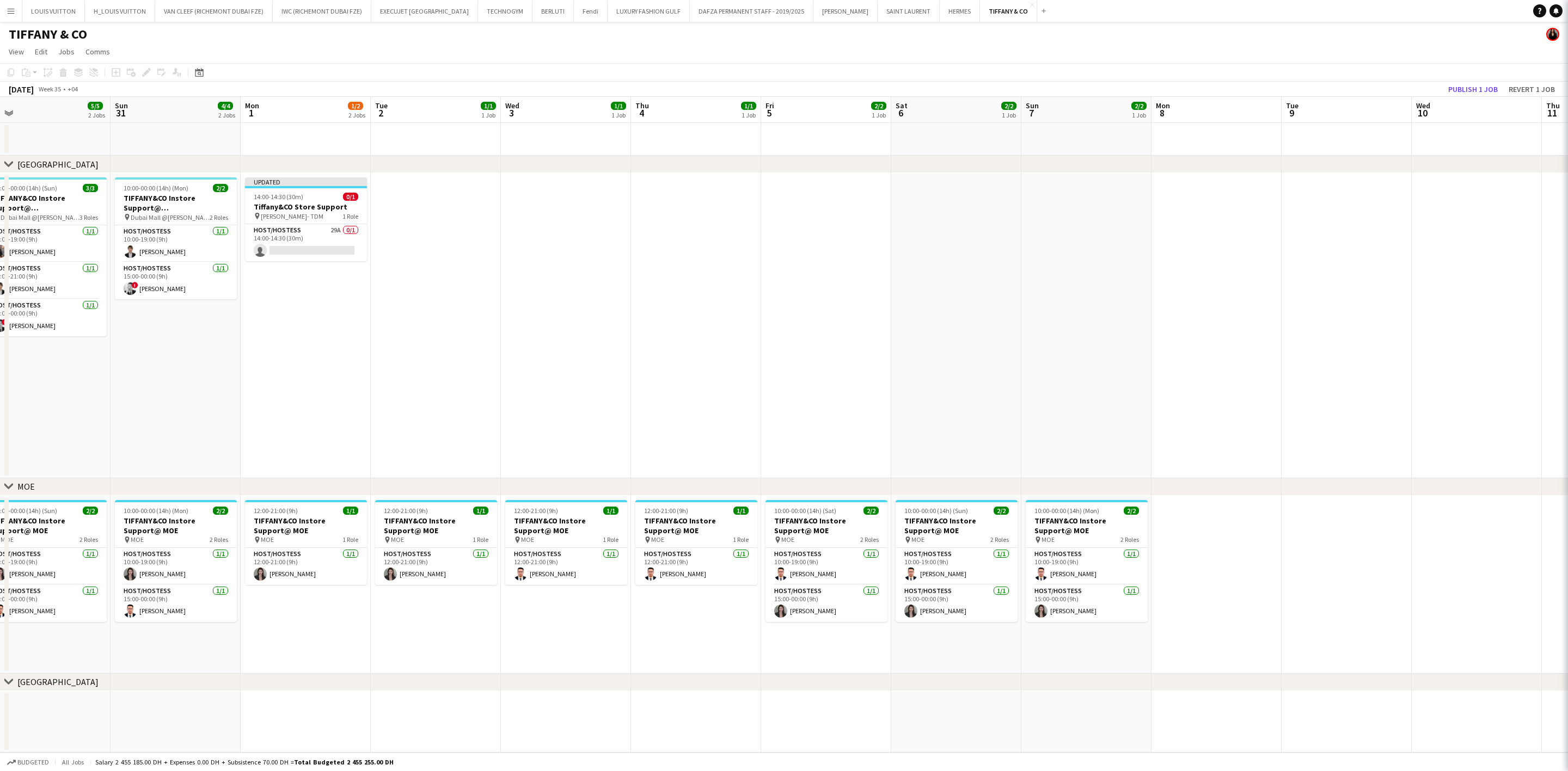
scroll to position [0, 0]
click at [1033, 85] on button "Publish 1 job" at bounding box center [1472, 89] width 58 height 14
drag, startPoint x: 294, startPoint y: 238, endPoint x: 258, endPoint y: 214, distance: 43.3
click at [294, 238] on app-card-role "Host/Hostess 29A 0/1 14:00-14:30 (30m) single-neutral-actions" at bounding box center [305, 234] width 122 height 37
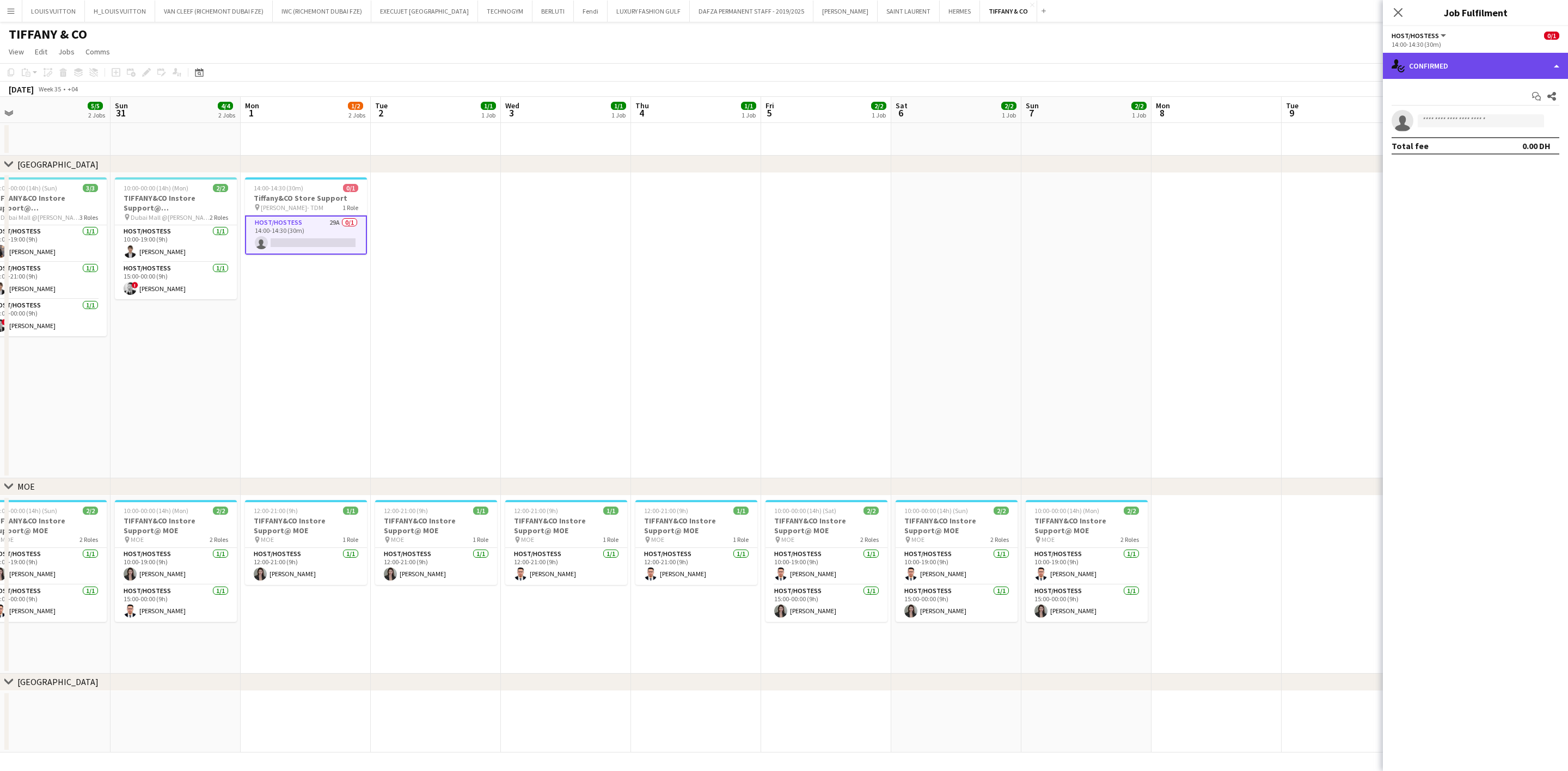
click at [1033, 58] on div "single-neutral-actions-check-2 Confirmed" at bounding box center [1475, 66] width 185 height 26
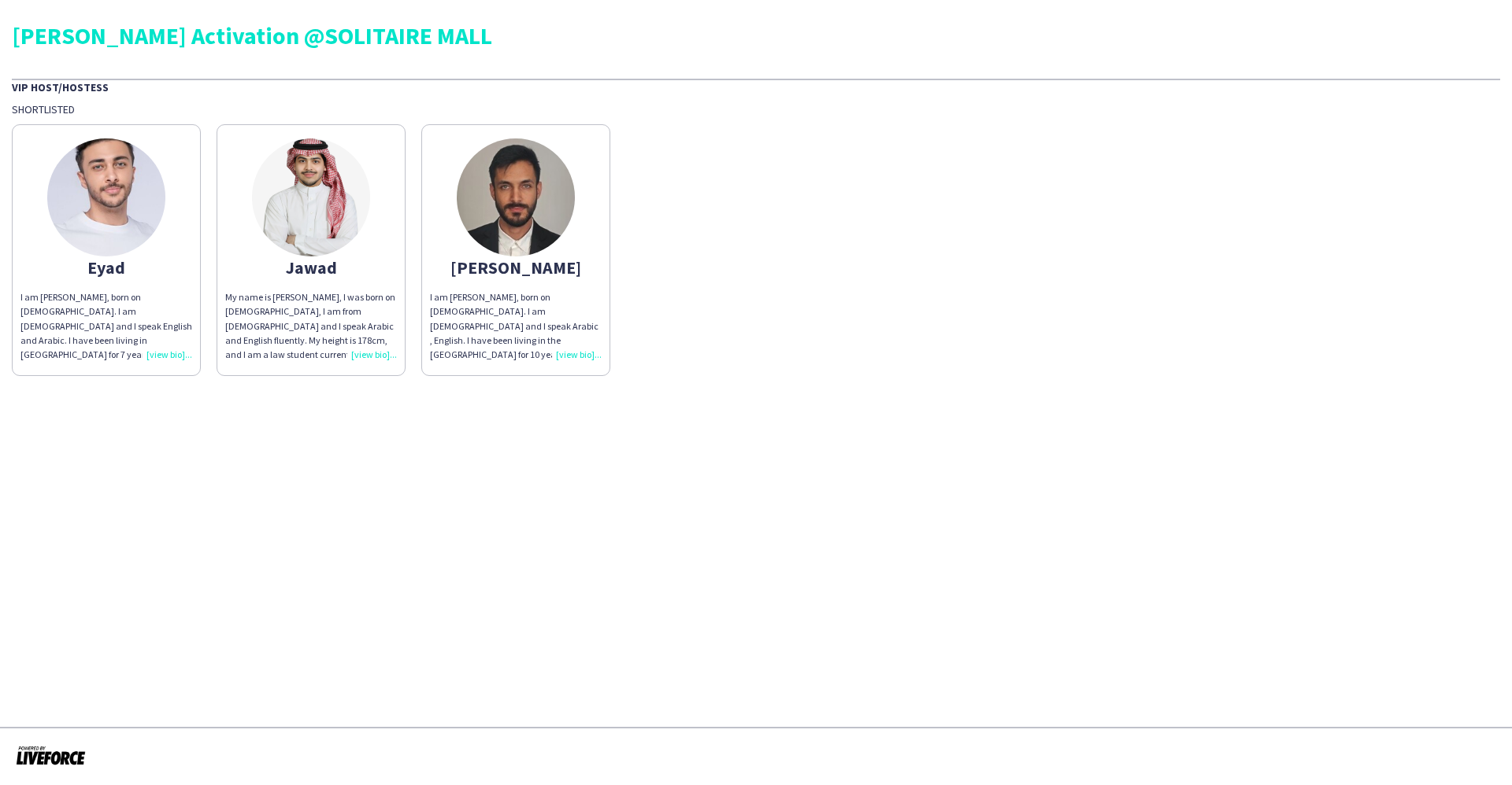
click at [370, 352] on div "My name is [PERSON_NAME], I was born on [DEMOGRAPHIC_DATA], I am from [DEMOGRAP…" at bounding box center [311, 326] width 172 height 72
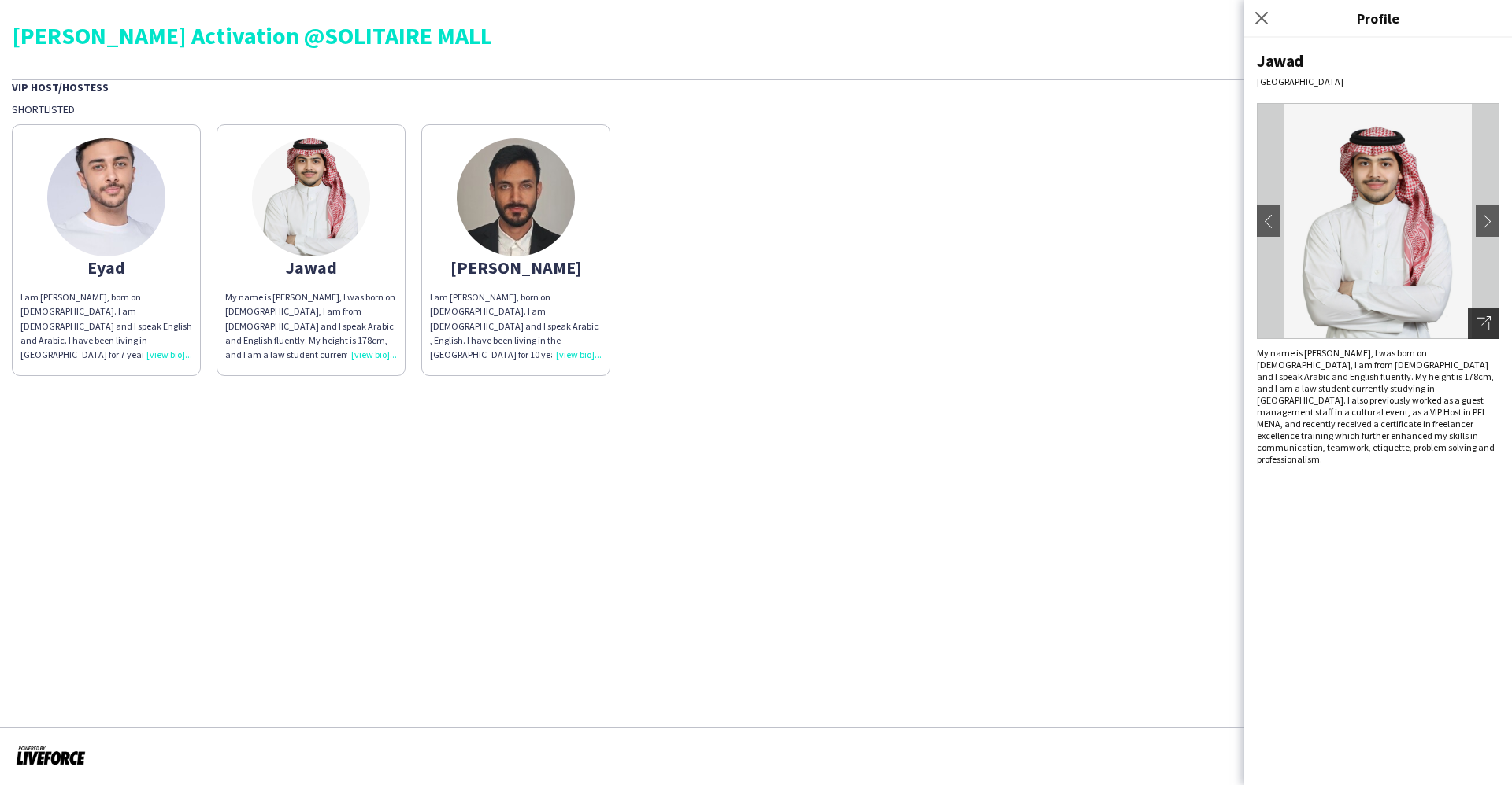
click at [1476, 321] on icon at bounding box center [1482, 324] width 13 height 13
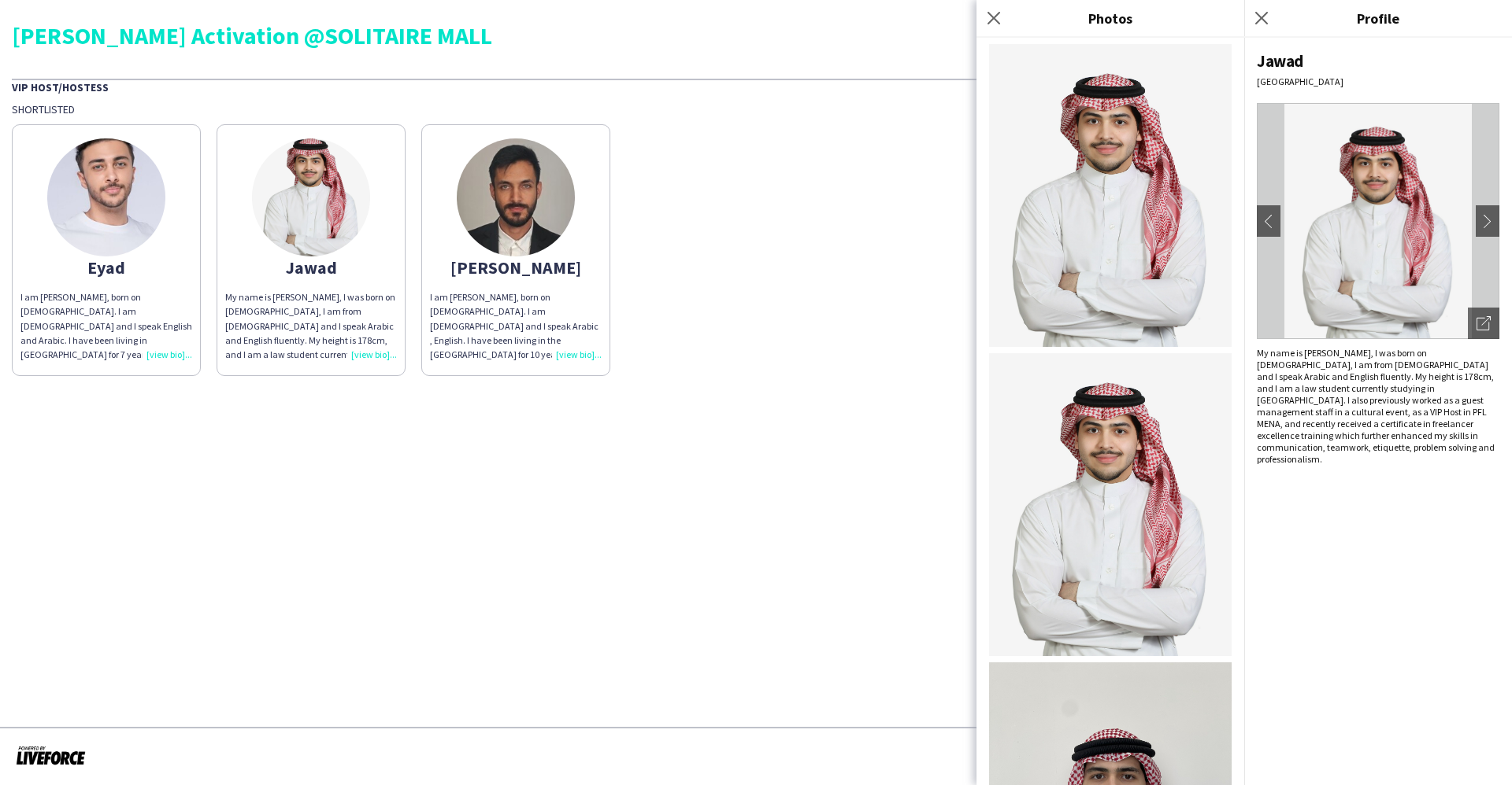
click at [578, 338] on div "I am [PERSON_NAME], born on [DEMOGRAPHIC_DATA]. I am [DEMOGRAPHIC_DATA] and I s…" at bounding box center [515, 326] width 172 height 72
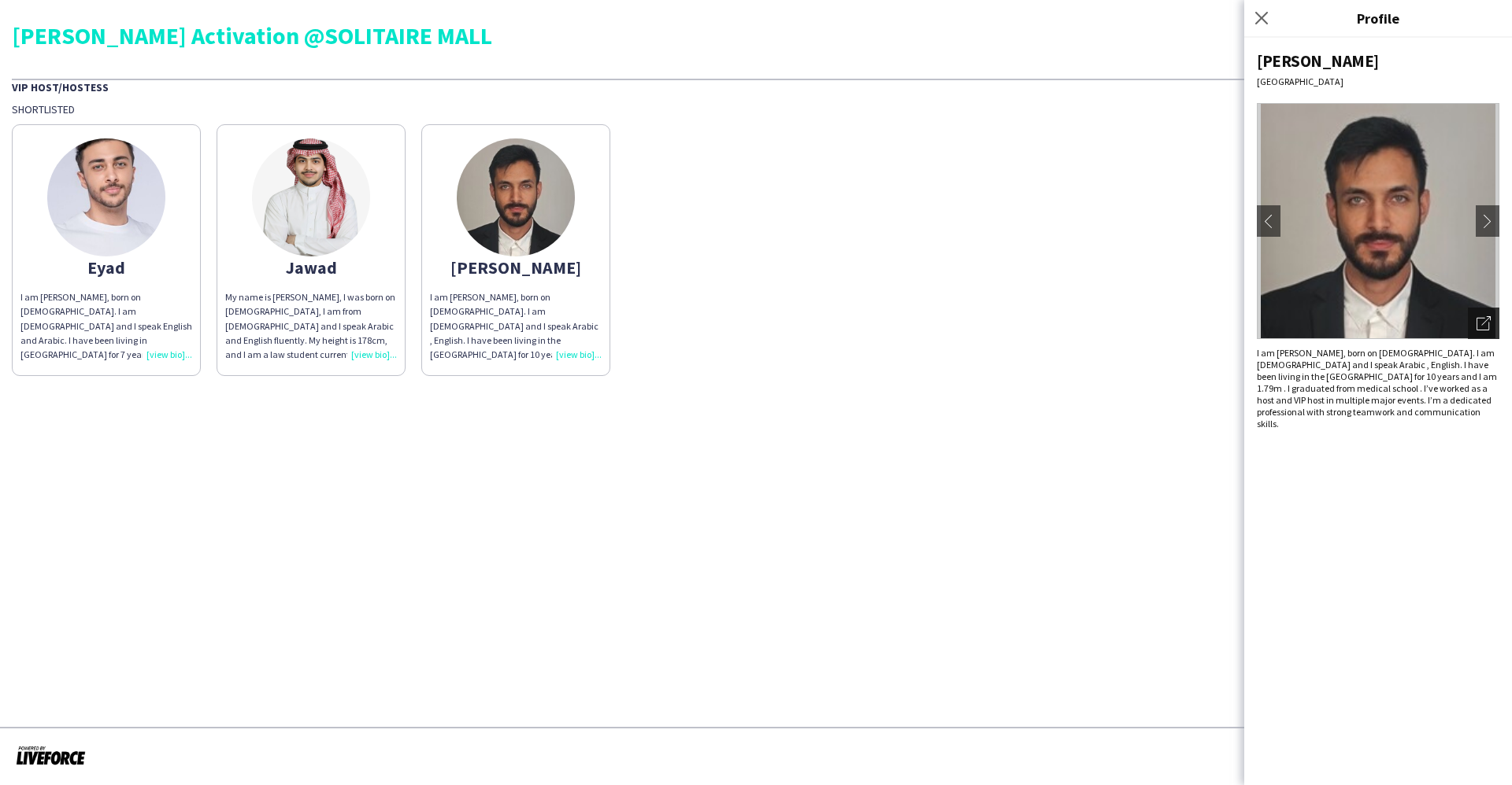
click at [1470, 332] on div "Open photos pop-in" at bounding box center [1483, 324] width 32 height 32
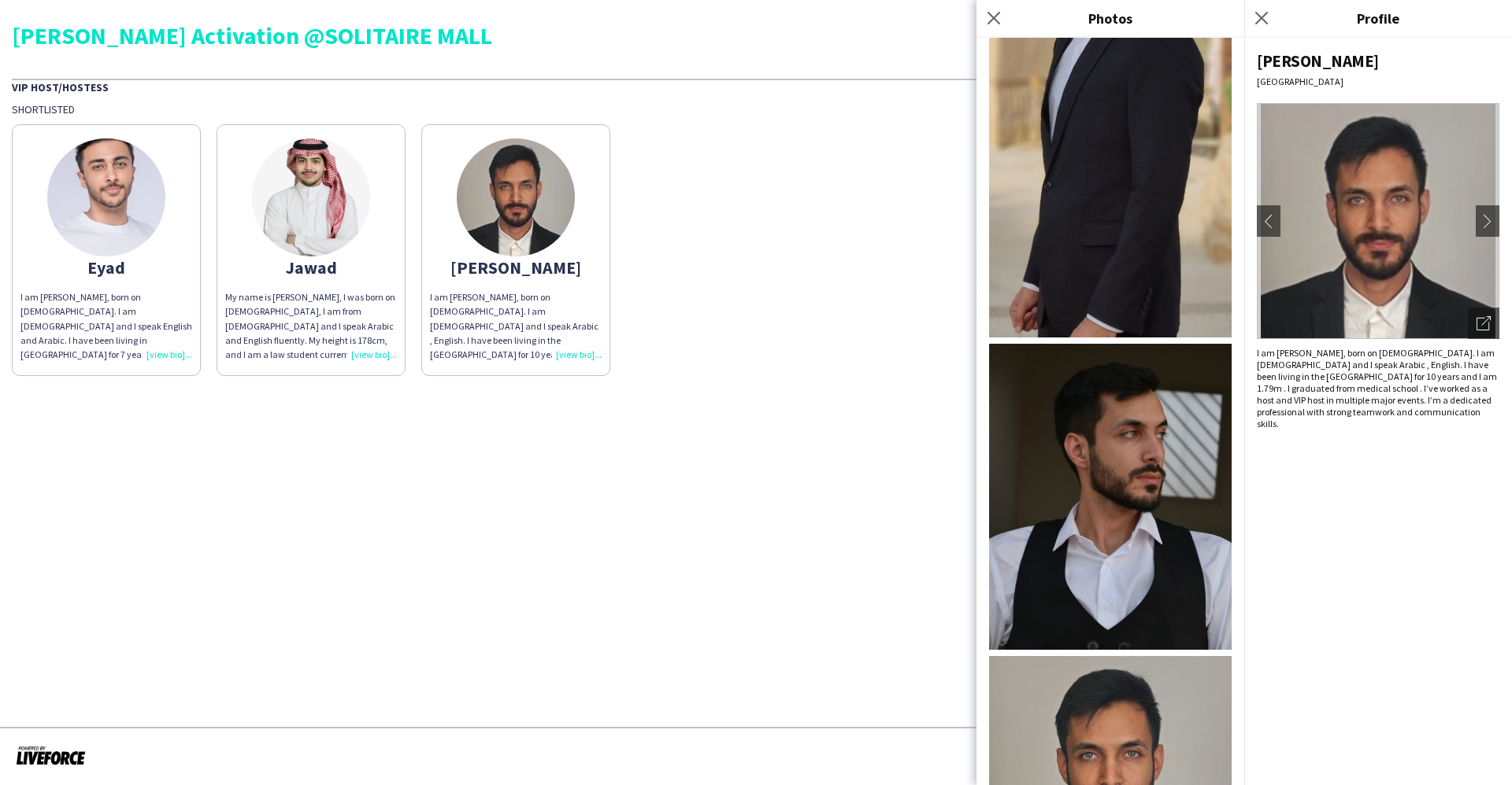
scroll to position [503, 0]
